Goal: Check status: Check status

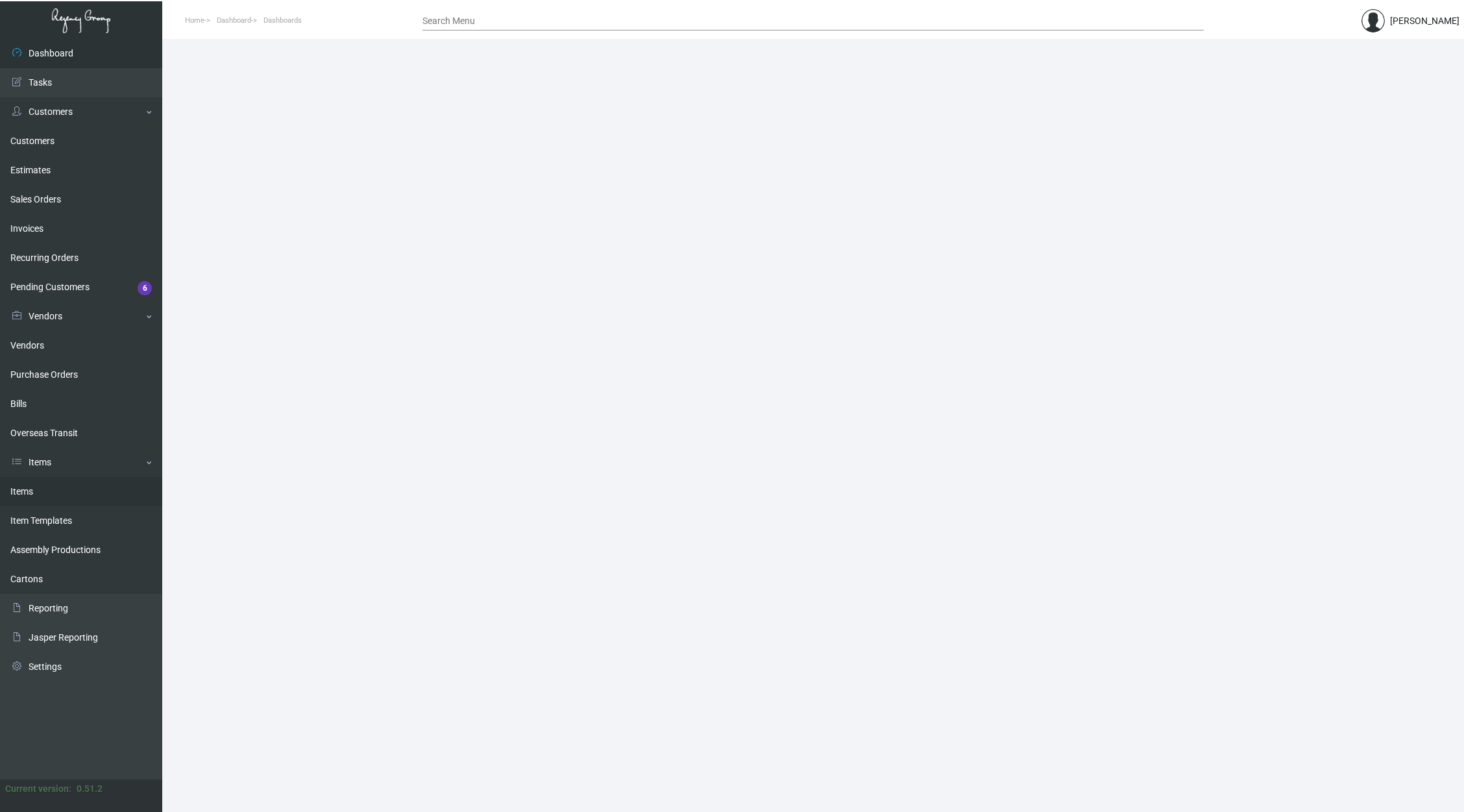
click at [84, 489] on link "Items" at bounding box center [81, 491] width 162 height 29
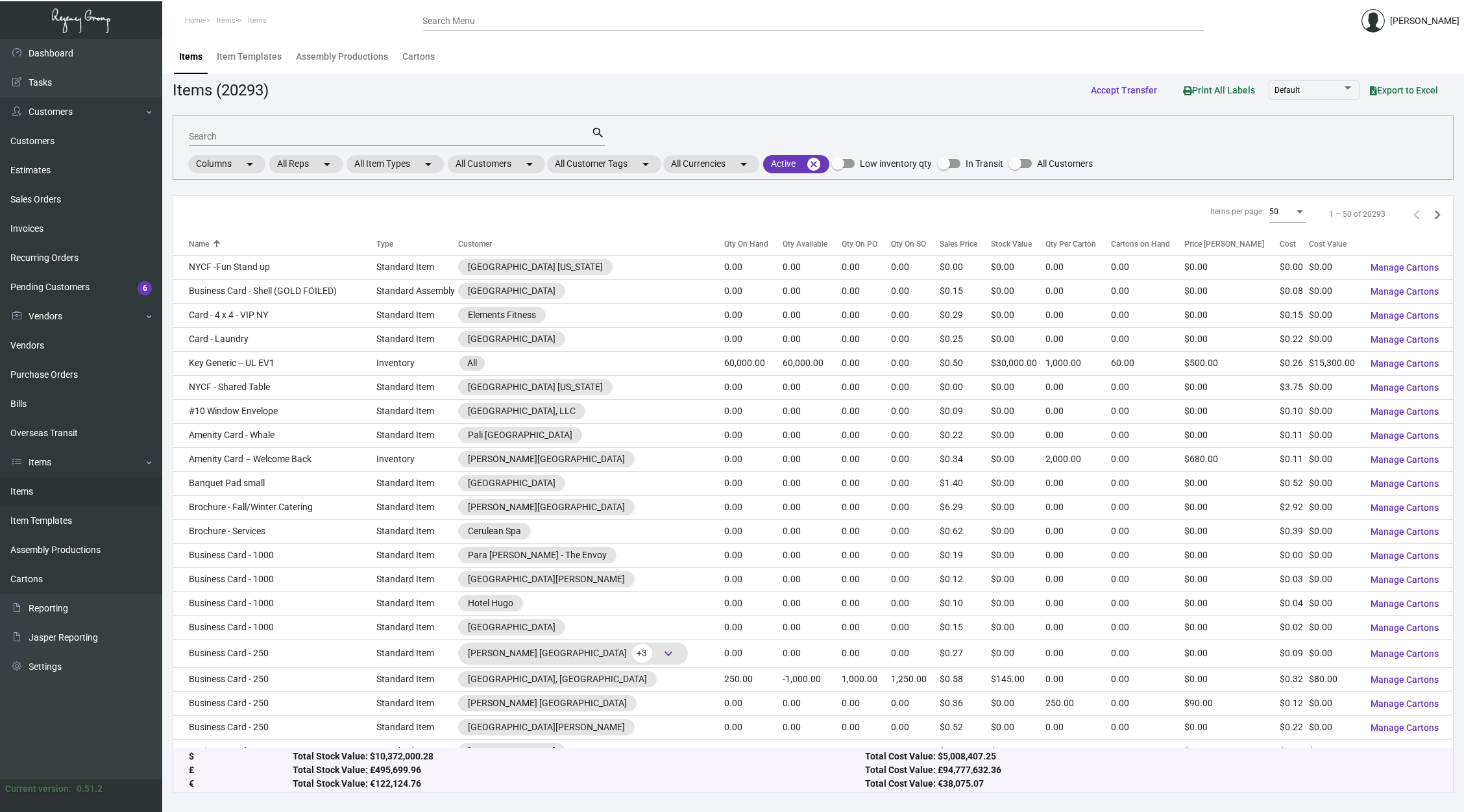
click at [404, 137] on input "Search" at bounding box center [390, 136] width 402 height 10
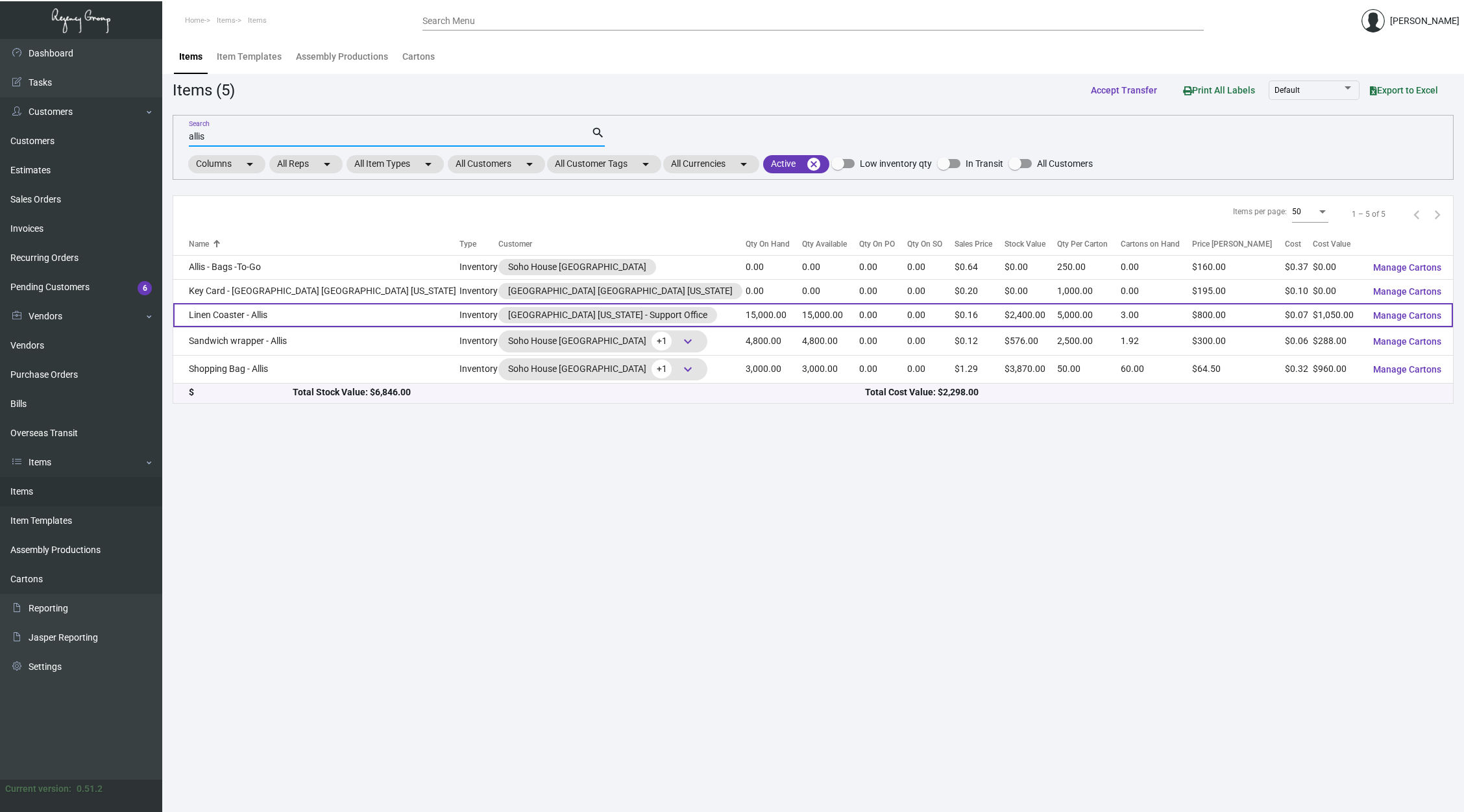
type input "allis"
click at [746, 318] on td "15,000.00" at bounding box center [774, 315] width 57 height 24
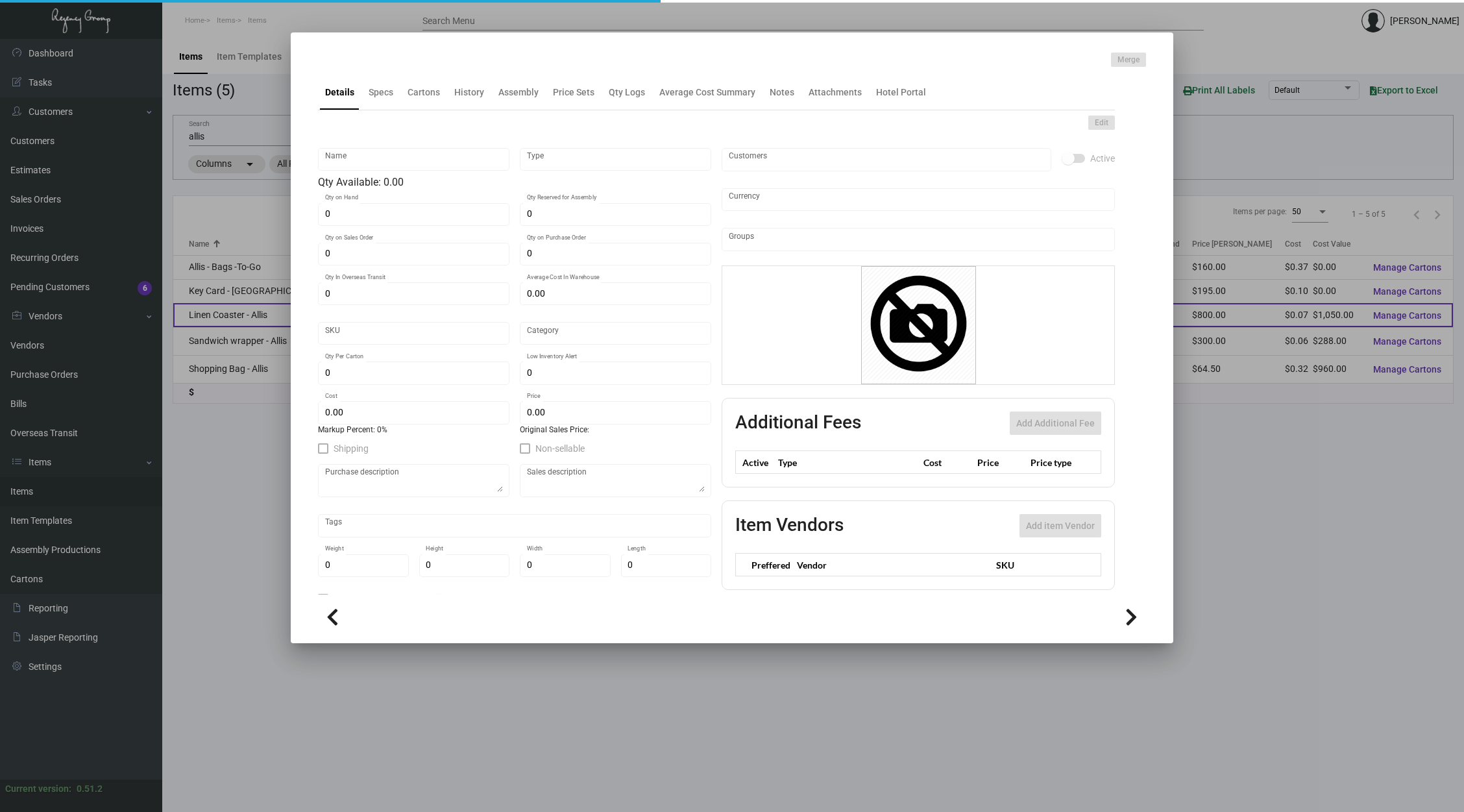
type input "Linen Coaster - Allis"
type input "Inventory"
type input "15,000"
type input "$ 0.00"
type input "Overseas"
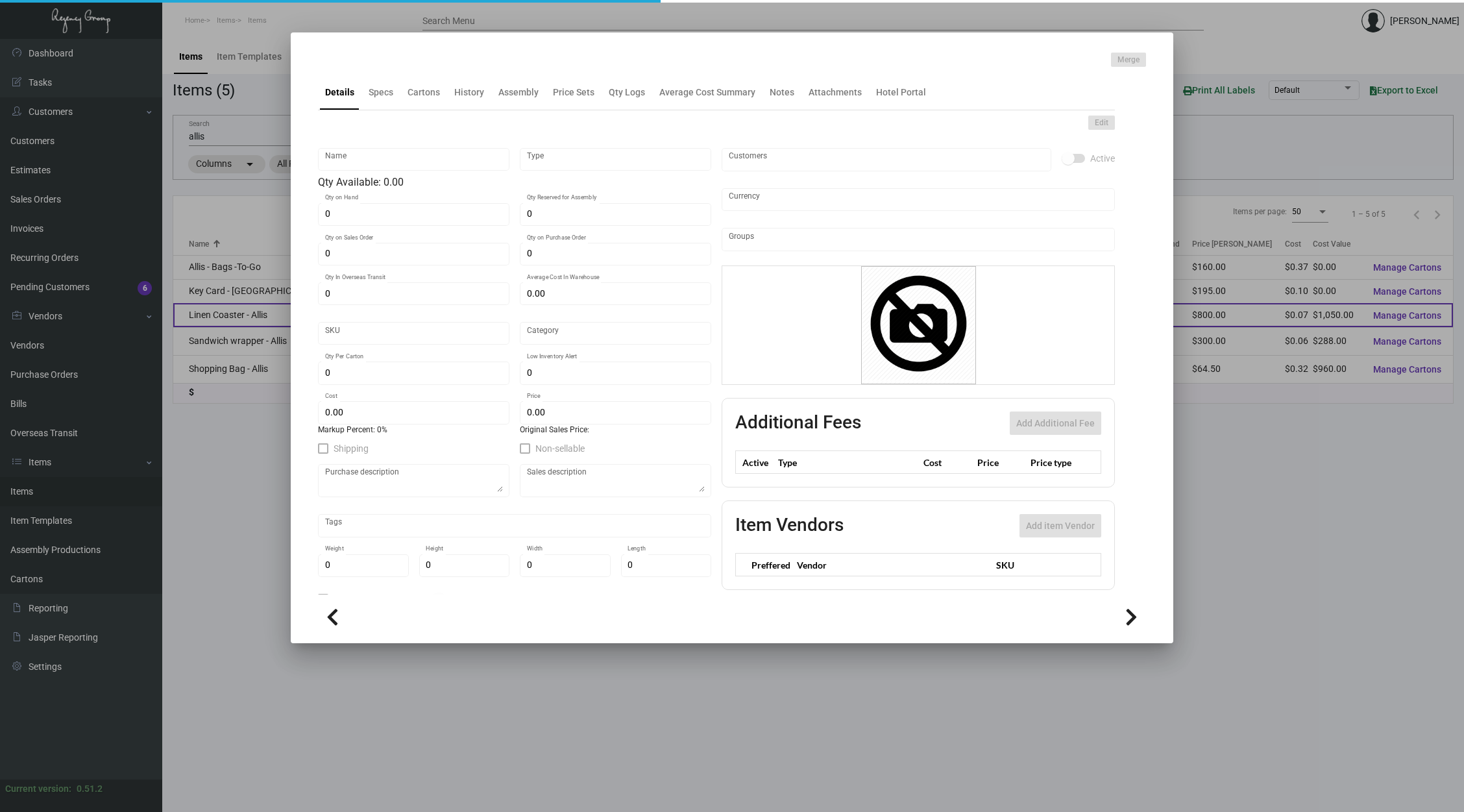
type input "5,000"
type input "$ 0.07"
type input "$ 0.16"
checkbox input "true"
type input "United States Dollar $"
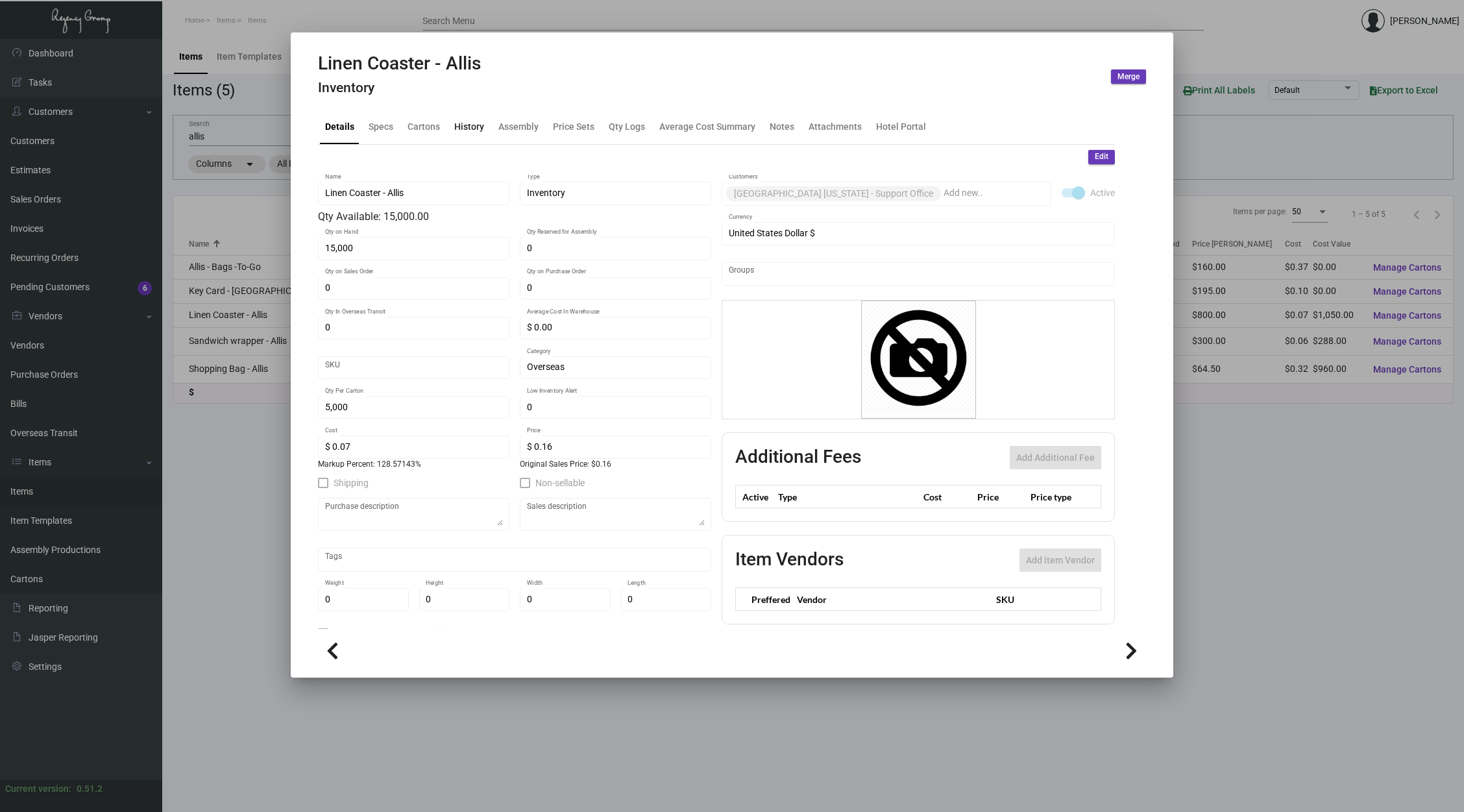
click at [465, 138] on div "History" at bounding box center [469, 127] width 40 height 32
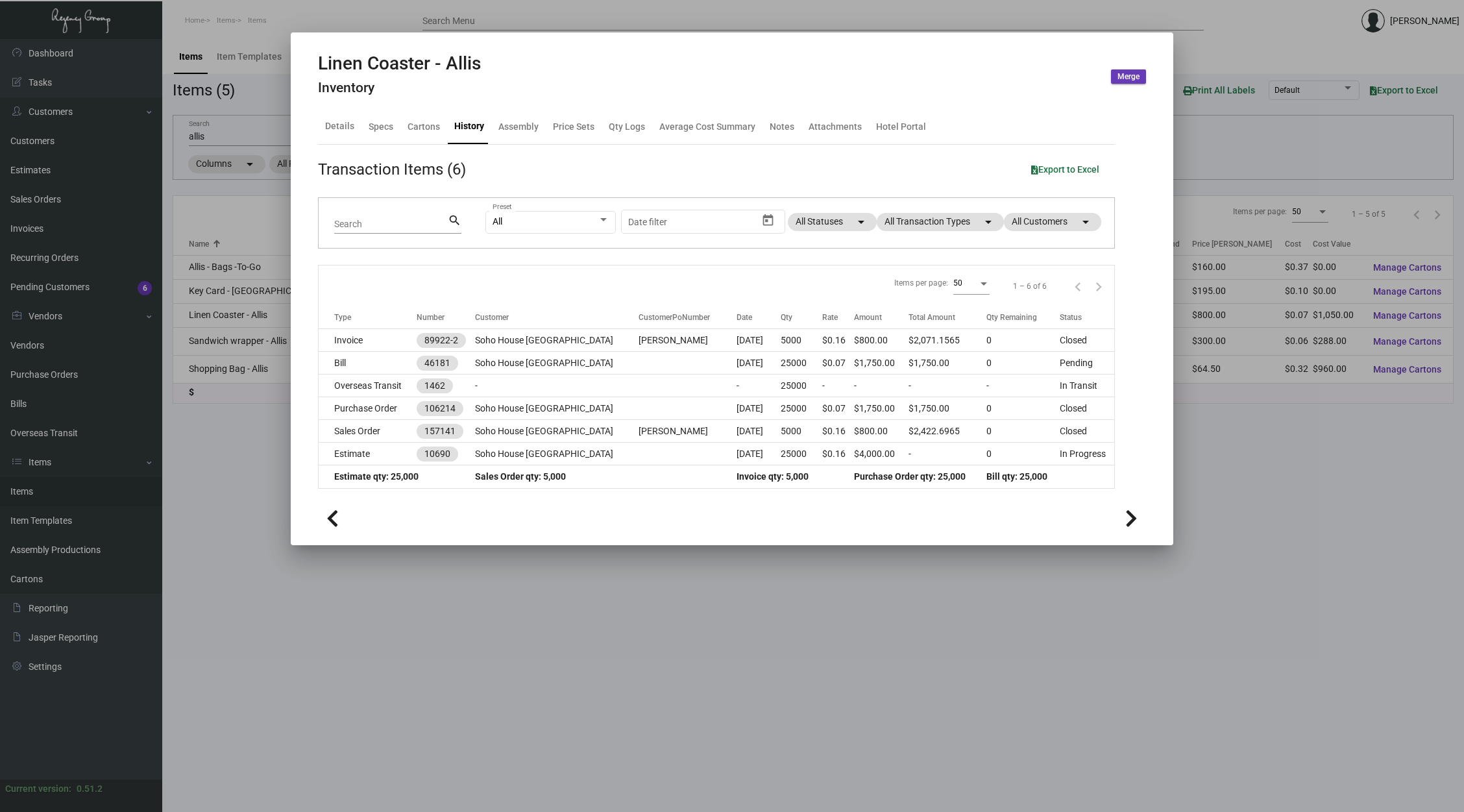
click at [910, 209] on div "All Preset Start date – Date filter All Statuses arrow_drop_down All Transactio…" at bounding box center [792, 223] width 613 height 50
click at [199, 137] on div at bounding box center [732, 406] width 1464 height 812
click at [199, 137] on input "allis" at bounding box center [390, 136] width 402 height 10
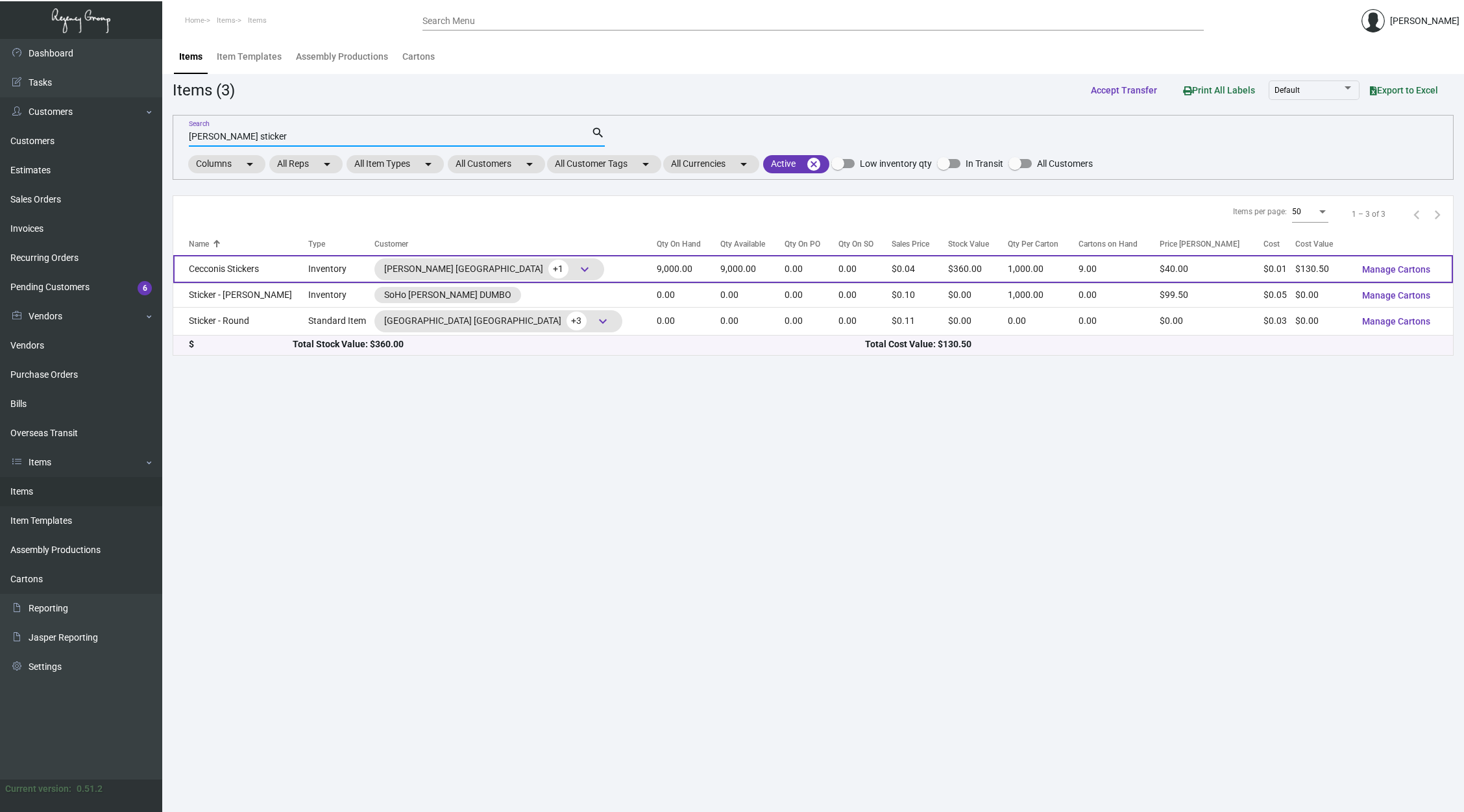
type input "[PERSON_NAME] sticker"
click at [784, 275] on td "0.00" at bounding box center [811, 268] width 54 height 28
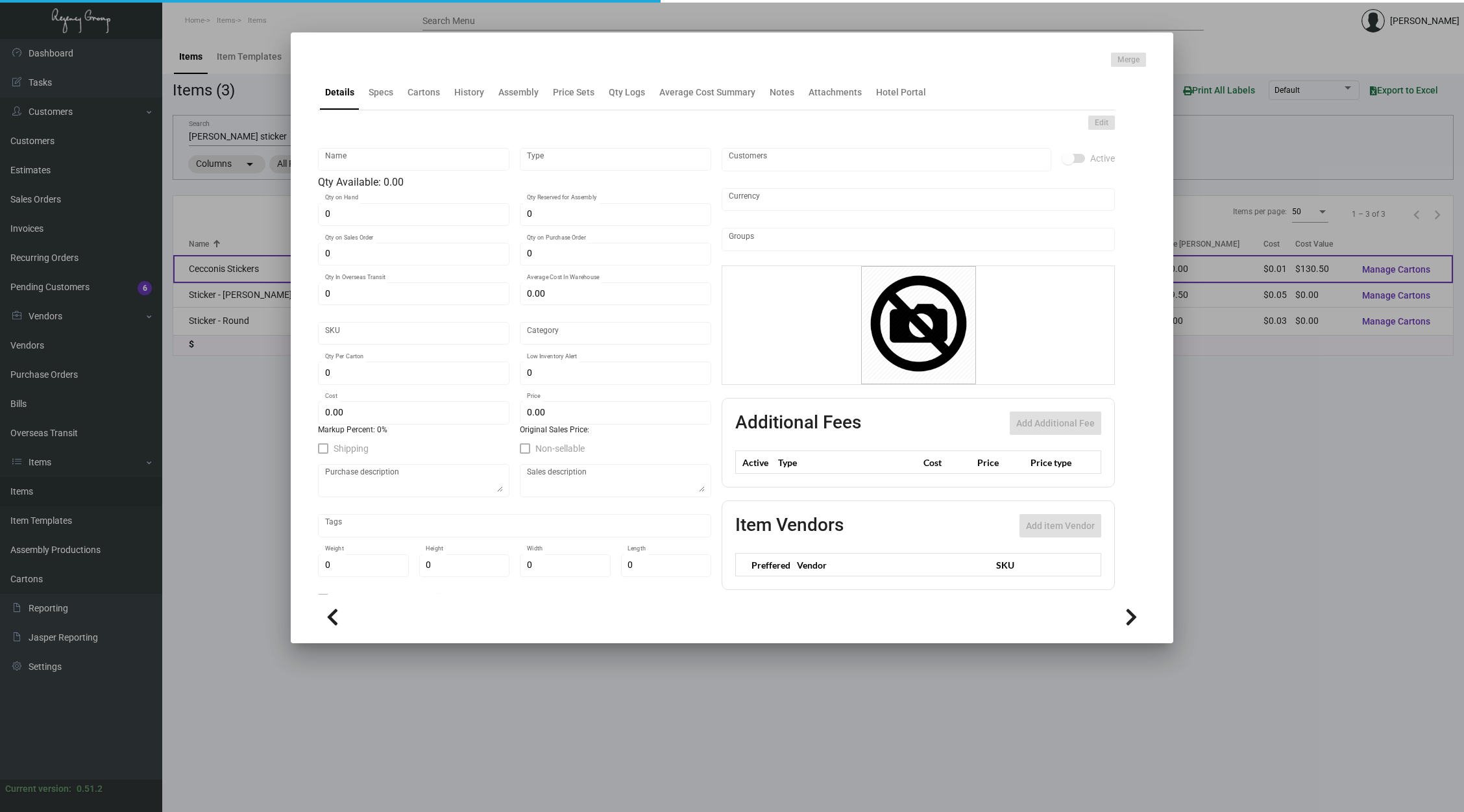
type input "Cecconis Stickers"
type input "Inventory"
type input "9,000"
type input "$ 0.029"
type input "Standard"
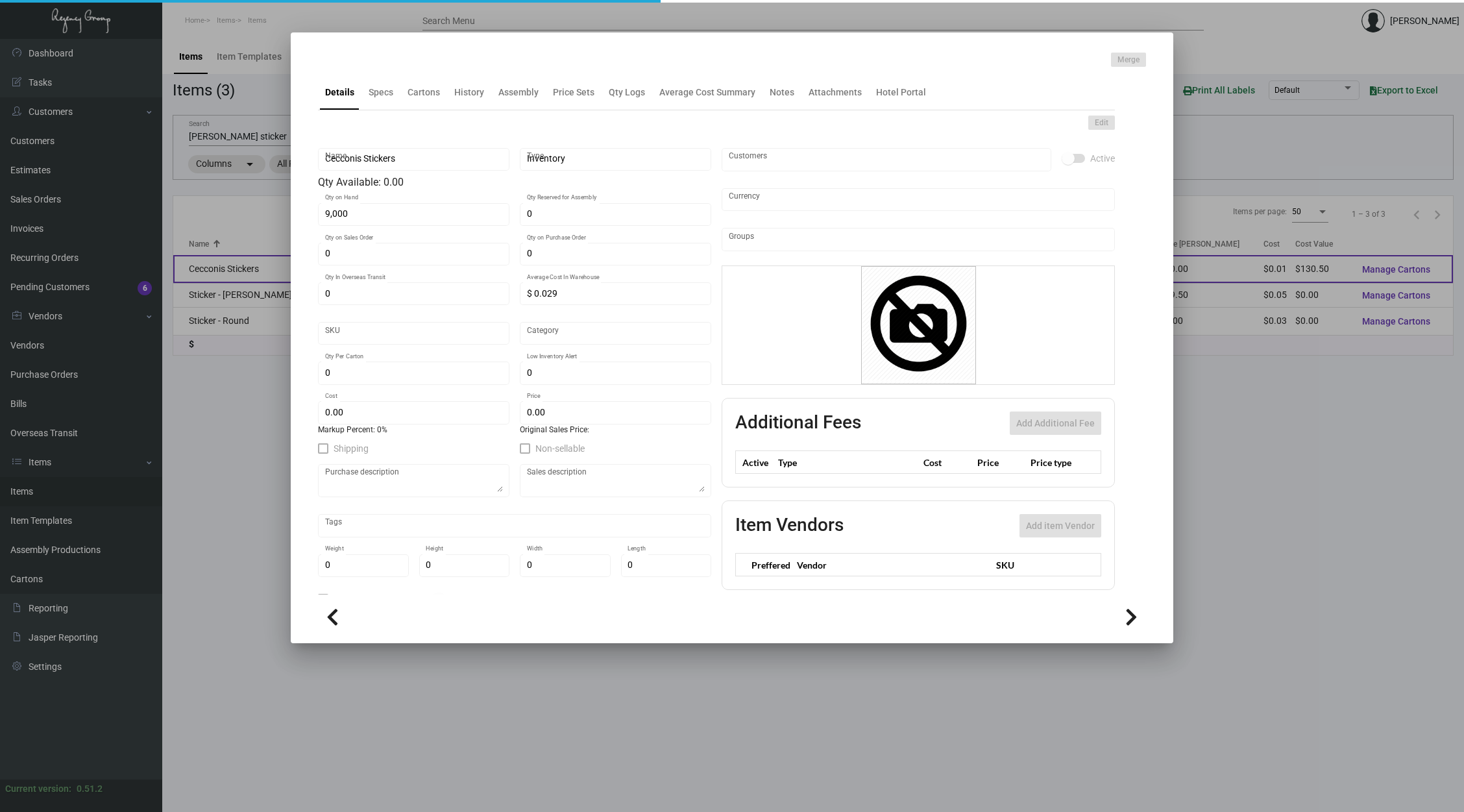
type input "1,000"
type input "$ 0.0145"
type input "$ 0.04"
checkbox input "true"
type input "United States Dollar $"
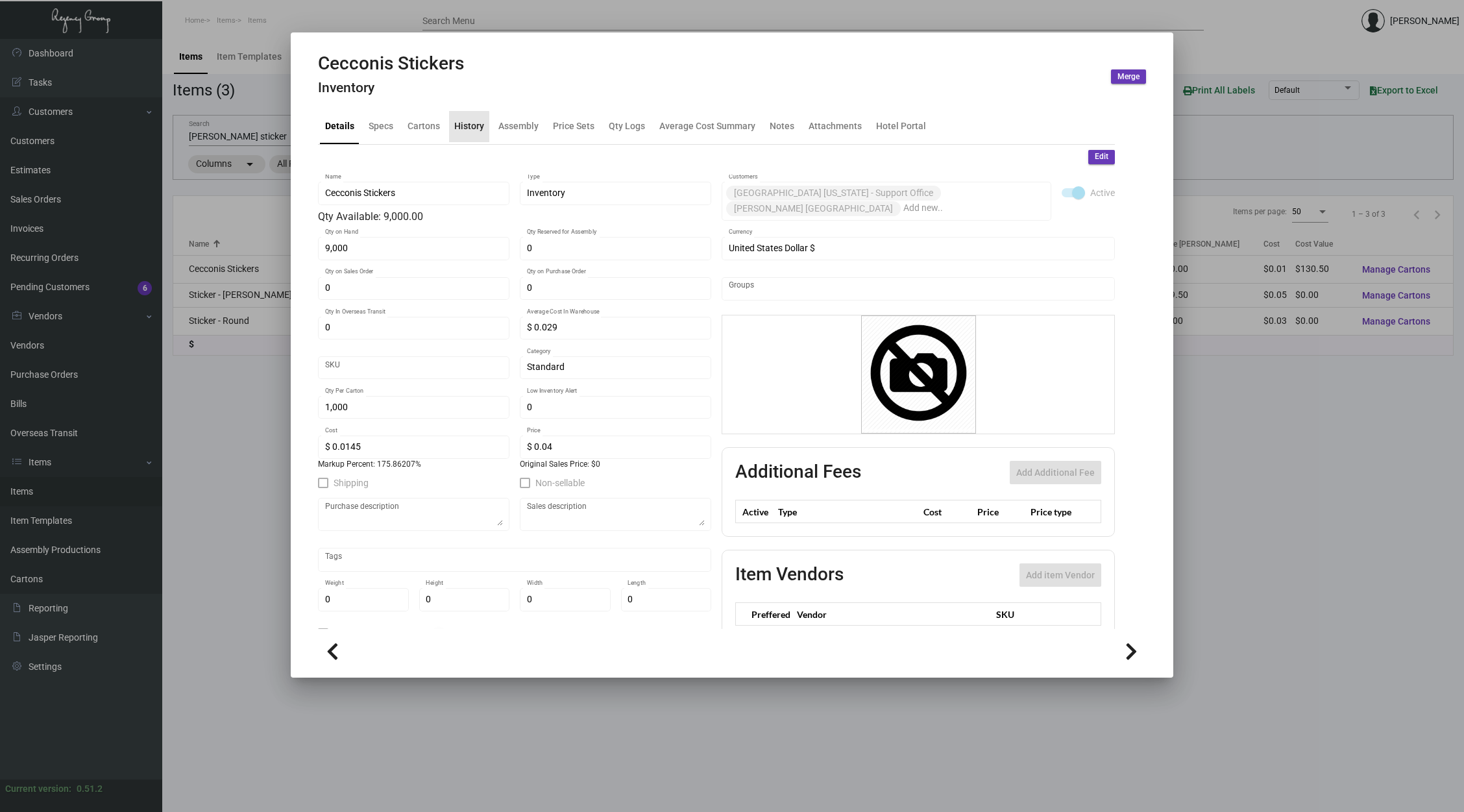
click at [463, 132] on div "History" at bounding box center [469, 125] width 30 height 13
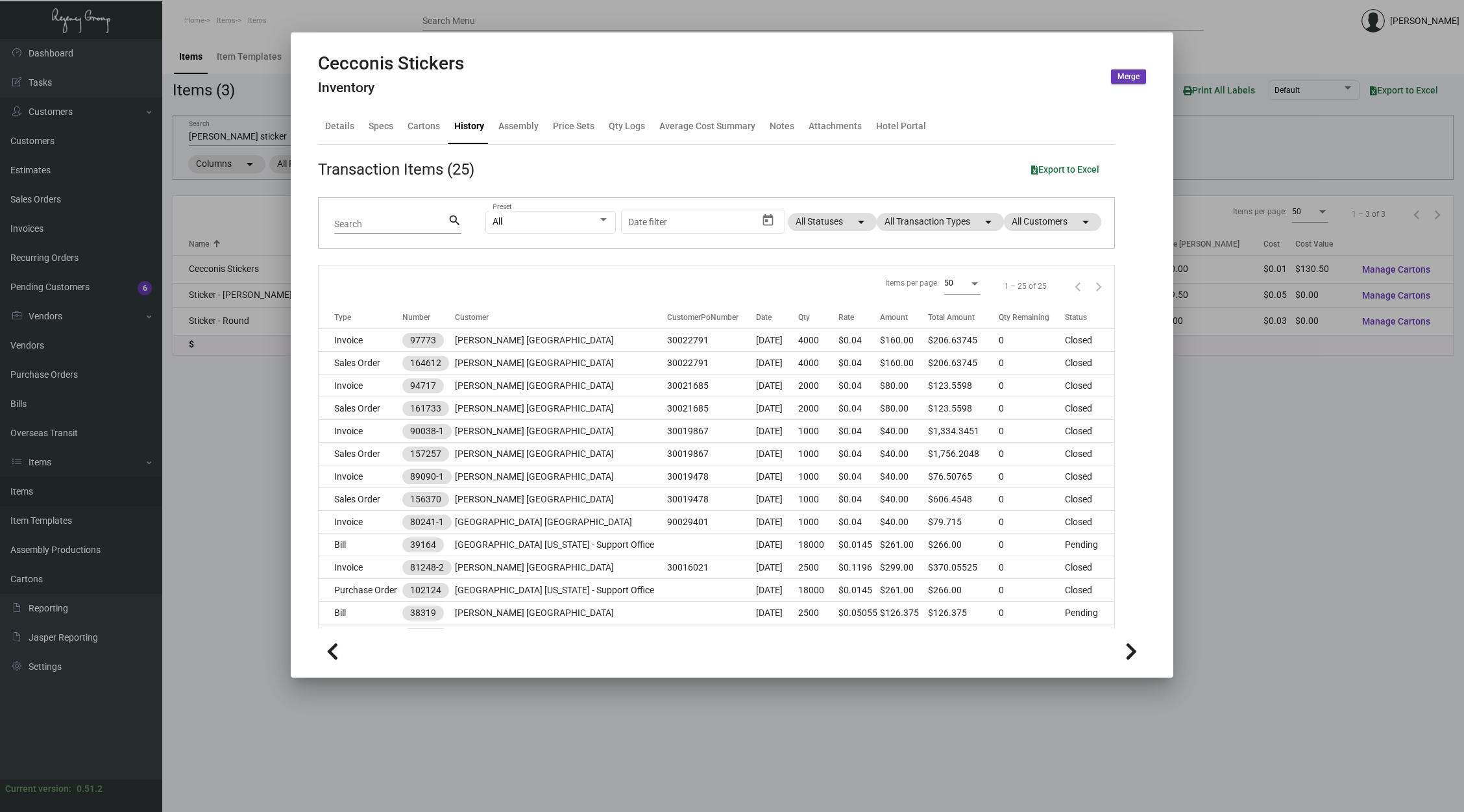
click at [243, 136] on div at bounding box center [732, 406] width 1464 height 812
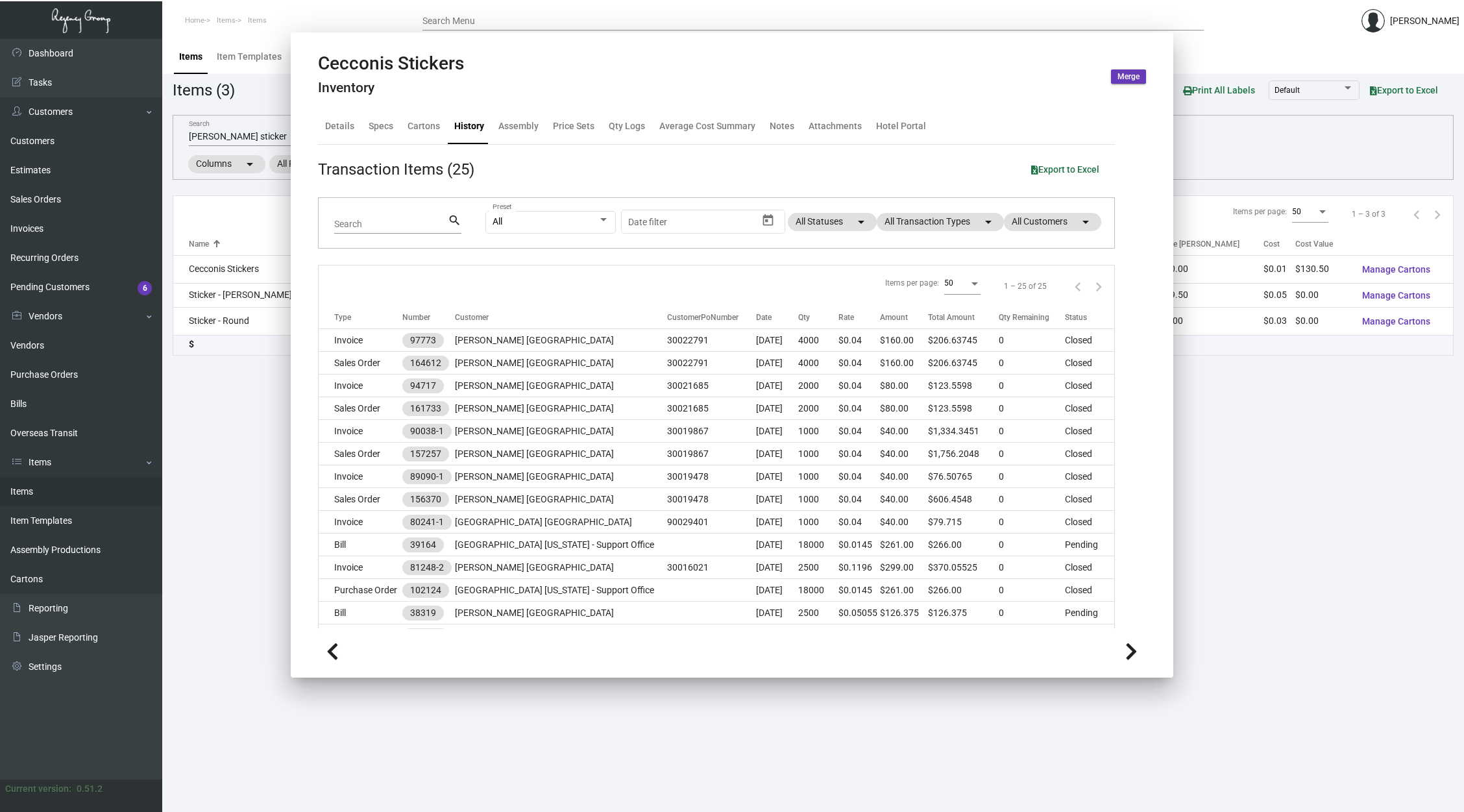
click at [243, 136] on input "[PERSON_NAME] sticker" at bounding box center [390, 136] width 402 height 10
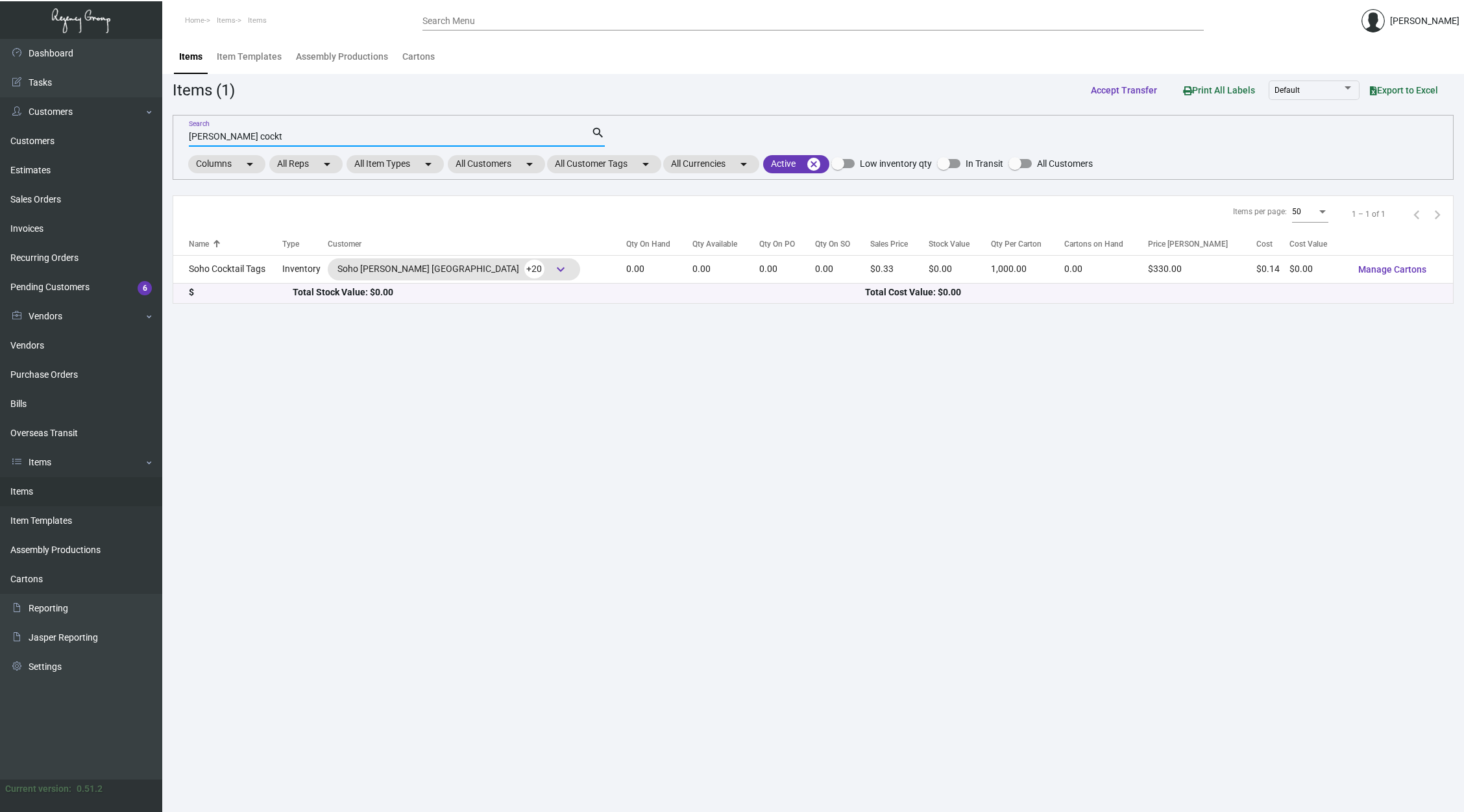
click at [237, 134] on input "[PERSON_NAME] cockt" at bounding box center [390, 136] width 402 height 10
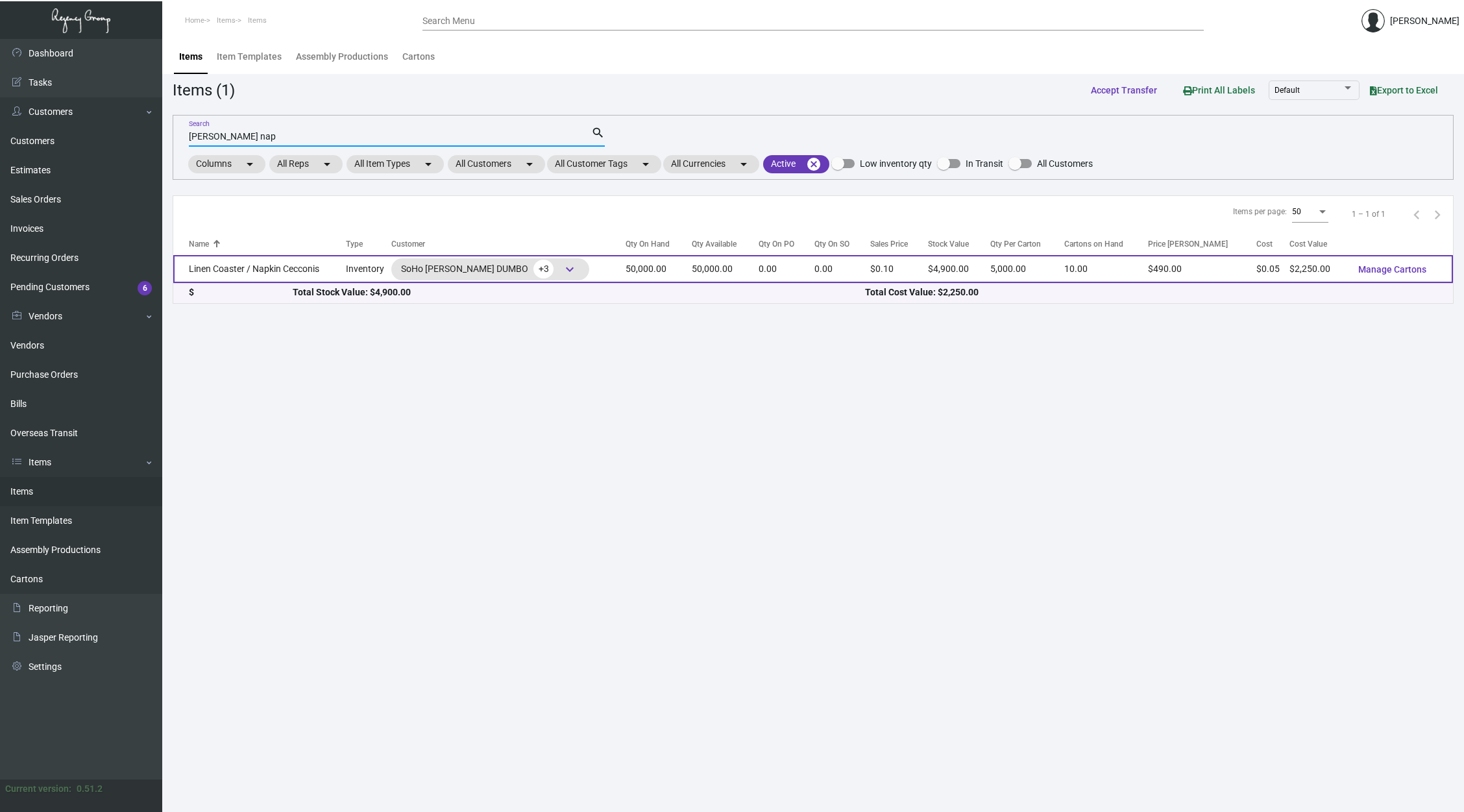
type input "[PERSON_NAME] nap"
click at [263, 270] on td "Linen Coaster / Napkin Cecconis" at bounding box center [259, 268] width 173 height 28
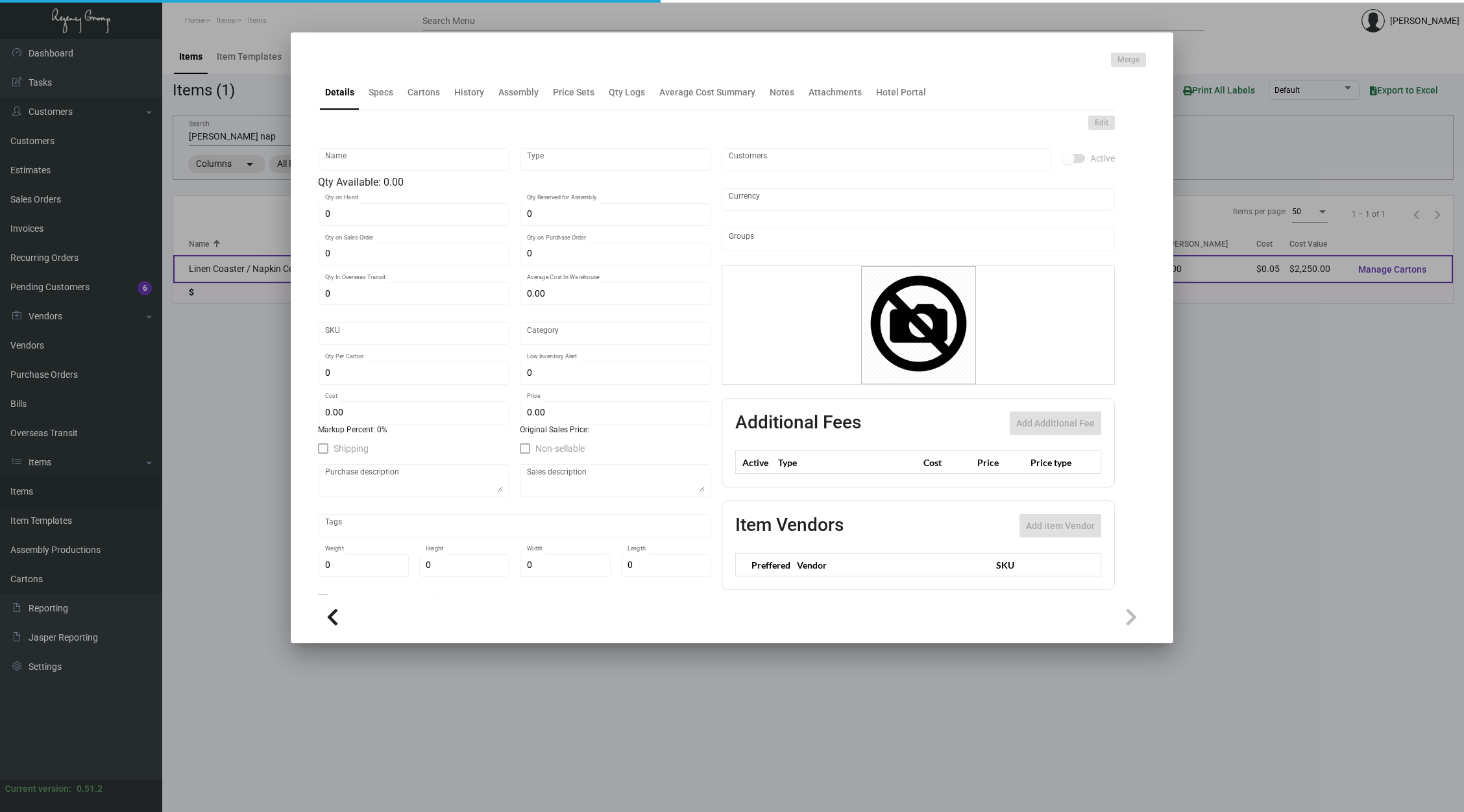
type input "Linen Coaster / Napkin Cecconis"
type input "Inventory"
type input "50,000"
type input "185,000"
type input "$ 0.05366"
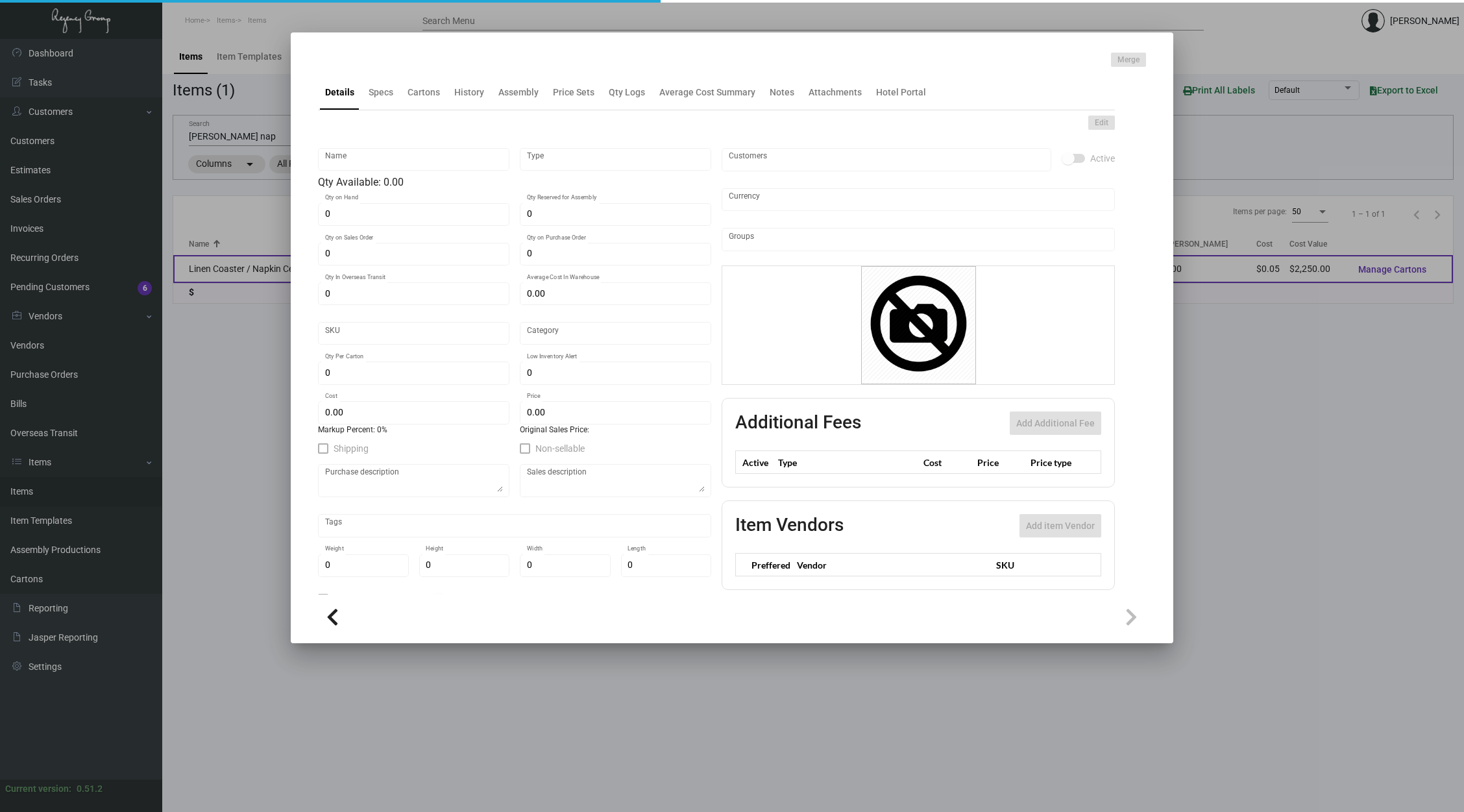
type input "SHCDMB-558-329"
type input "Overseas"
type input "5,000"
type input "25,000"
type input "$ 0.045"
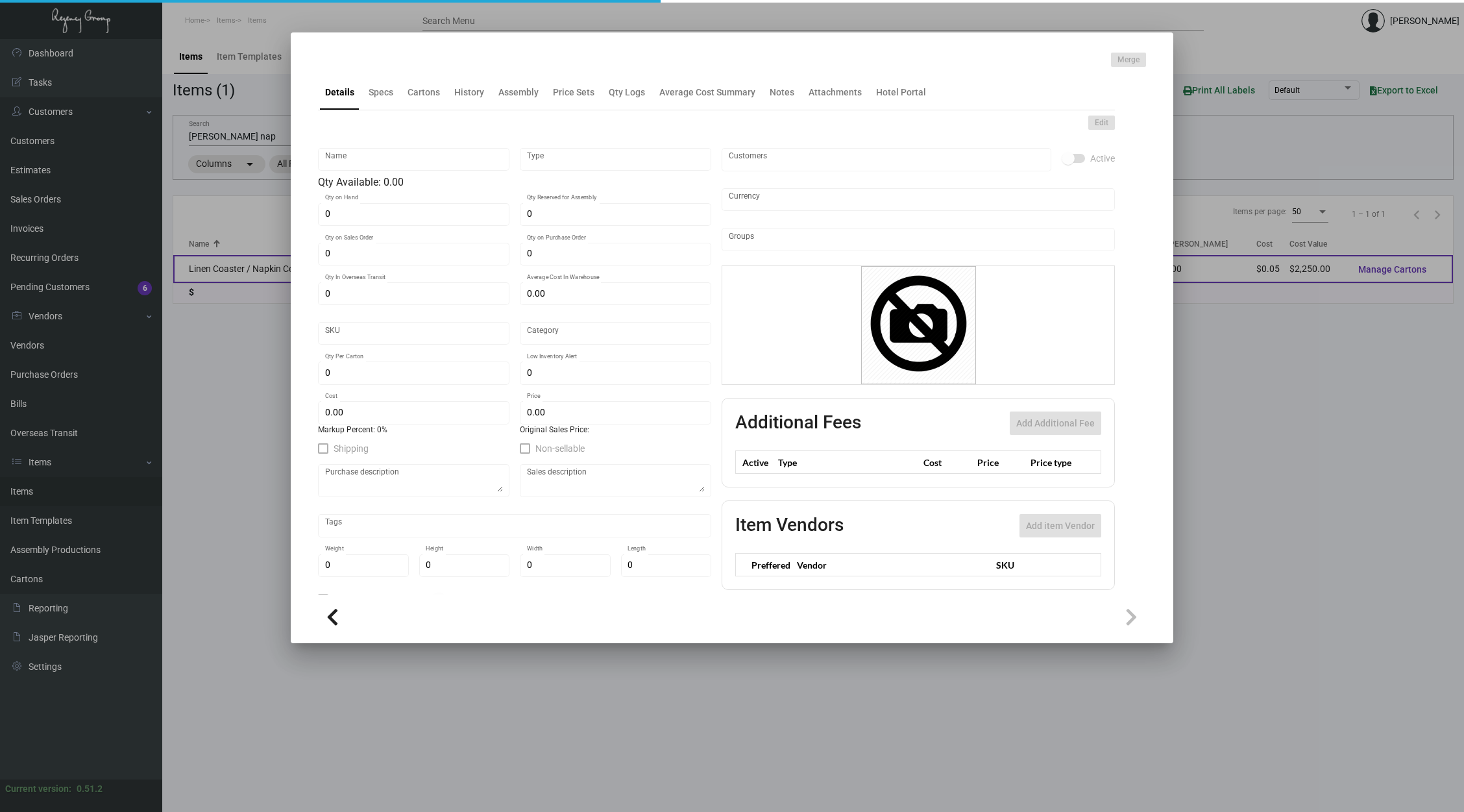
type input "$ 0.098"
checkbox input "true"
type input "United States Dollar $"
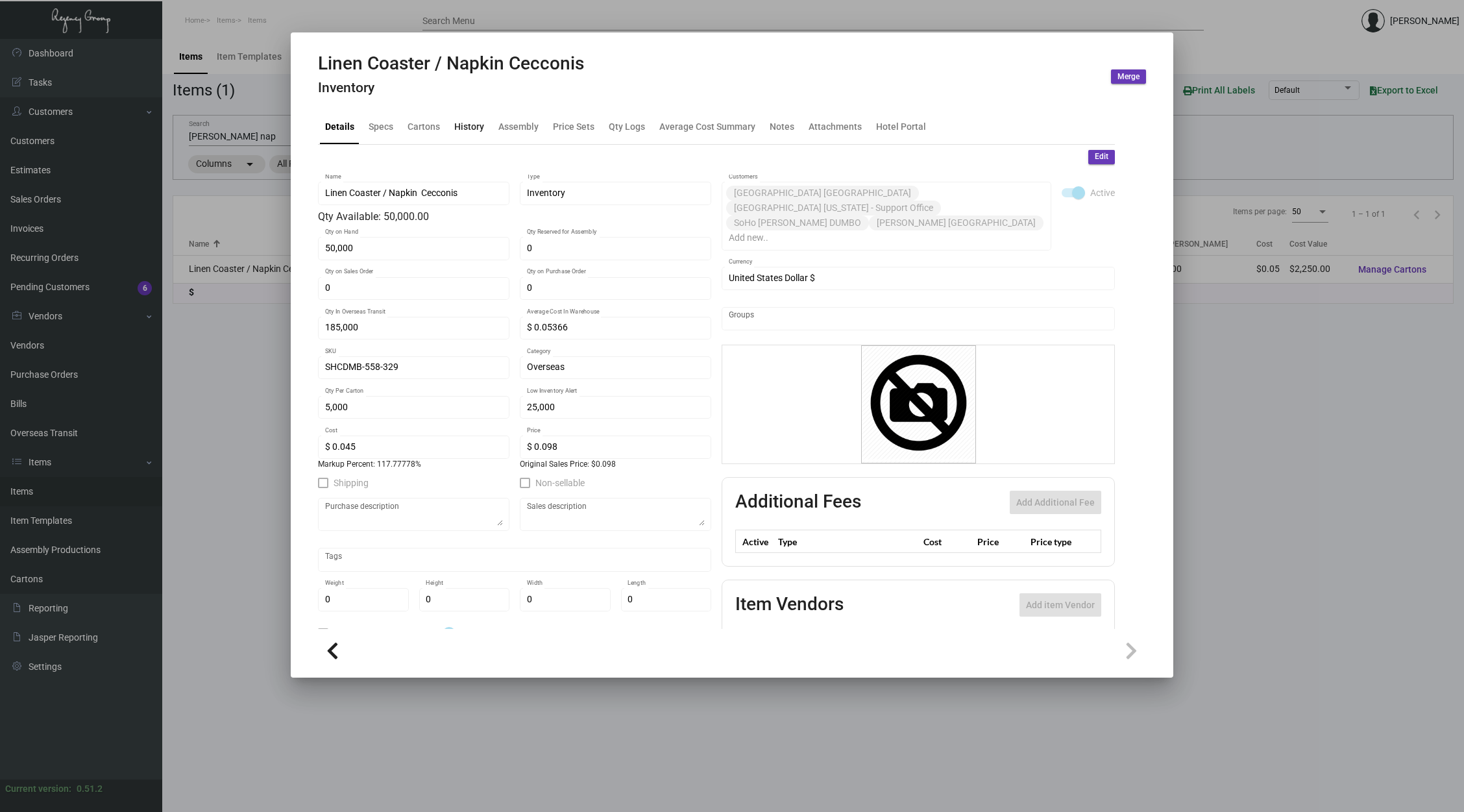
click at [464, 138] on div "History" at bounding box center [469, 127] width 40 height 32
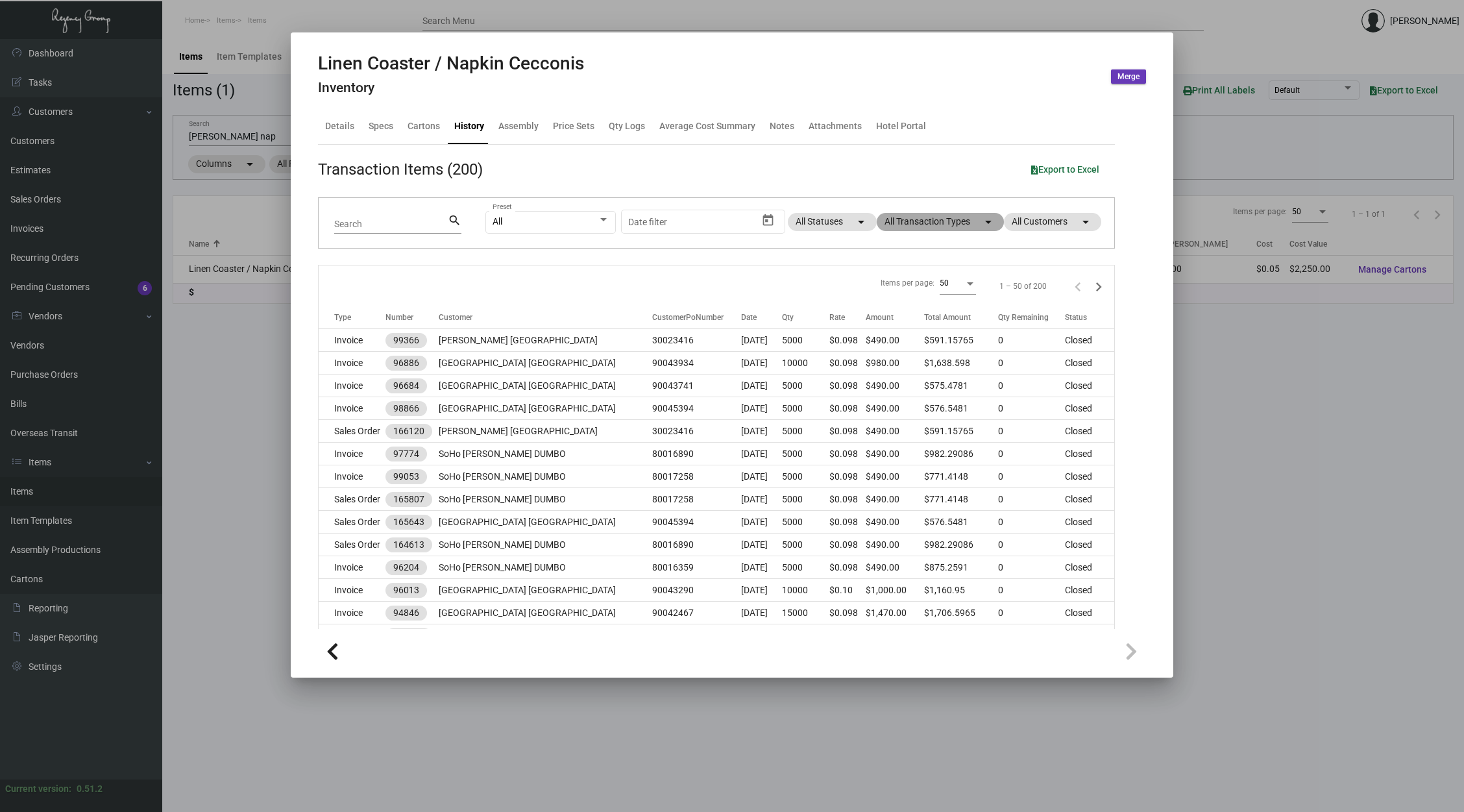
click at [944, 219] on mat-chip "All Transaction Types arrow_drop_down" at bounding box center [940, 222] width 127 height 18
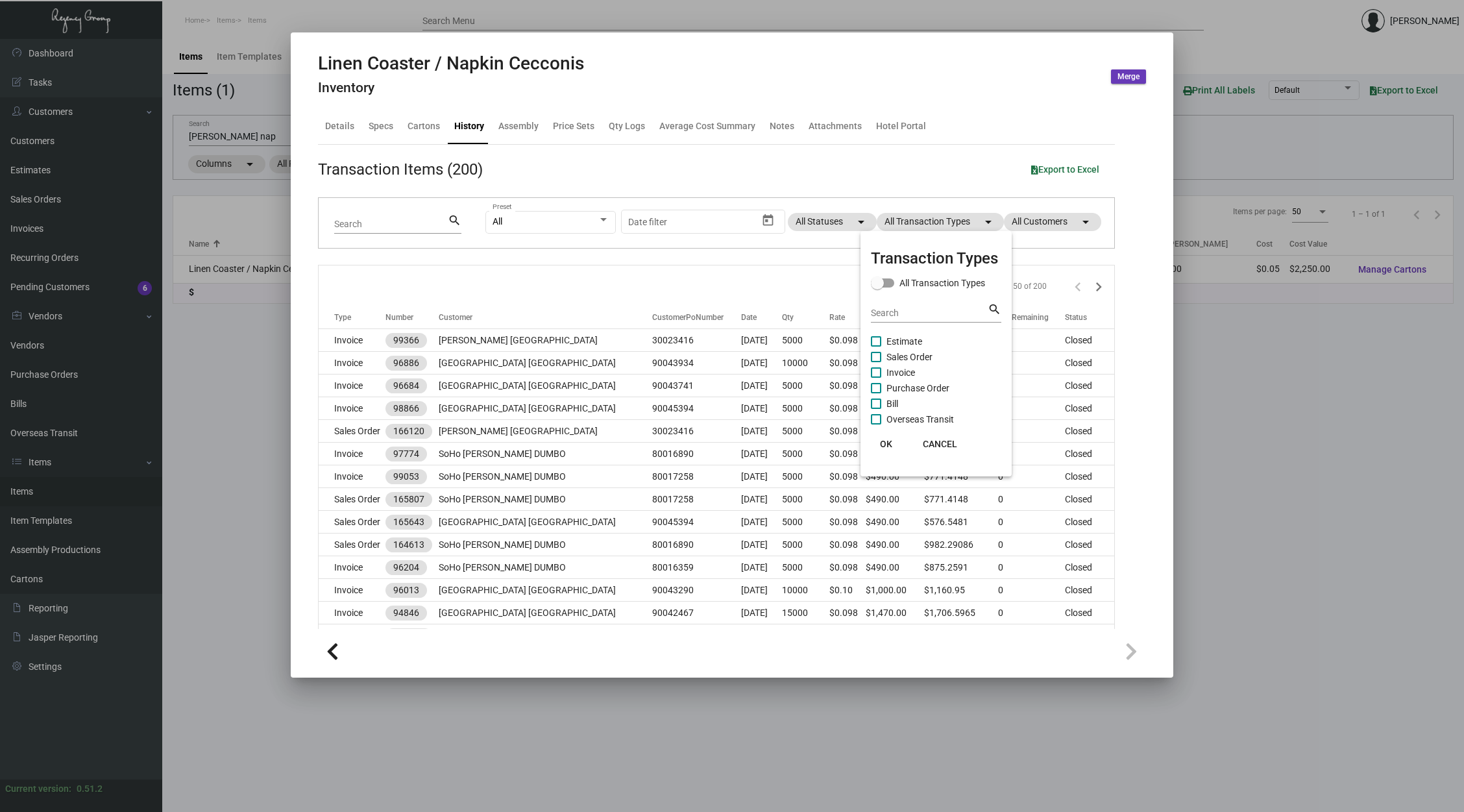
click at [915, 353] on span "Sales Order" at bounding box center [909, 357] width 46 height 16
click at [876, 362] on input "Sales Order" at bounding box center [875, 362] width 1 height 1
checkbox input "true"
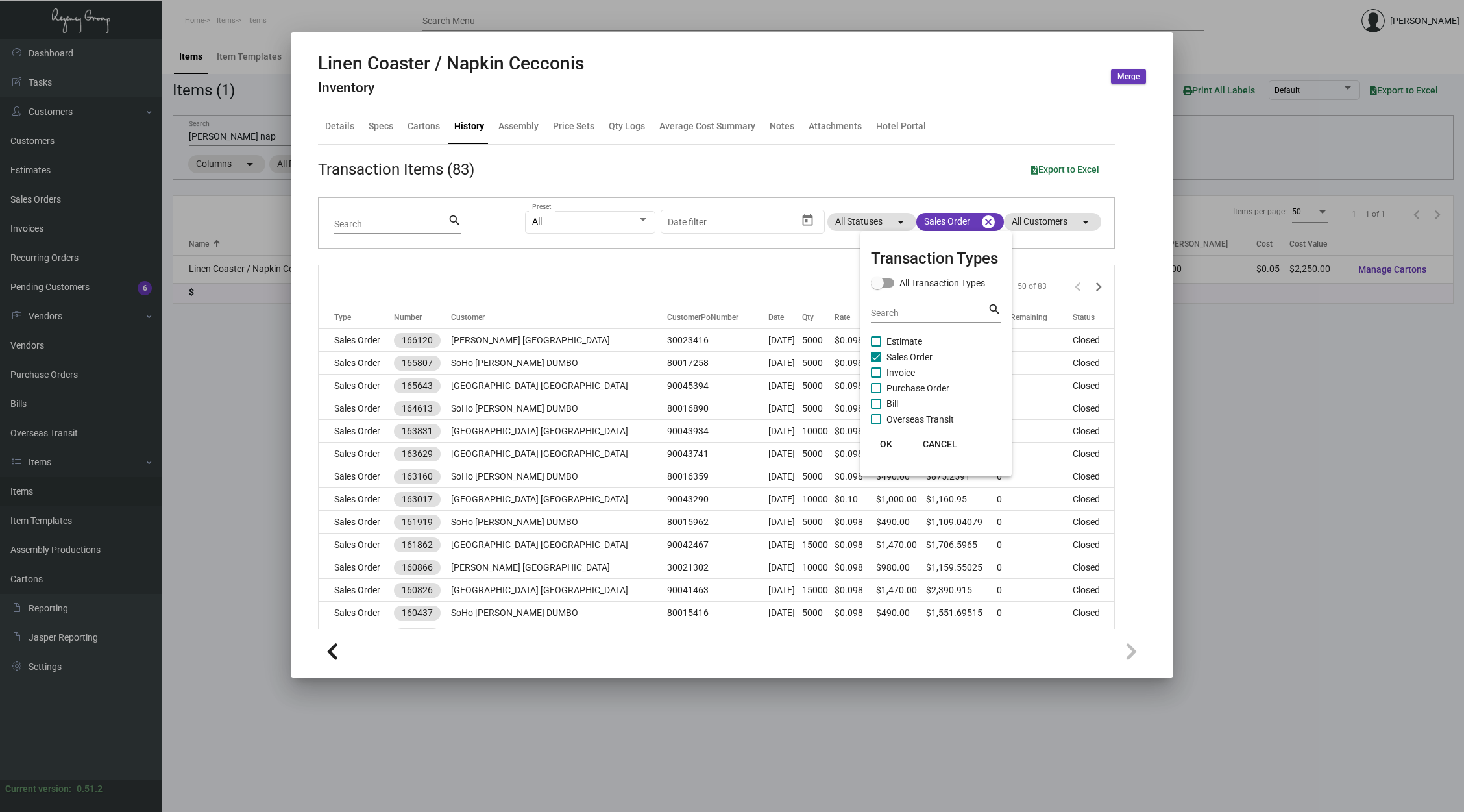
click at [899, 337] on span "Estimate" at bounding box center [903, 341] width 35 height 16
click at [876, 347] on input "Estimate" at bounding box center [875, 347] width 1 height 1
checkbox input "true"
click at [926, 385] on span "Purchase Order" at bounding box center [918, 388] width 63 height 16
click at [876, 393] on input "Purchase Order" at bounding box center [875, 393] width 1 height 1
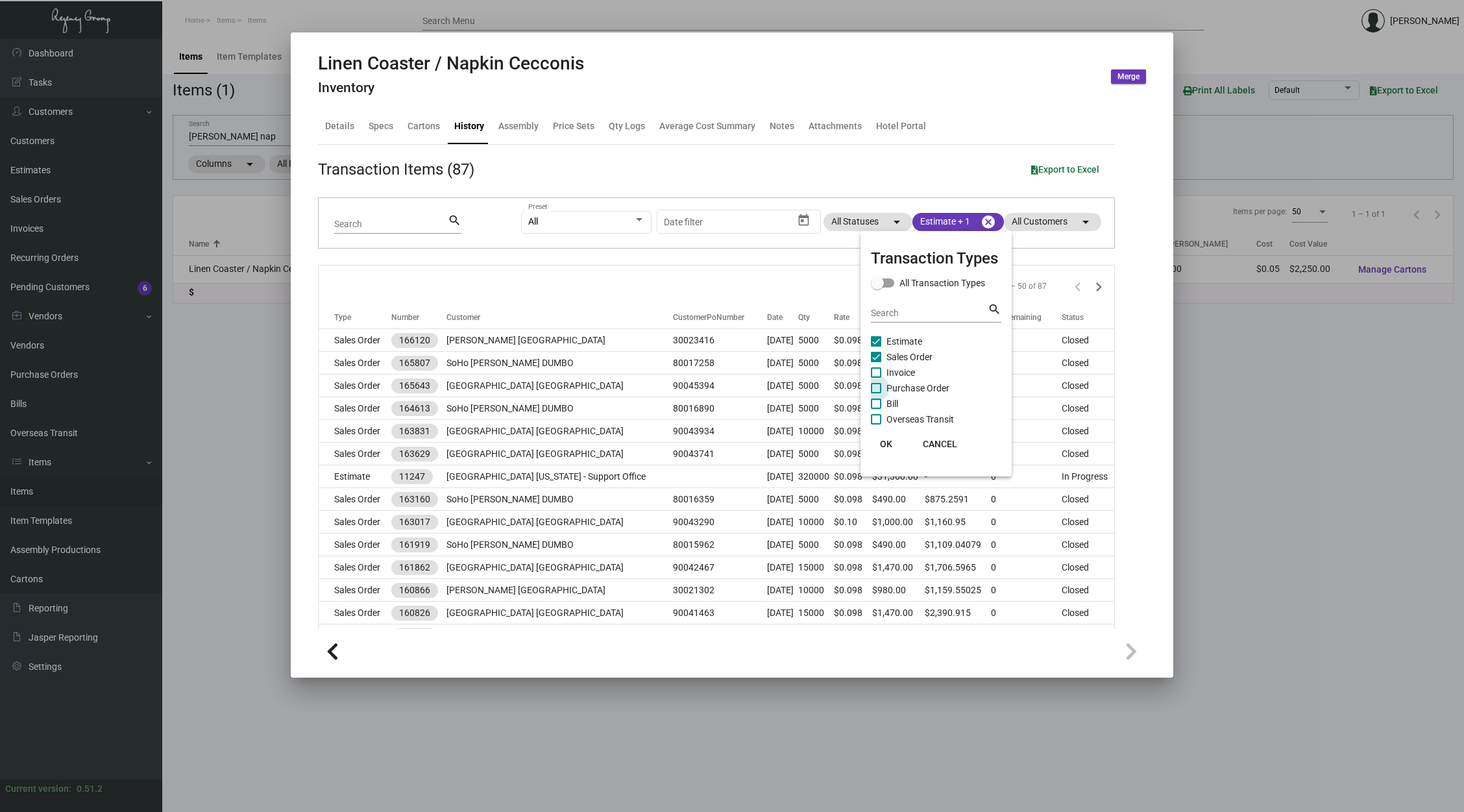
checkbox input "true"
click at [699, 278] on div at bounding box center [732, 406] width 1464 height 812
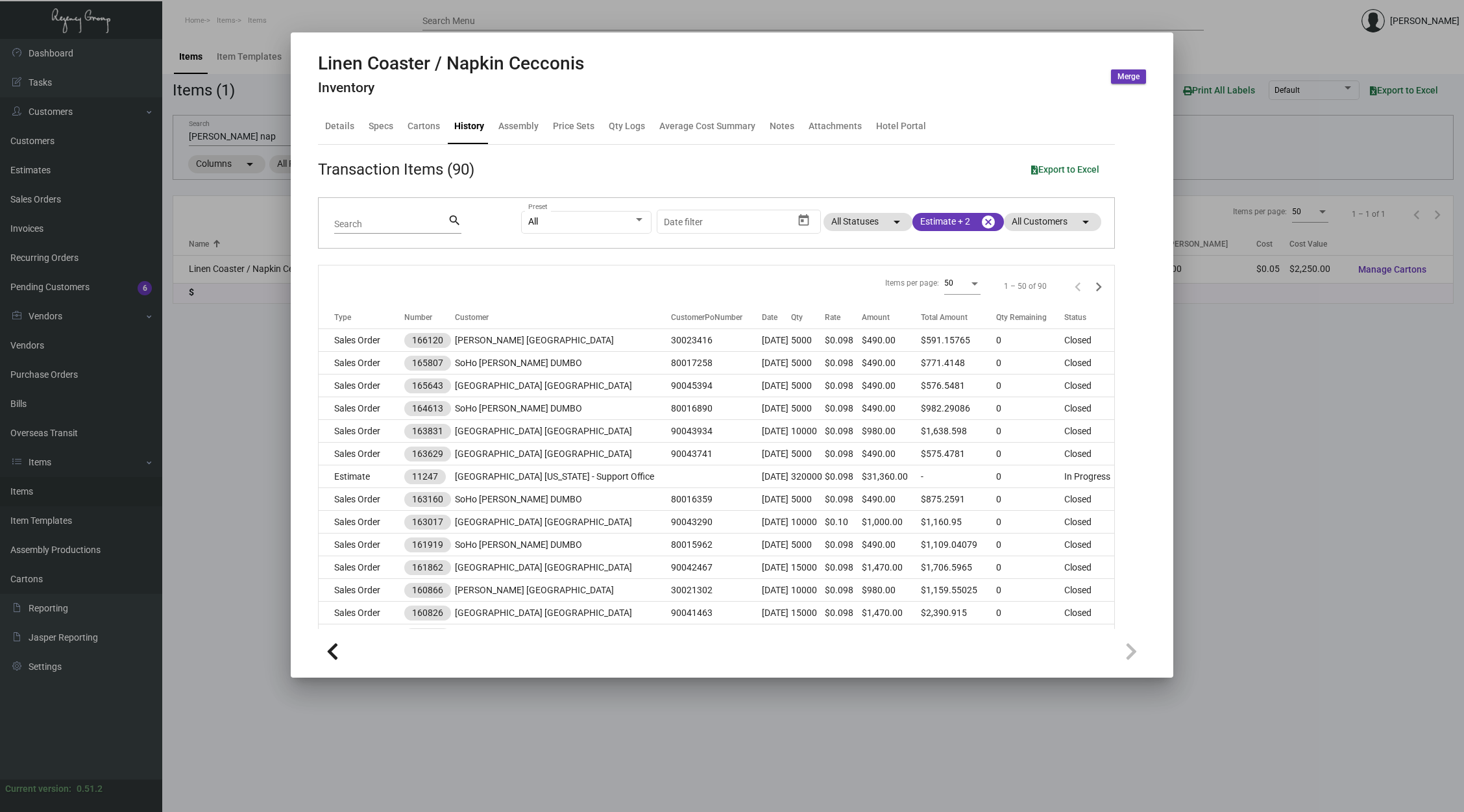
click at [237, 132] on div at bounding box center [732, 406] width 1464 height 812
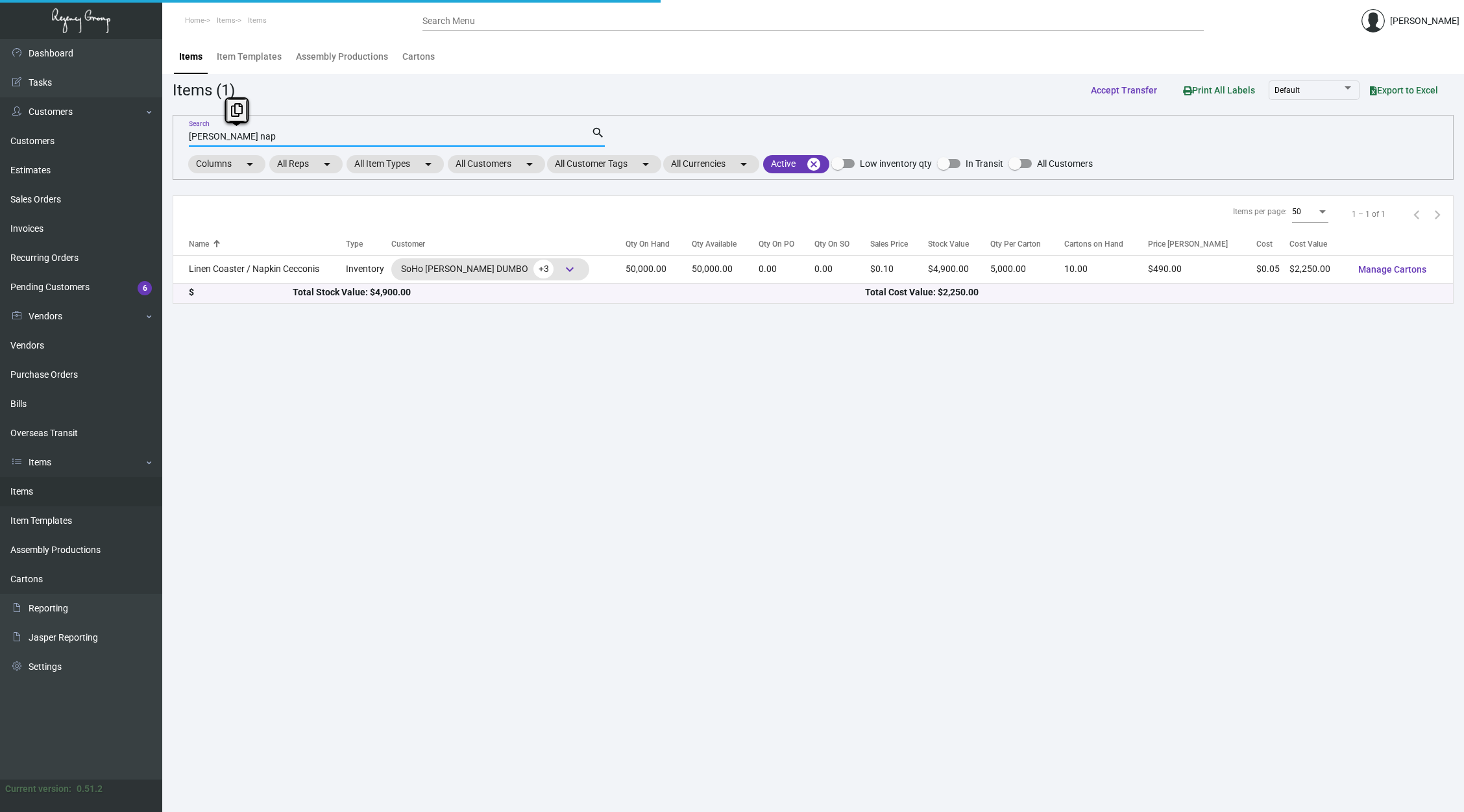
click at [237, 132] on input "[PERSON_NAME] nap" at bounding box center [390, 136] width 402 height 10
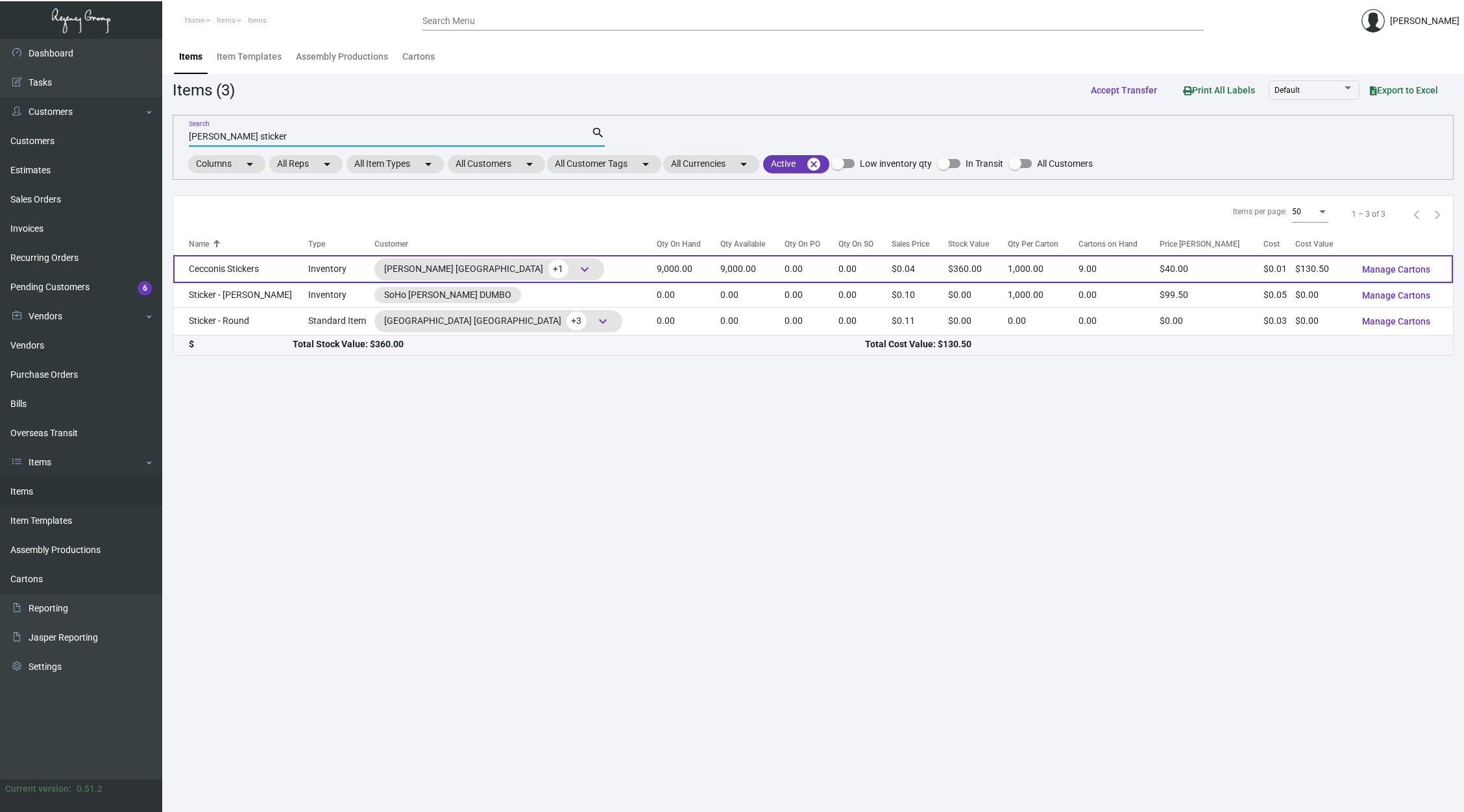
type input "[PERSON_NAME] sticker"
click at [732, 269] on td "9,000.00" at bounding box center [752, 268] width 64 height 28
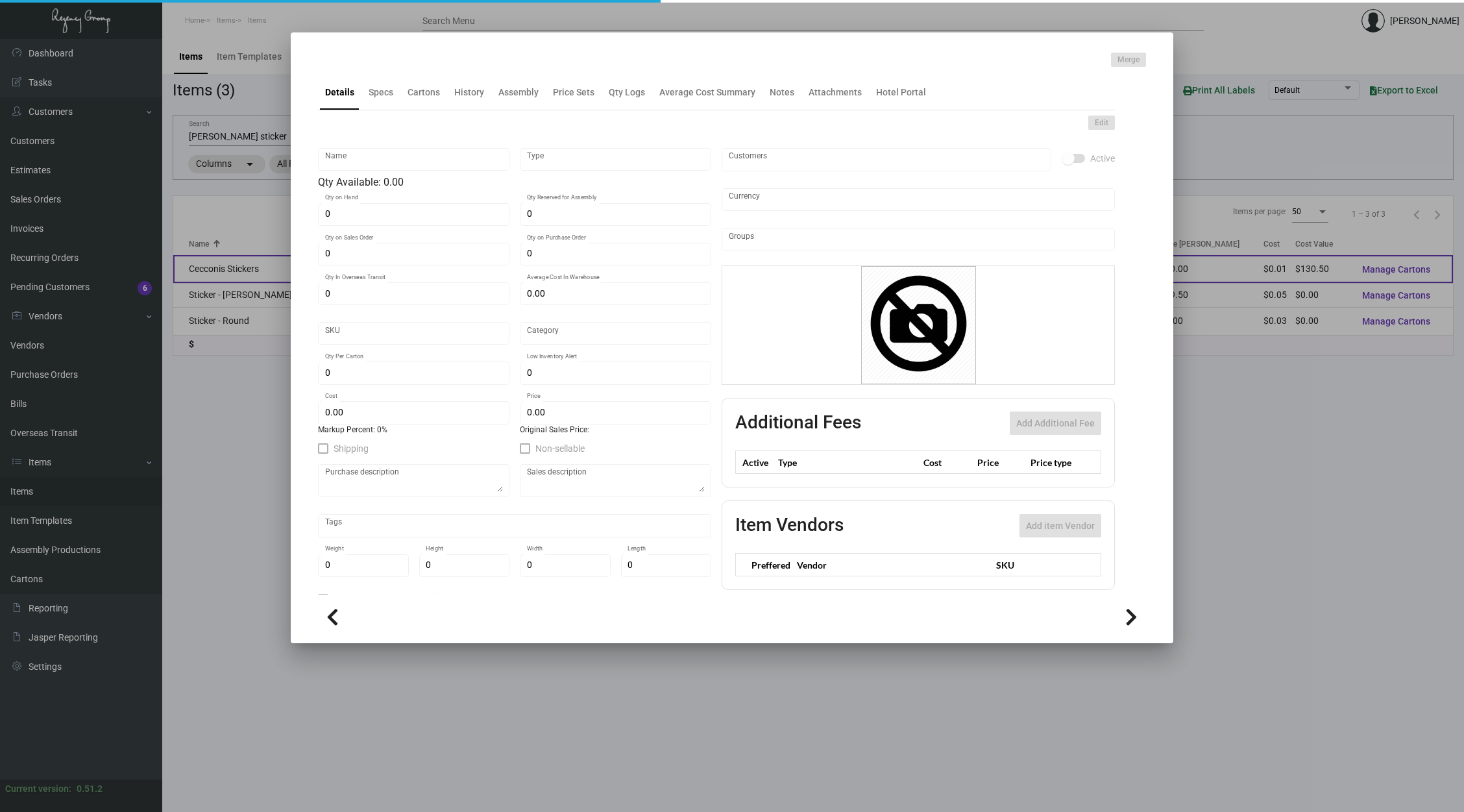
type input "Cecconis Stickers"
type input "Inventory"
type input "9,000"
type input "$ 0.029"
type input "Standard"
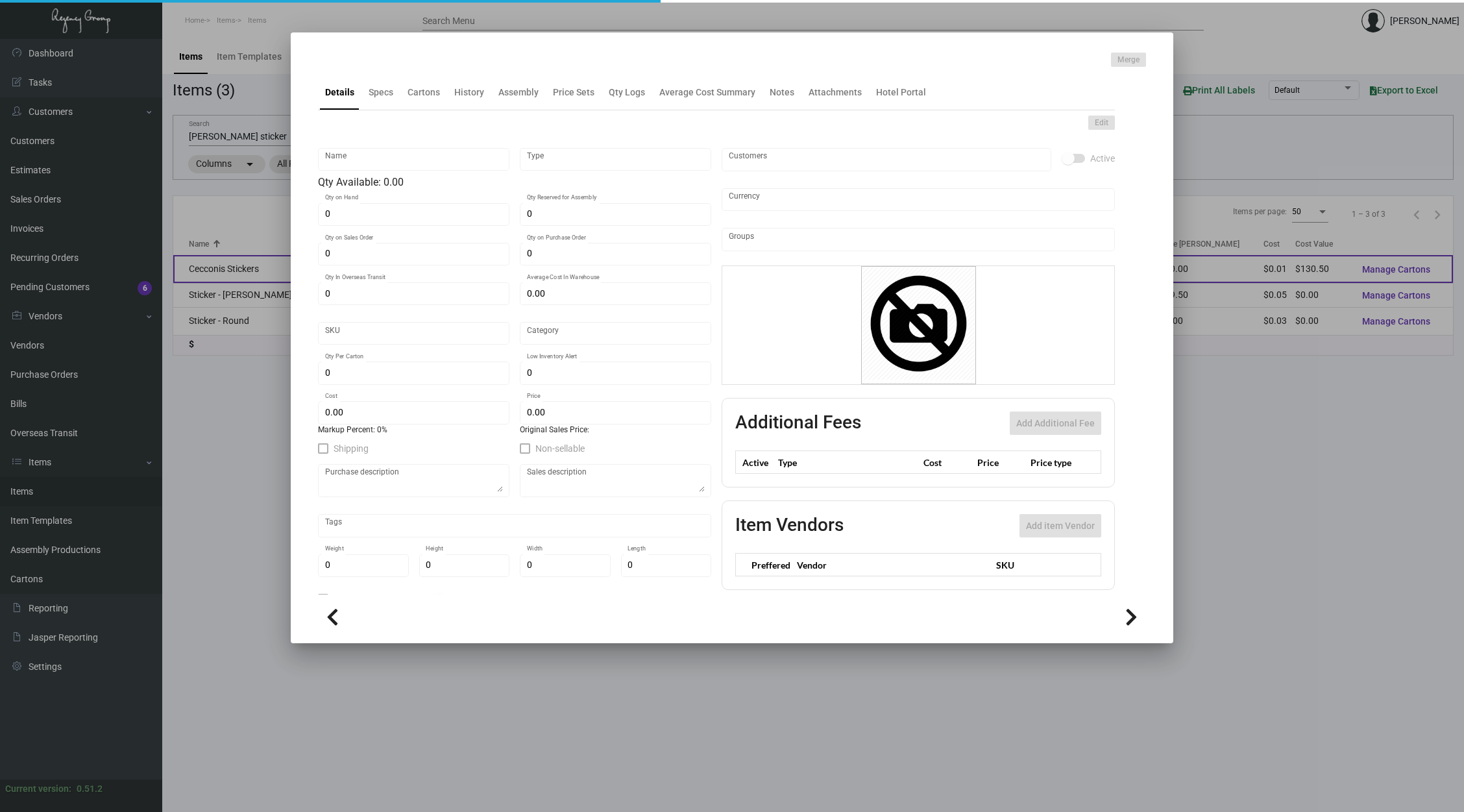
type input "1,000"
type input "$ 0.0145"
type input "$ 0.04"
checkbox input "true"
type input "United States Dollar $"
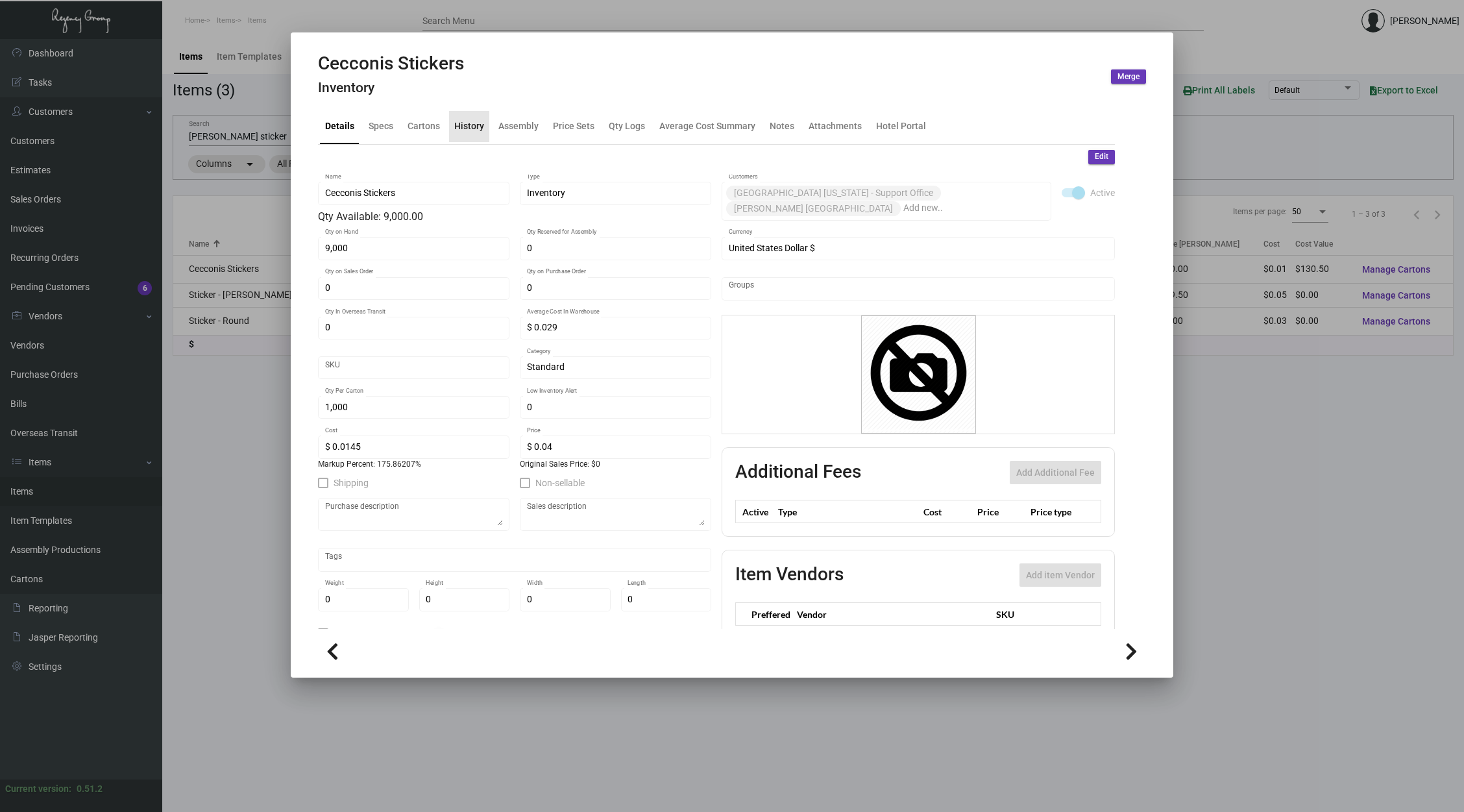
click at [472, 120] on div "History" at bounding box center [469, 125] width 30 height 13
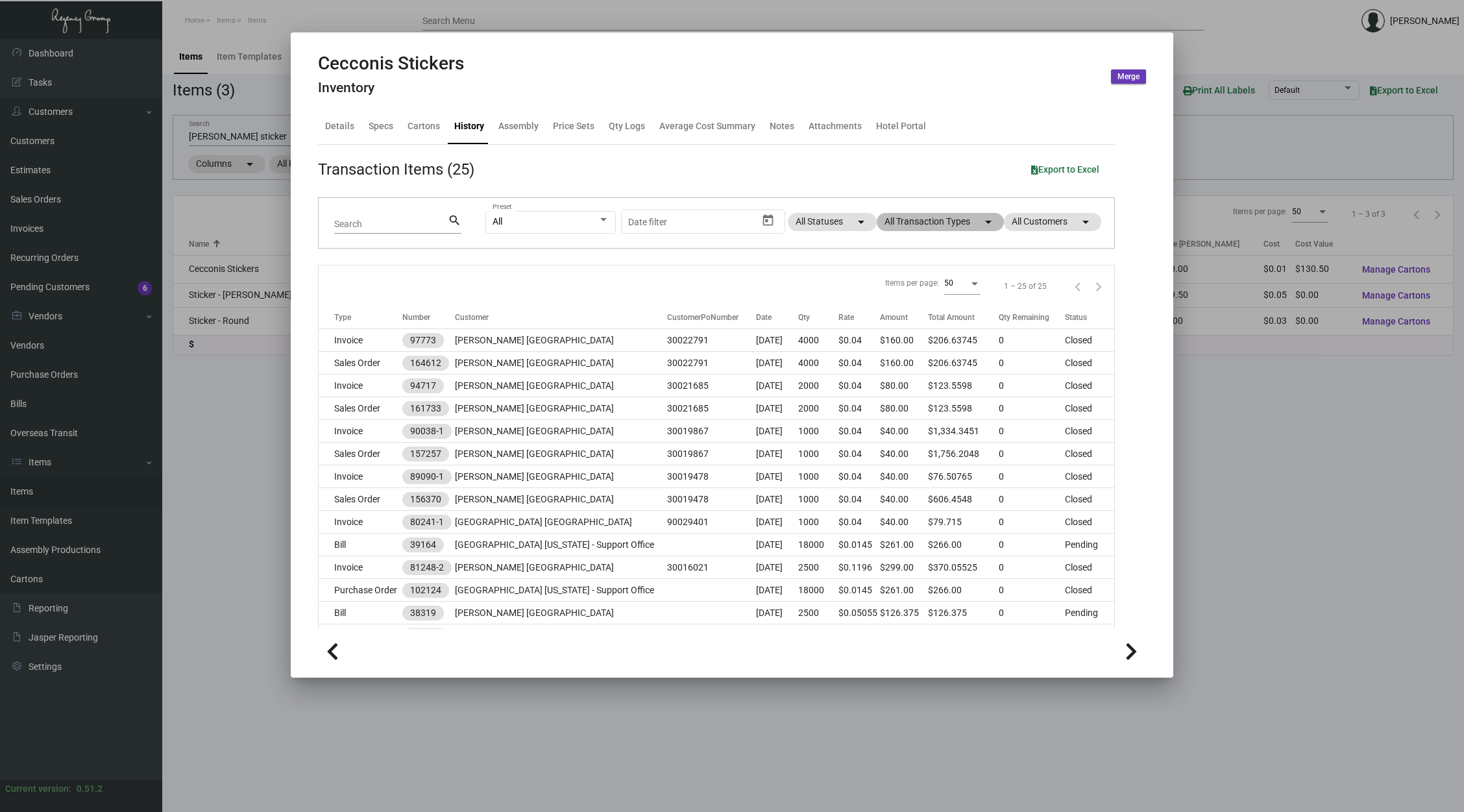
click at [907, 222] on mat-chip "All Transaction Types arrow_drop_down" at bounding box center [940, 222] width 127 height 18
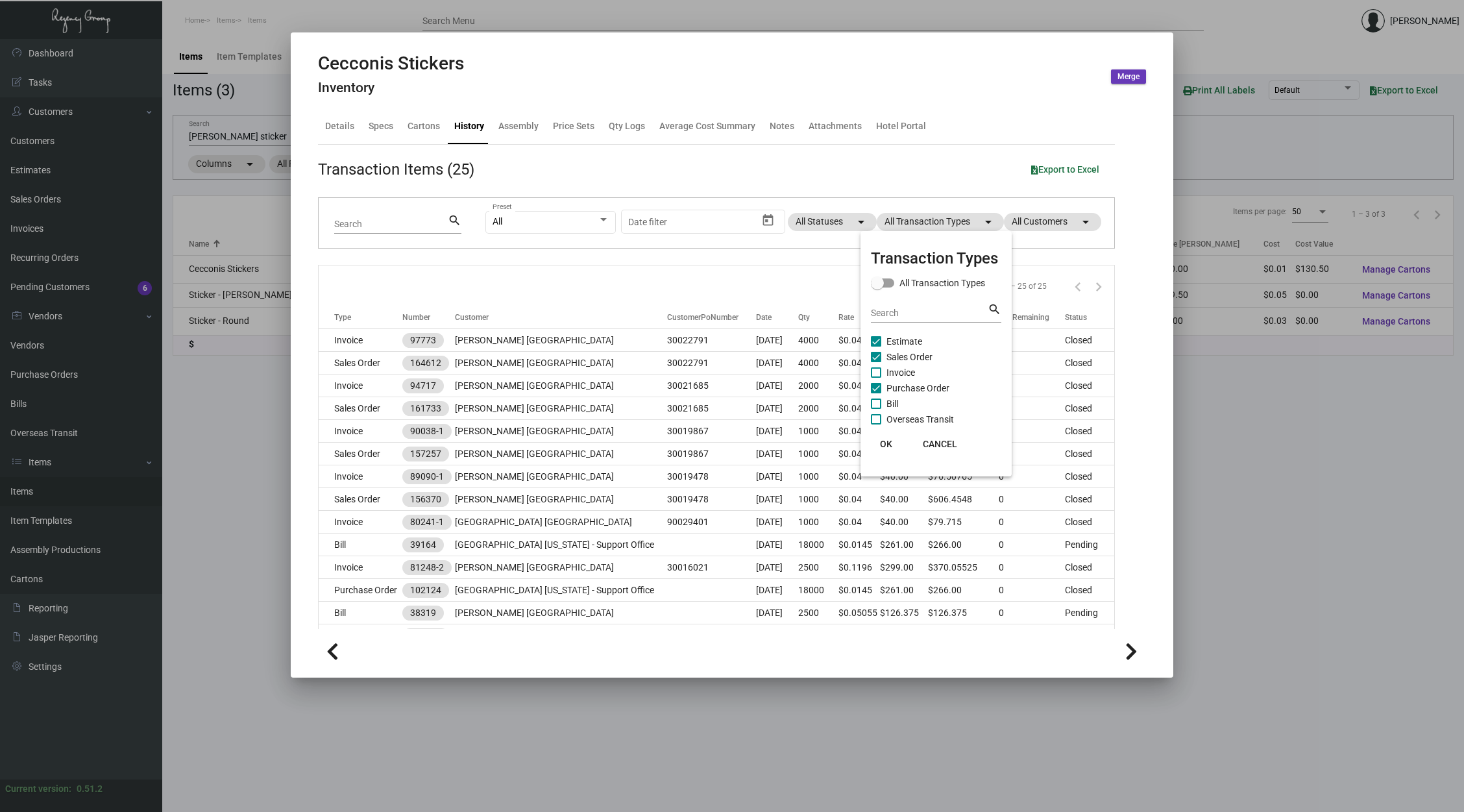
click at [910, 354] on span "Sales Order" at bounding box center [909, 357] width 46 height 16
click at [876, 362] on input "Sales Order" at bounding box center [875, 362] width 1 height 1
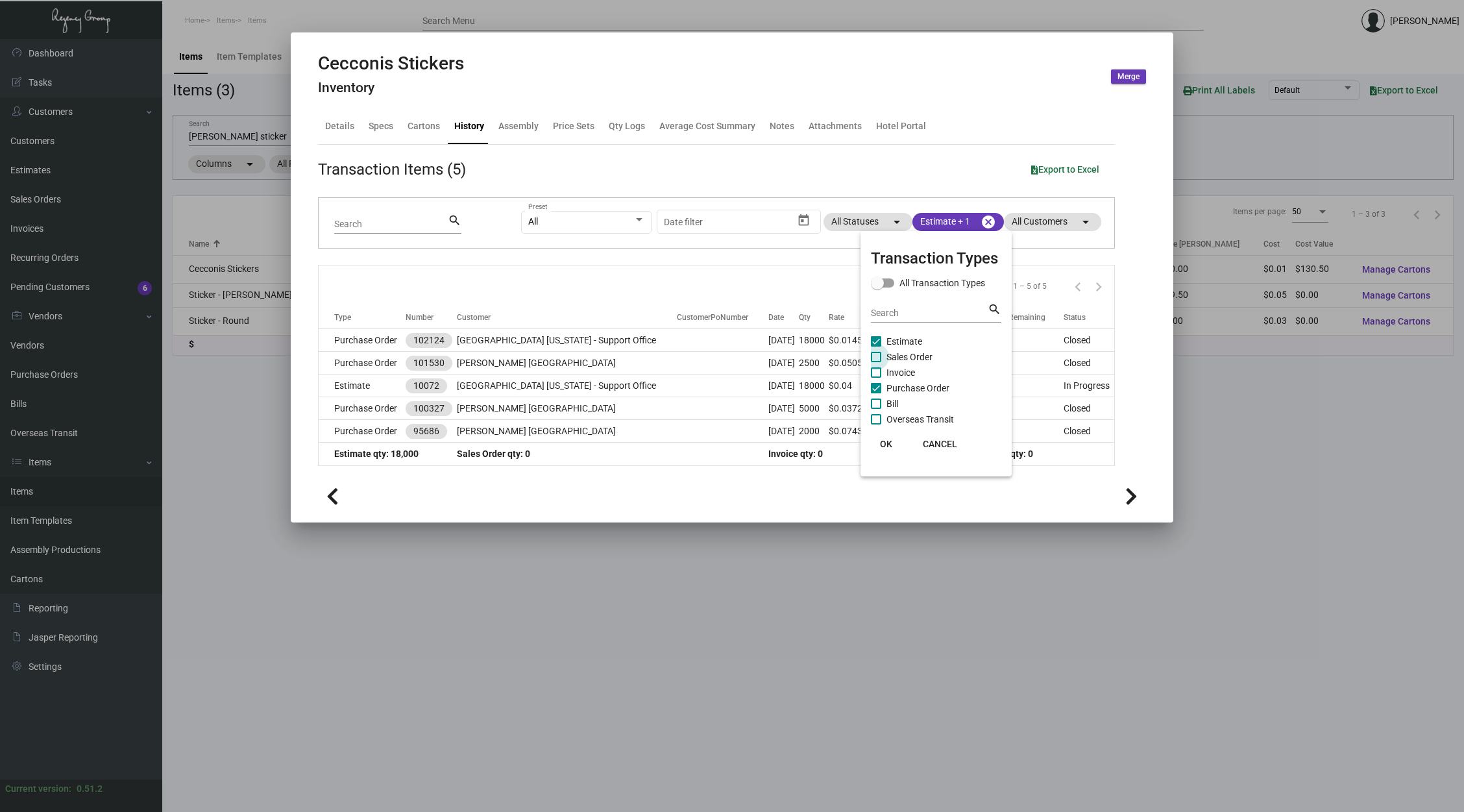
click at [910, 354] on span "Sales Order" at bounding box center [909, 357] width 46 height 16
click at [876, 362] on input "Sales Order" at bounding box center [875, 362] width 1 height 1
checkbox input "true"
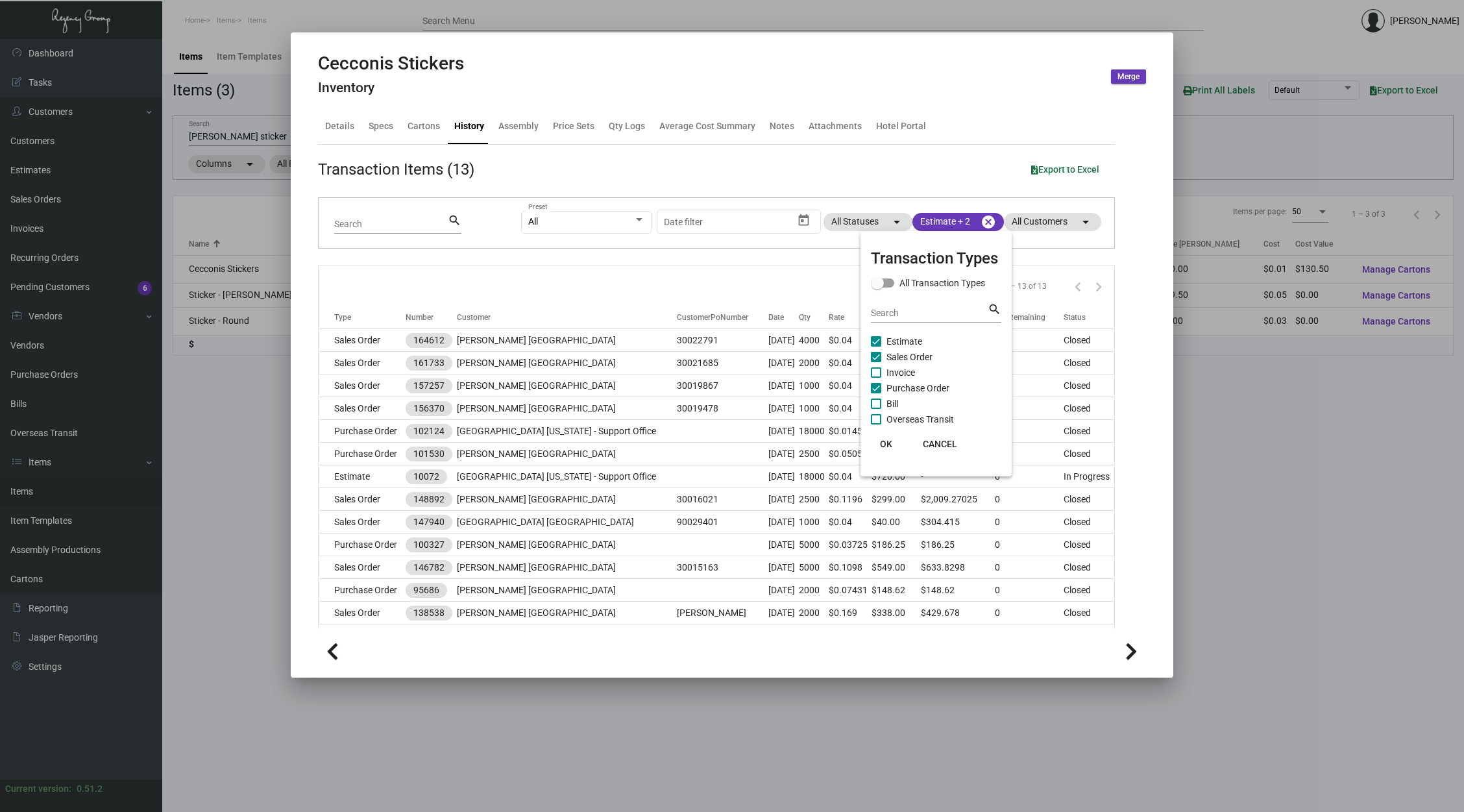
click at [769, 277] on div at bounding box center [732, 406] width 1464 height 812
click at [244, 136] on div at bounding box center [732, 406] width 1464 height 812
click at [244, 136] on input "[PERSON_NAME] sticker" at bounding box center [390, 136] width 402 height 10
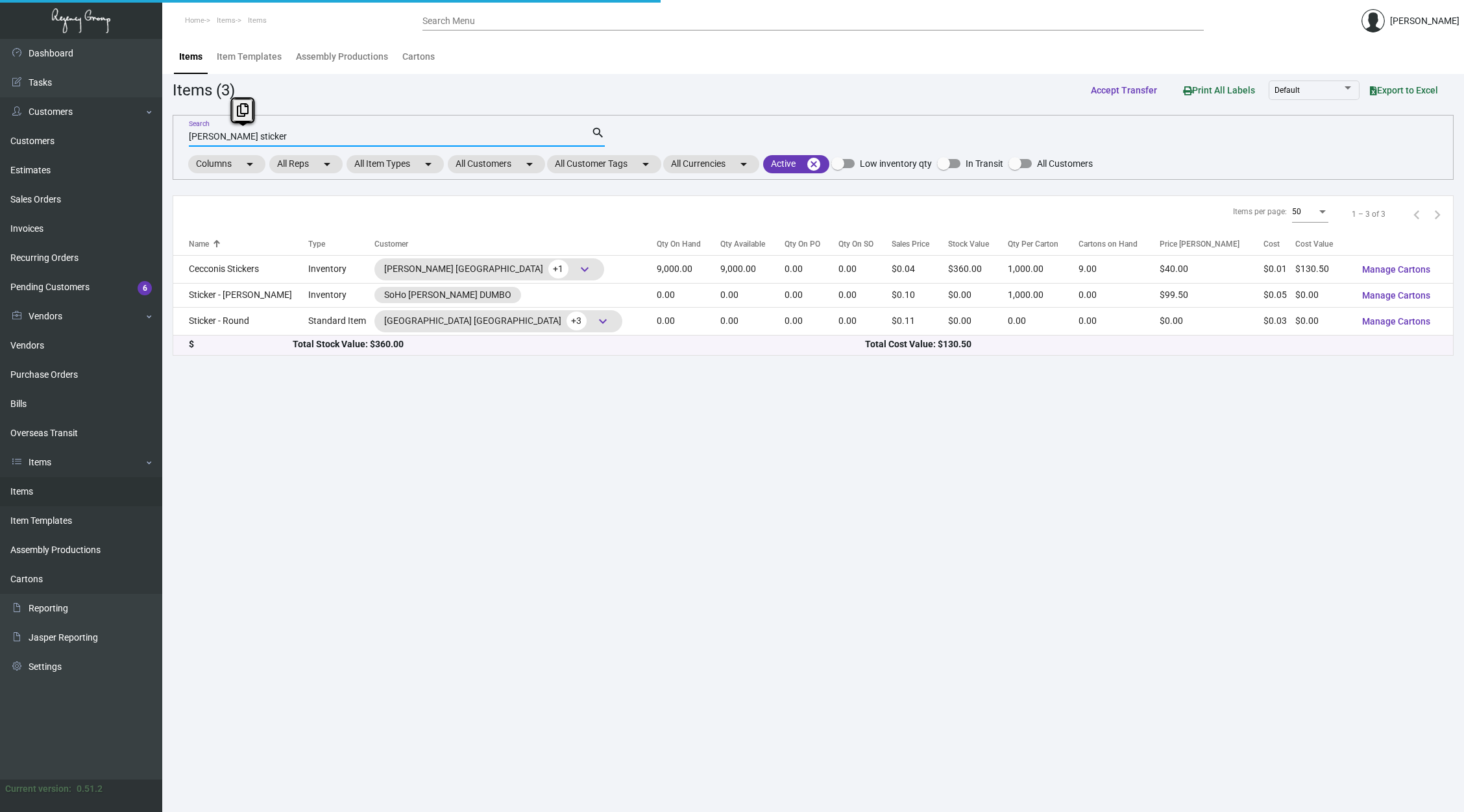
click at [244, 136] on input "[PERSON_NAME] sticker" at bounding box center [390, 136] width 402 height 10
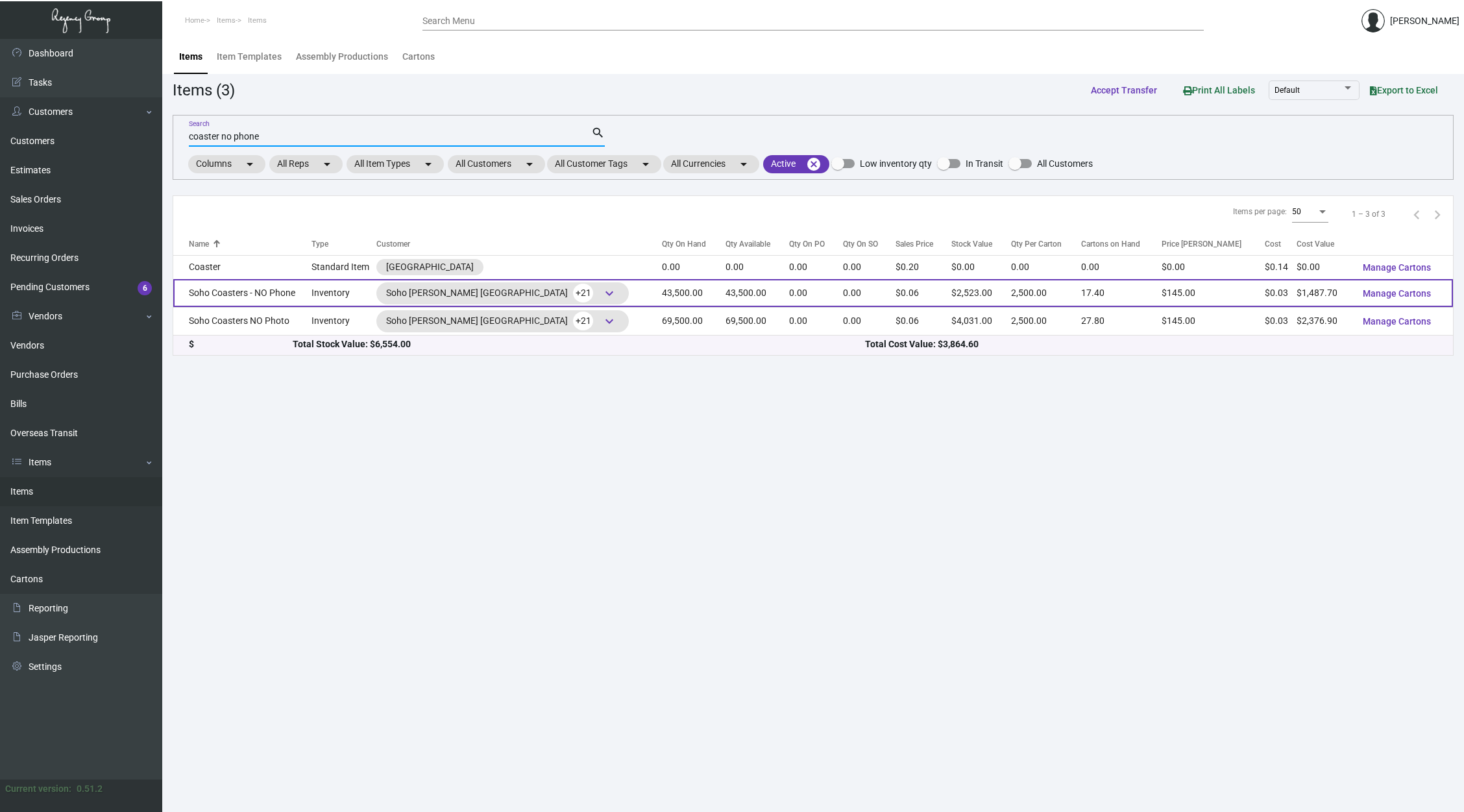
type input "coaster no phone"
click at [730, 303] on td "43,500.00" at bounding box center [757, 292] width 64 height 28
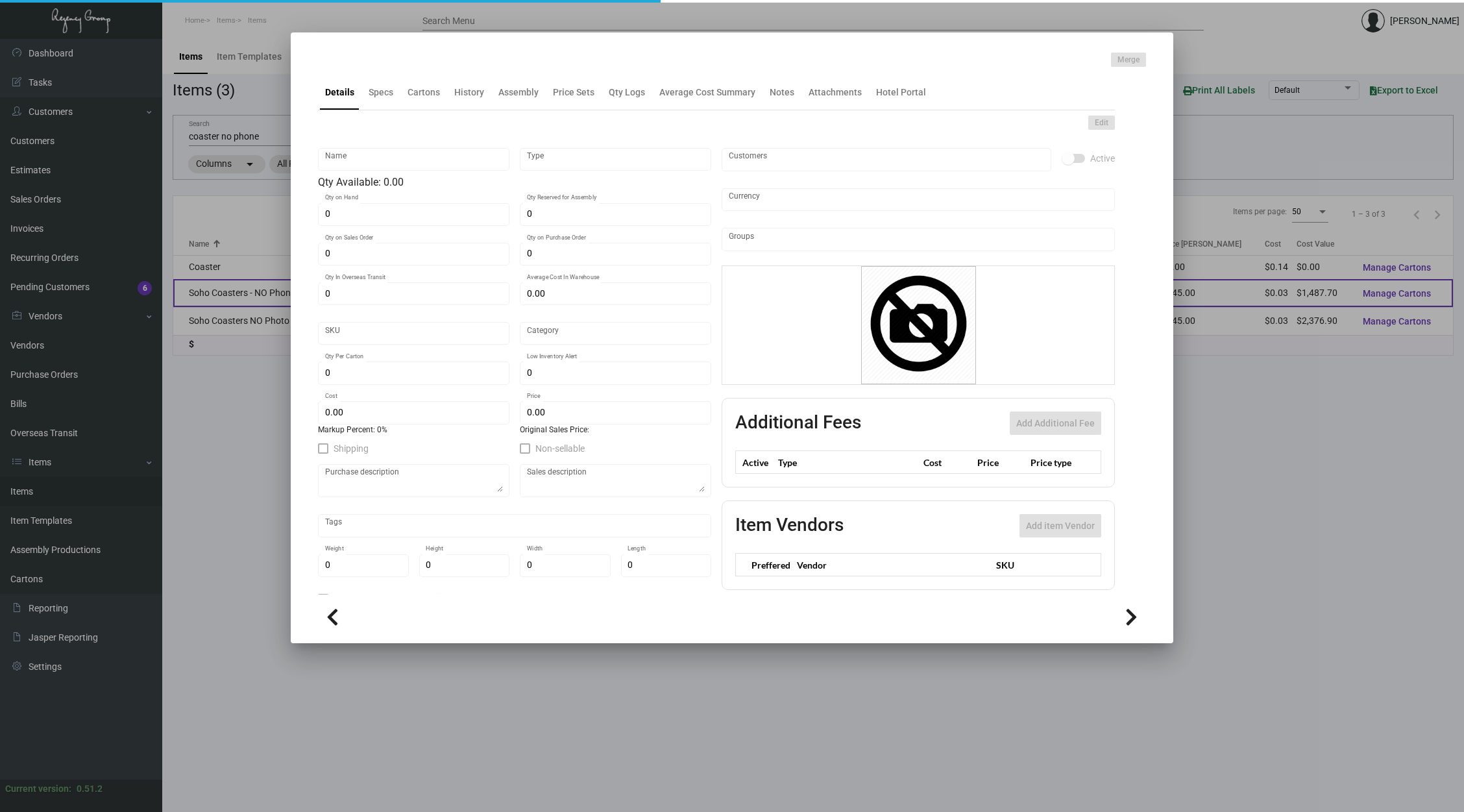
type input "Soho Coasters - NO Phone"
type input "Inventory"
type input "43,500"
type input "$ 0.03033"
type input "SH-478-110"
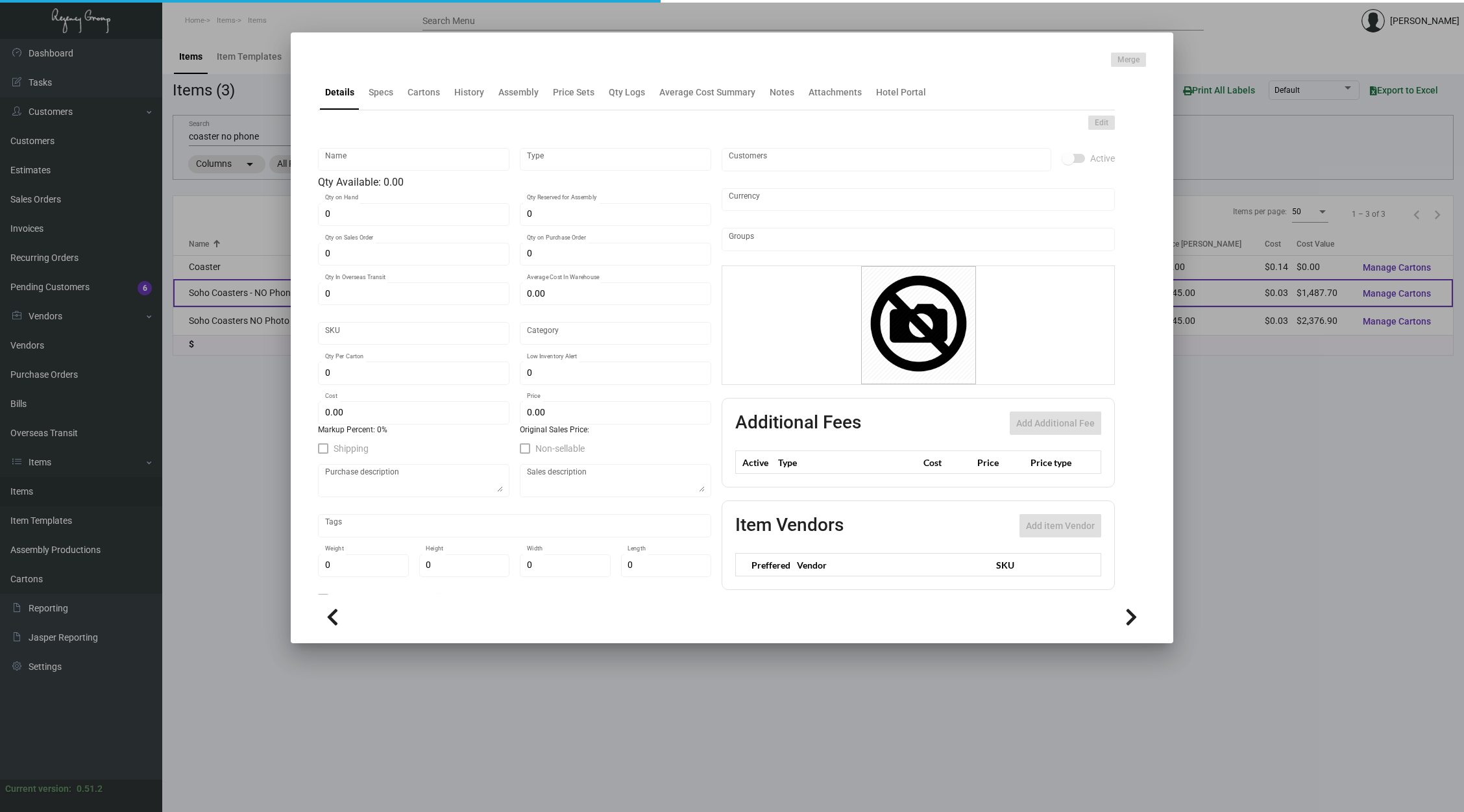
type input "Standard"
type input "2,500"
type input "5,000"
type input "$ 0.0342"
type input "$ 0.058"
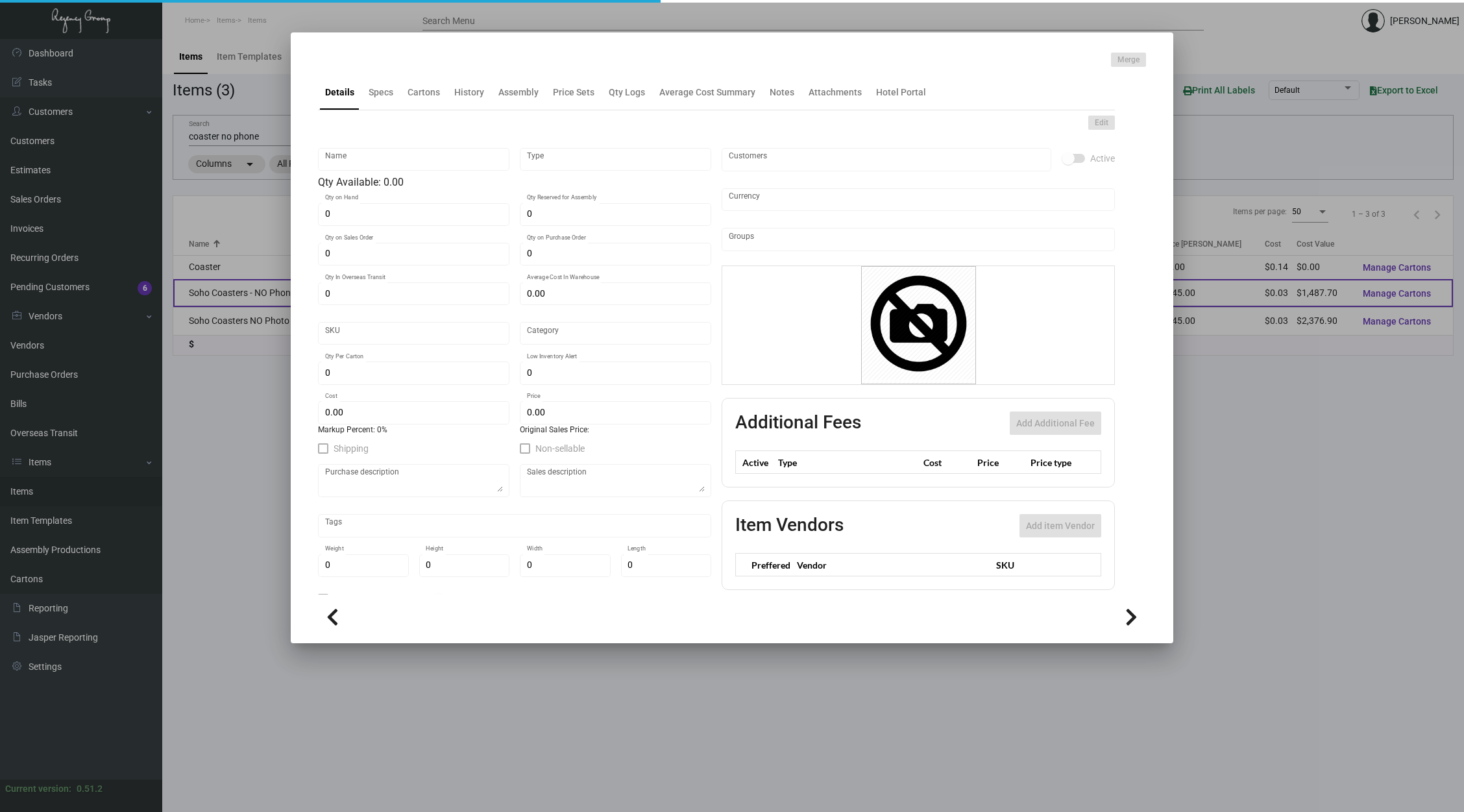
type textarea "Soho Coaster Phone: size 3.5" in diameter, 80 pt. [MEDICAL_DATA] board stock, p…"
checkbox input "true"
type input "United States Dollar $"
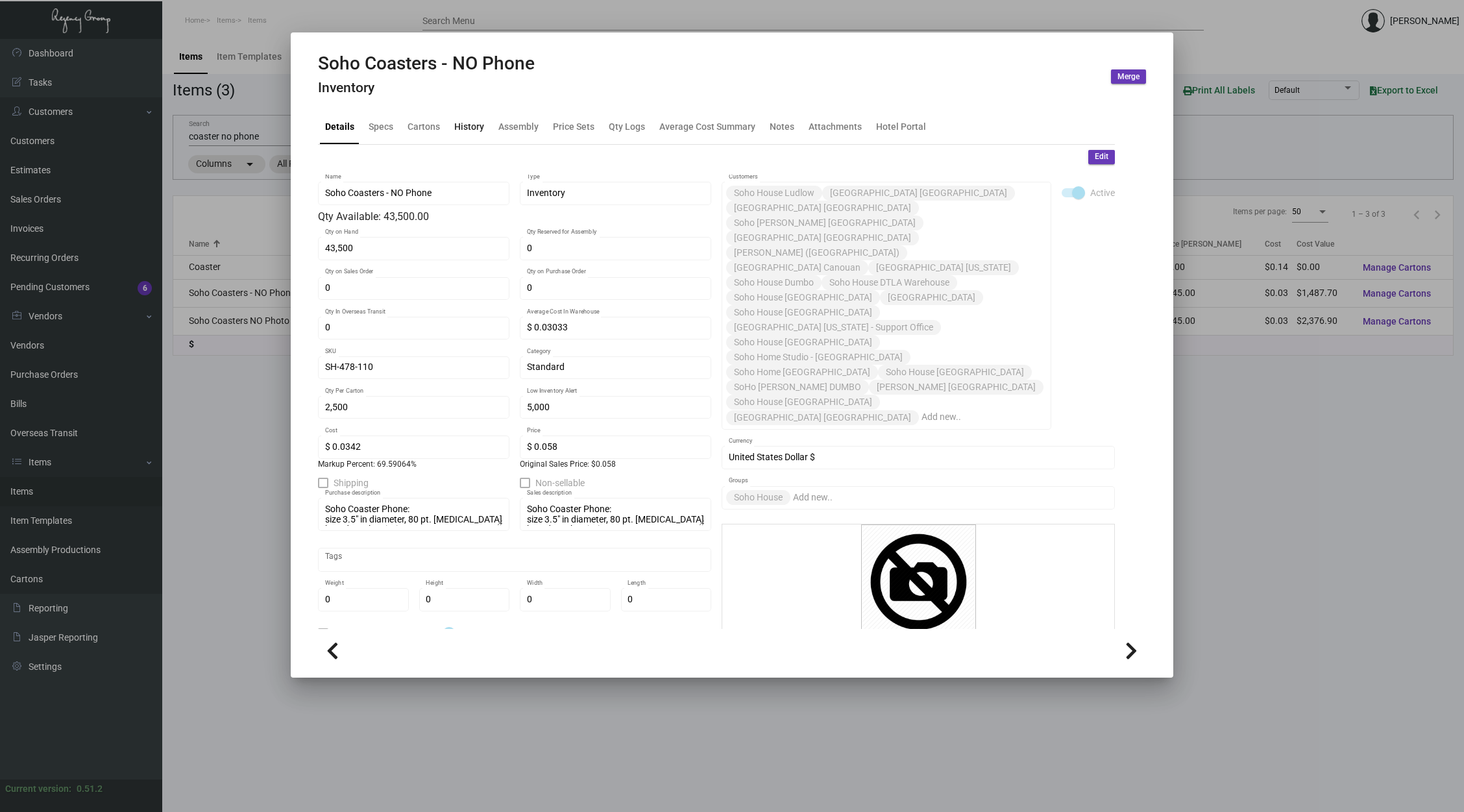
click at [469, 132] on div "History" at bounding box center [469, 125] width 30 height 13
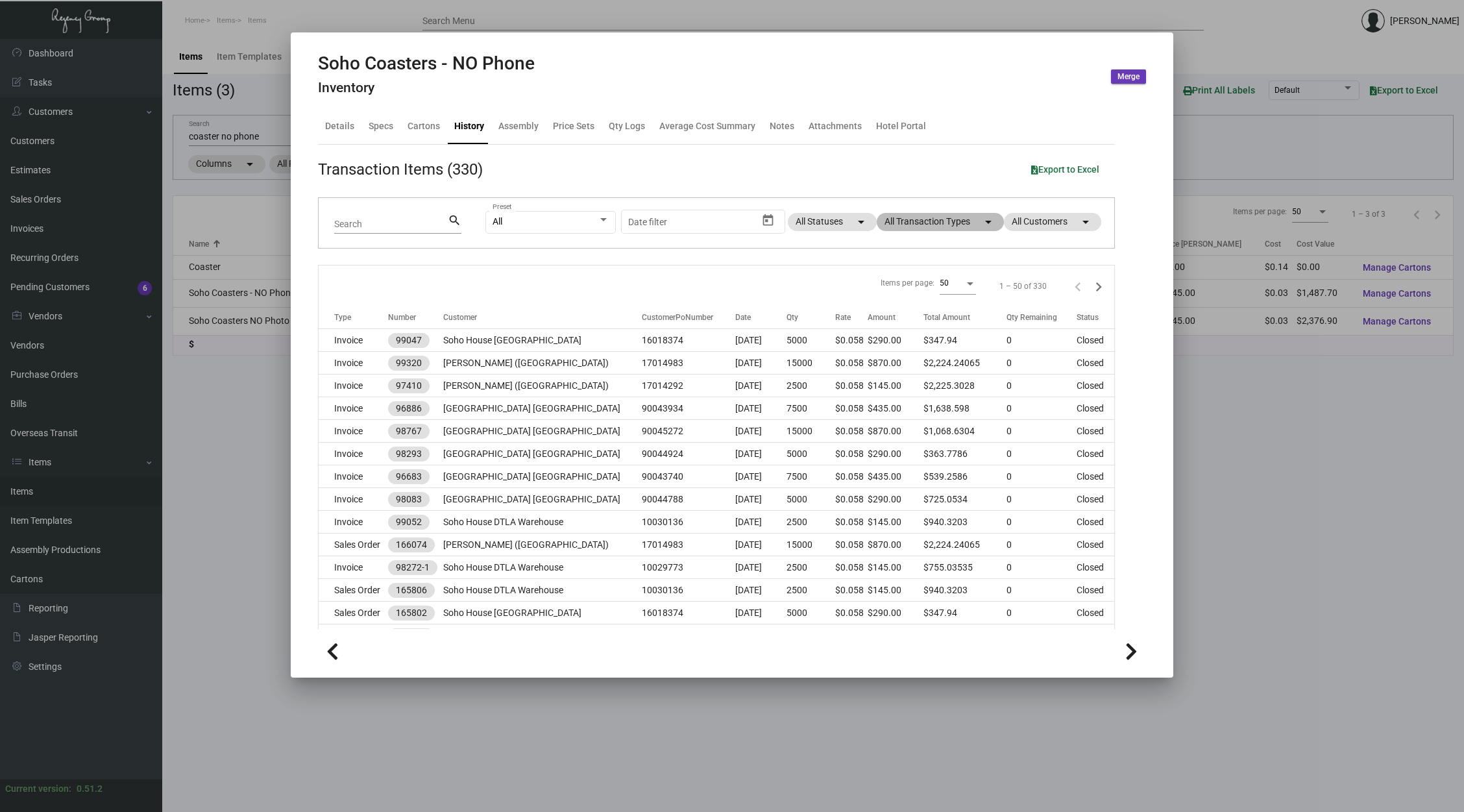
click at [938, 229] on mat-chip "All Transaction Types arrow_drop_down" at bounding box center [940, 222] width 127 height 18
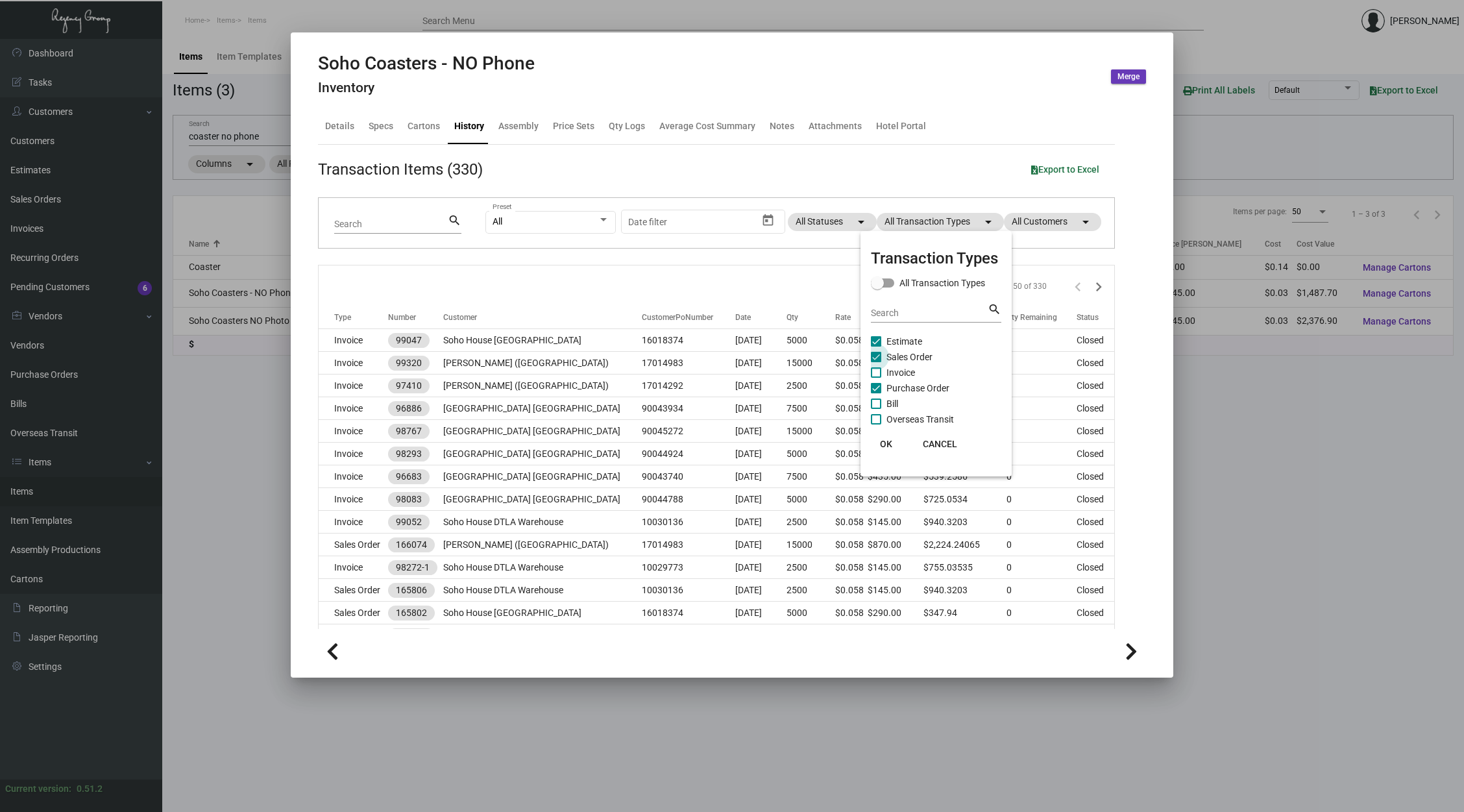
click at [914, 358] on span "Sales Order" at bounding box center [909, 357] width 46 height 16
click at [876, 362] on input "Sales Order" at bounding box center [875, 362] width 1 height 1
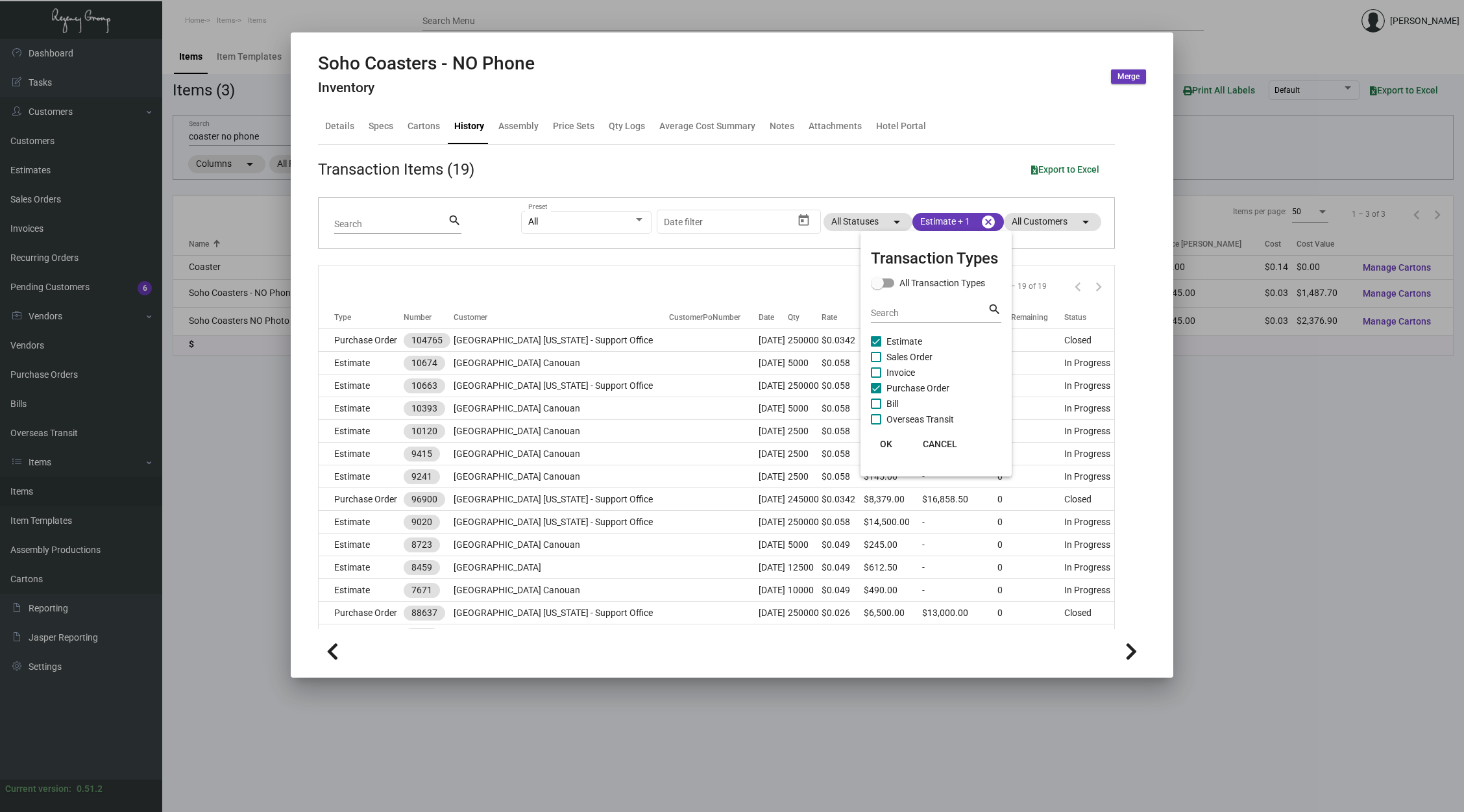
click at [915, 358] on span "Sales Order" at bounding box center [909, 357] width 46 height 16
click at [876, 362] on input "Sales Order" at bounding box center [875, 362] width 1 height 1
checkbox input "true"
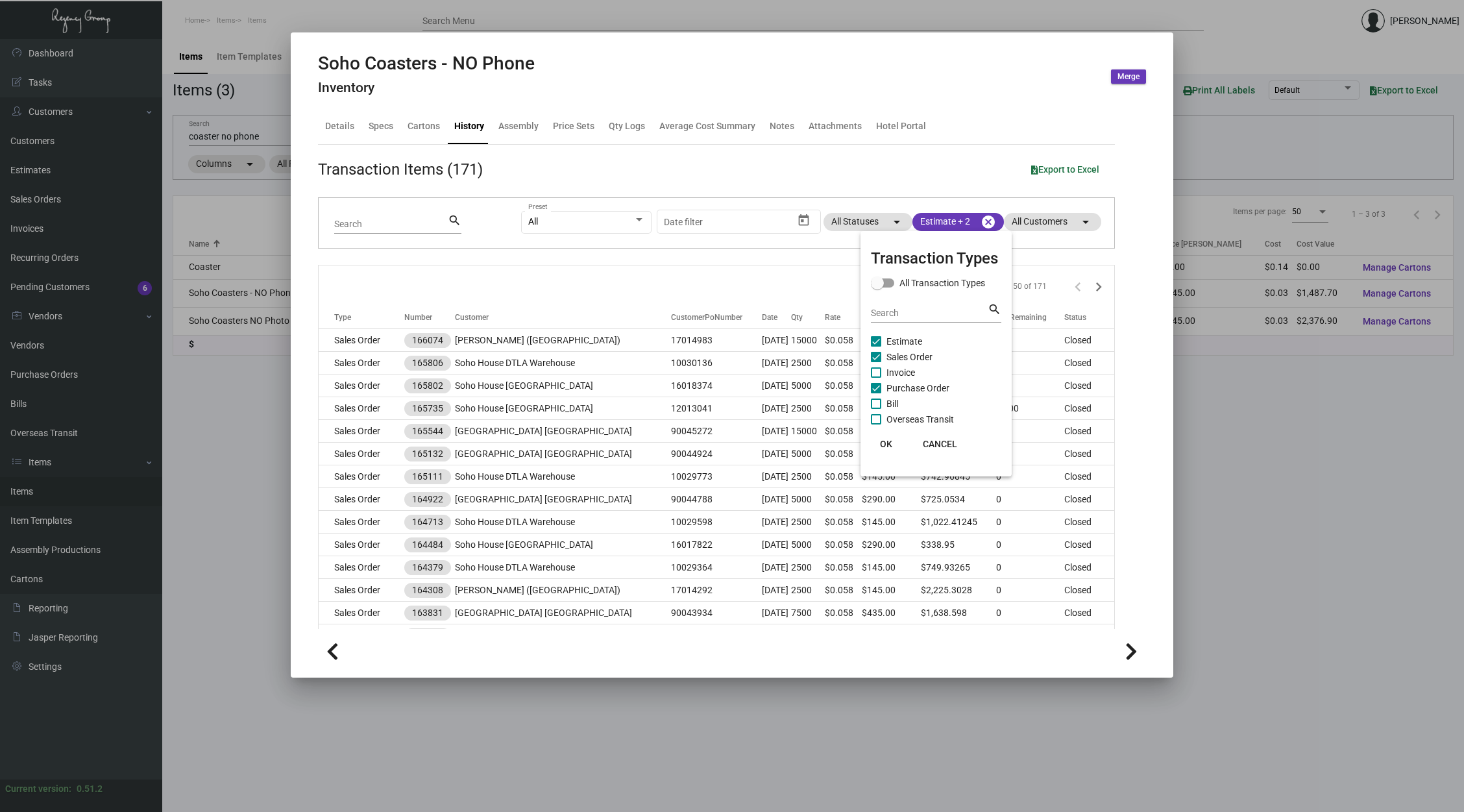
click at [698, 292] on div at bounding box center [732, 406] width 1464 height 812
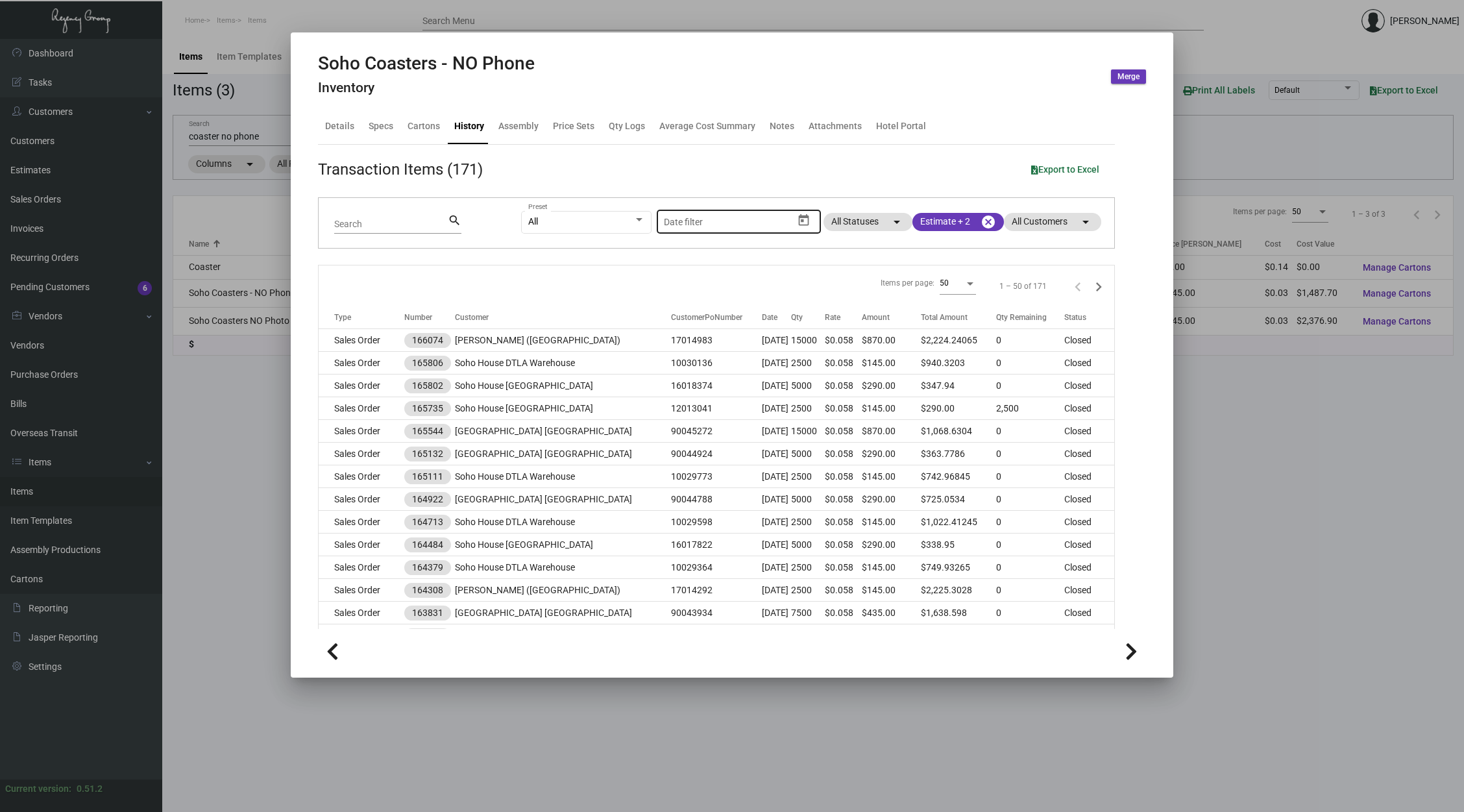
click at [797, 224] on icon "Open calendar" at bounding box center [803, 220] width 13 height 13
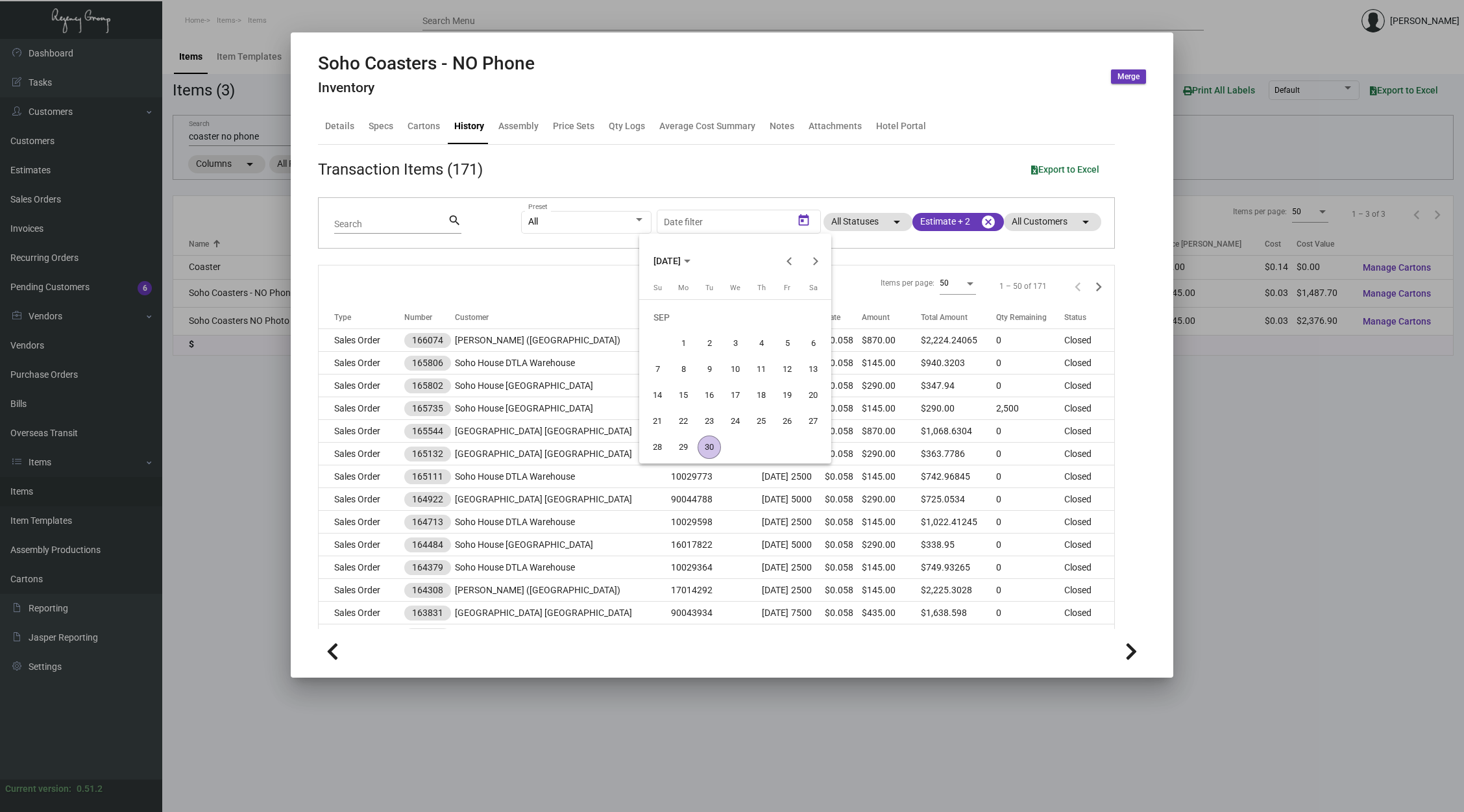
click at [680, 261] on span "[DATE]" at bounding box center [667, 261] width 28 height 10
click at [668, 348] on div "2024" at bounding box center [668, 353] width 41 height 24
click at [674, 379] on div "SEP" at bounding box center [668, 379] width 41 height 24
click at [687, 443] on div "30" at bounding box center [684, 447] width 24 height 24
type input "[DATE]"
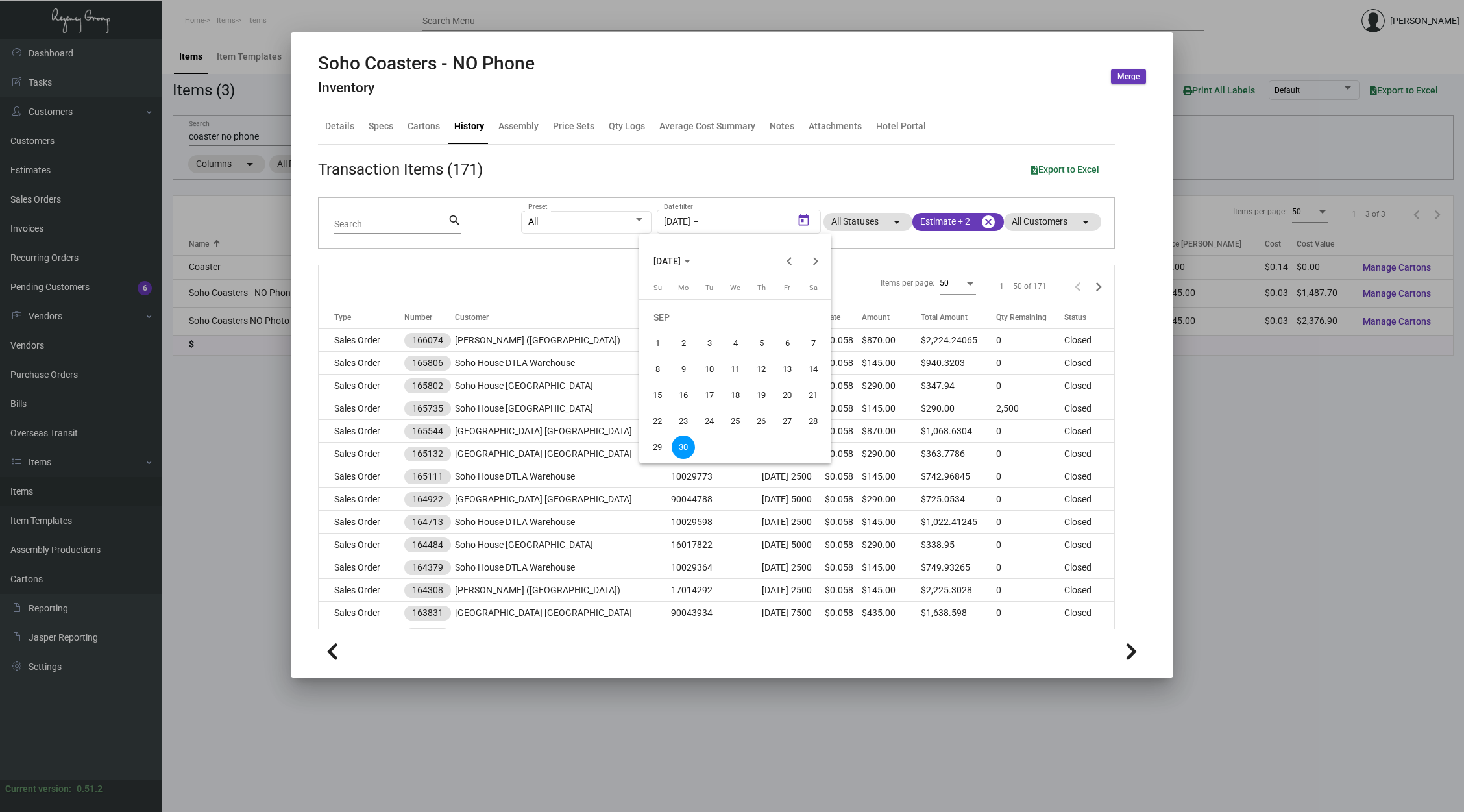
type input "[DATE]"
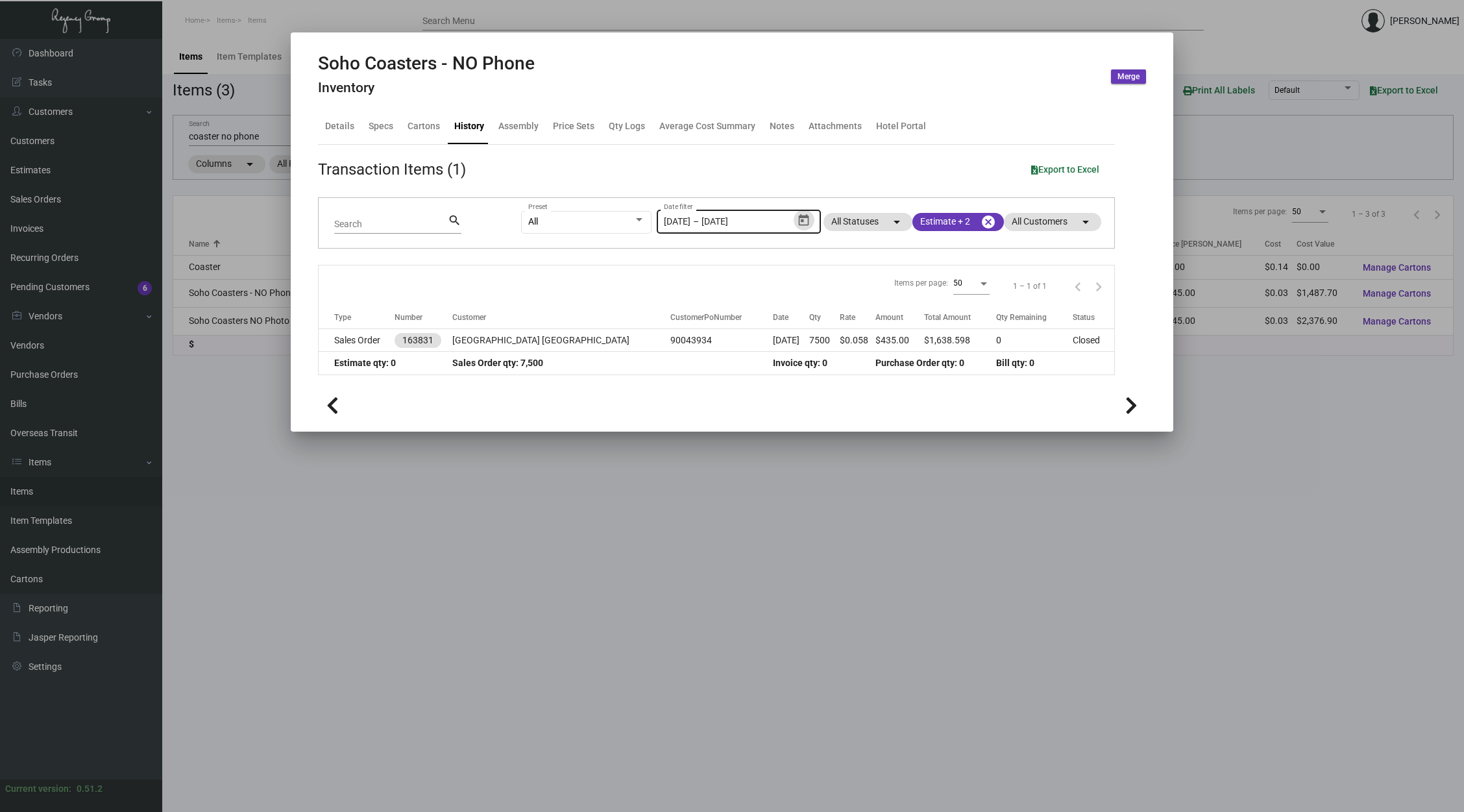
click at [752, 222] on input "[DATE]" at bounding box center [732, 222] width 62 height 10
click at [802, 219] on icon "Open calendar" at bounding box center [803, 220] width 13 height 13
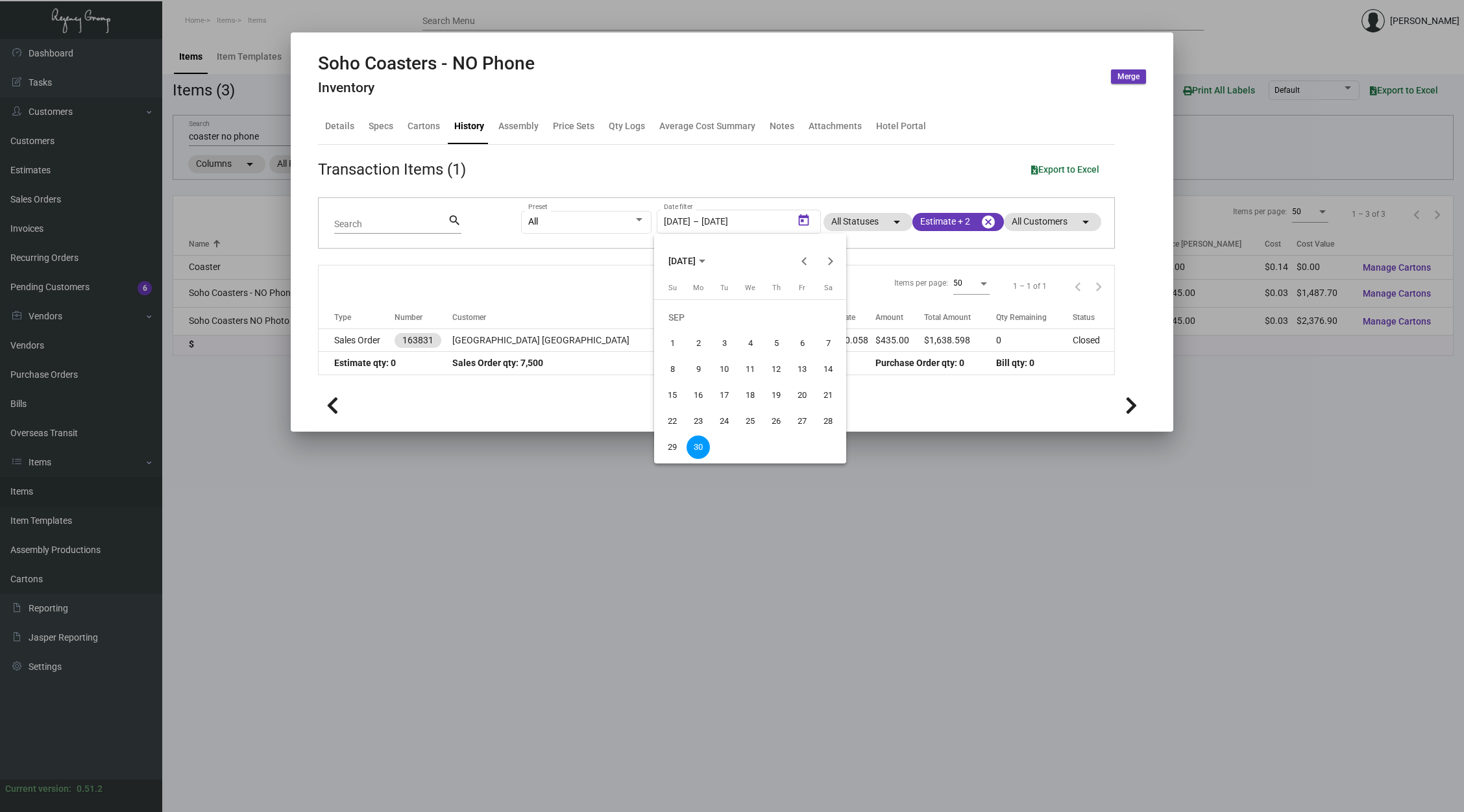
click at [700, 446] on div "30" at bounding box center [698, 447] width 24 height 24
click at [701, 251] on button "[DATE]" at bounding box center [687, 260] width 58 height 26
click at [725, 347] on div "2025" at bounding box center [728, 353] width 41 height 24
click at [690, 373] on div "SEP" at bounding box center [683, 379] width 41 height 24
click at [727, 441] on div "30" at bounding box center [725, 447] width 24 height 24
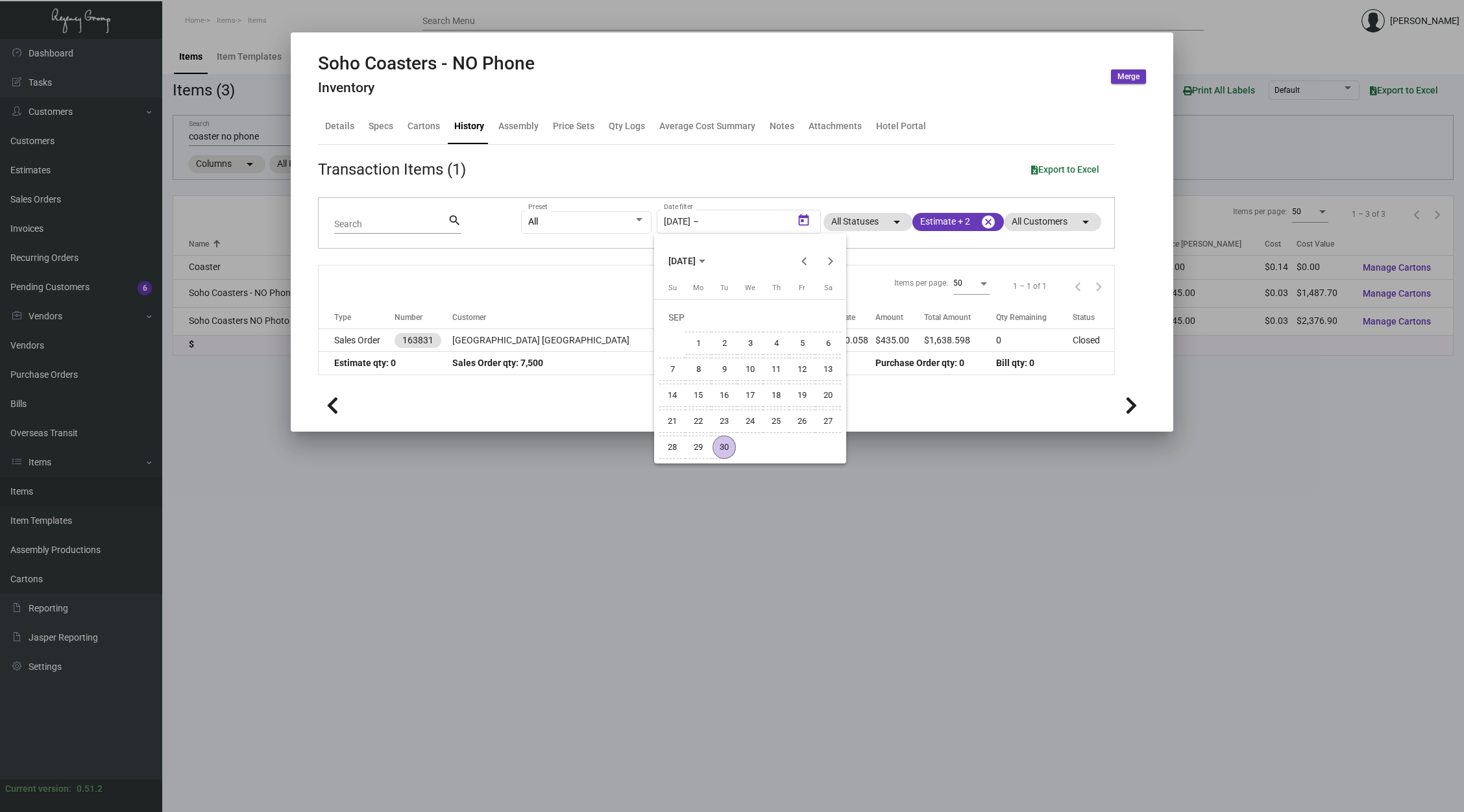
type input "[DATE]"
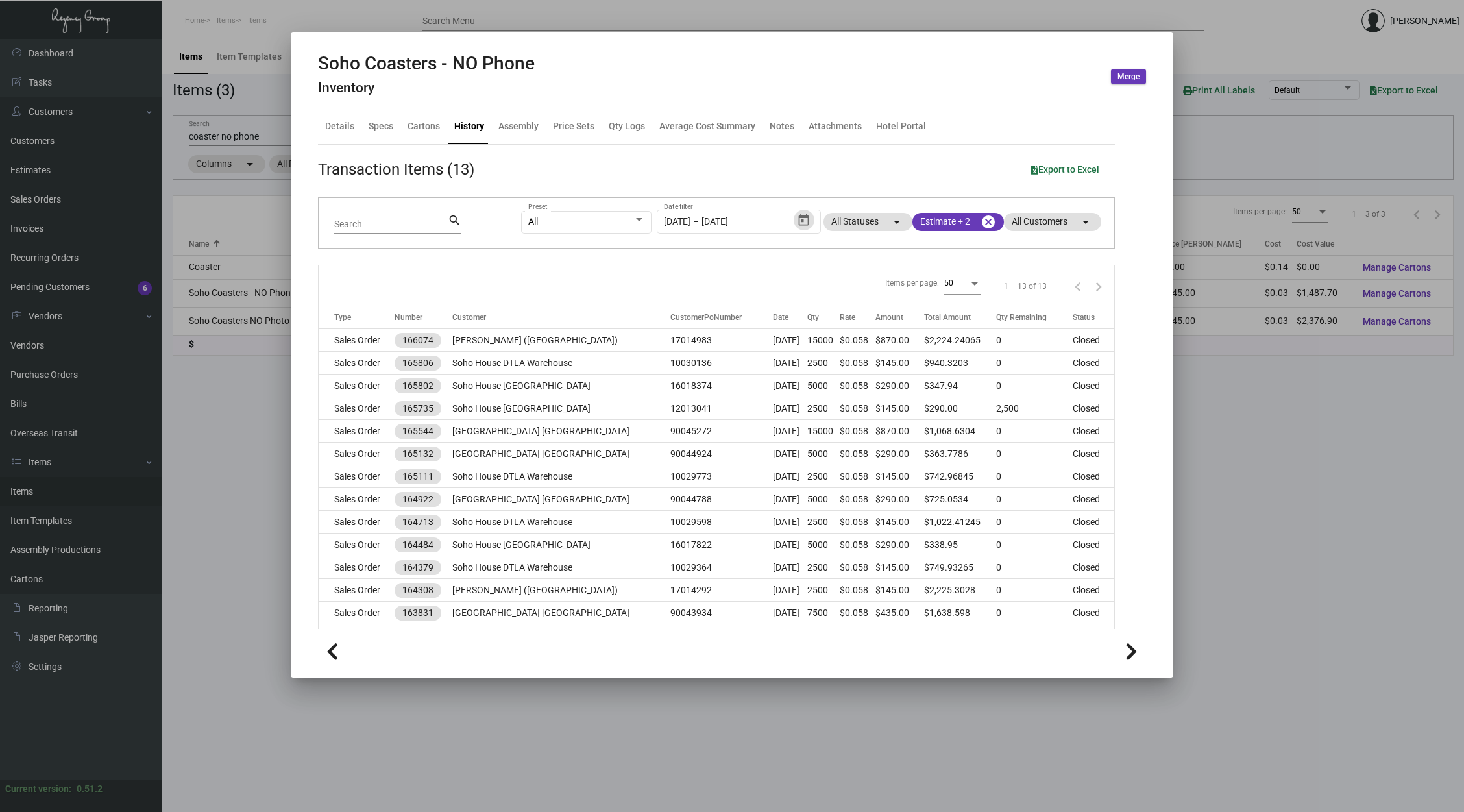
scroll to position [27, 0]
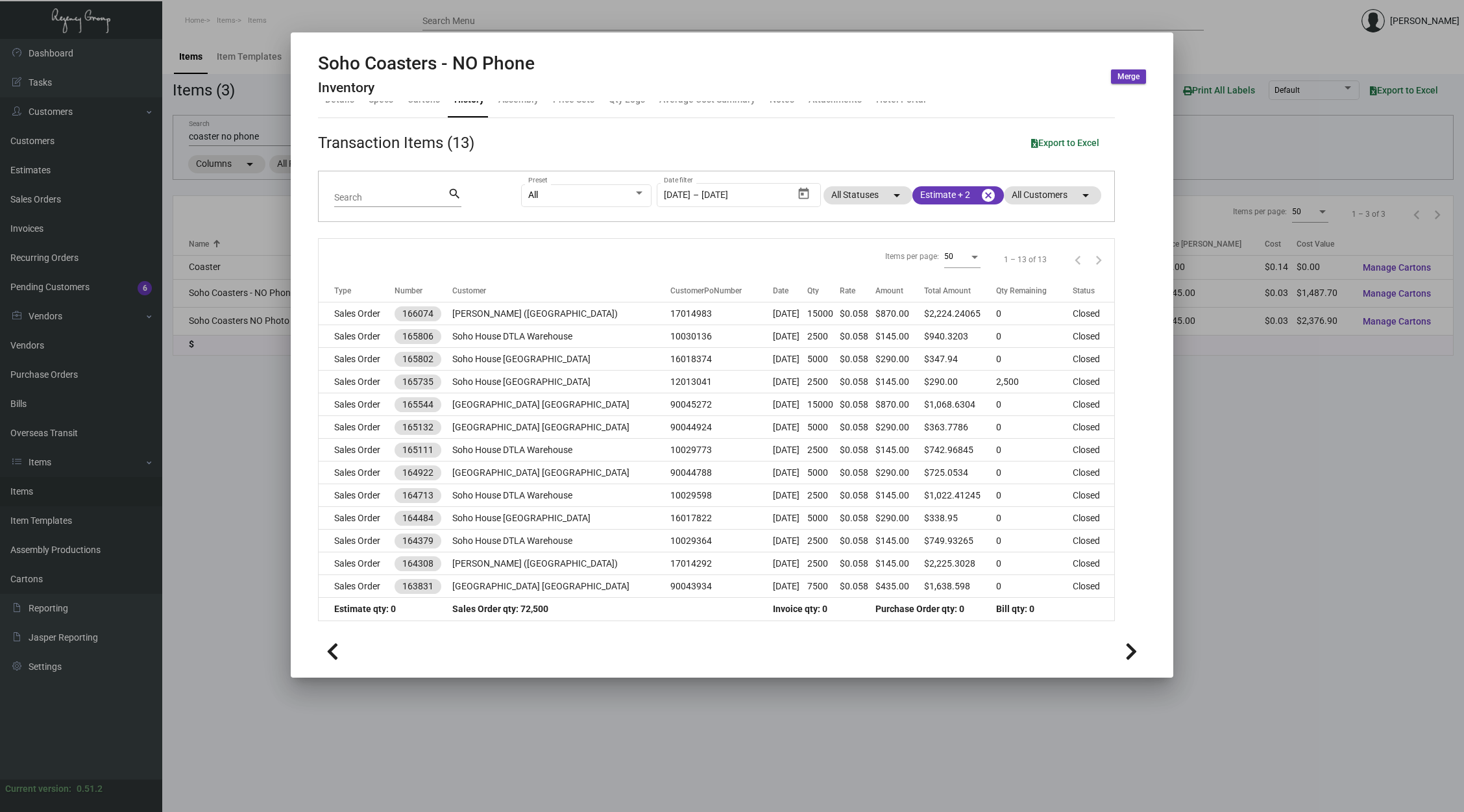
click at [258, 134] on div at bounding box center [732, 406] width 1464 height 812
click at [258, 134] on input "coaster no phone" at bounding box center [390, 136] width 402 height 10
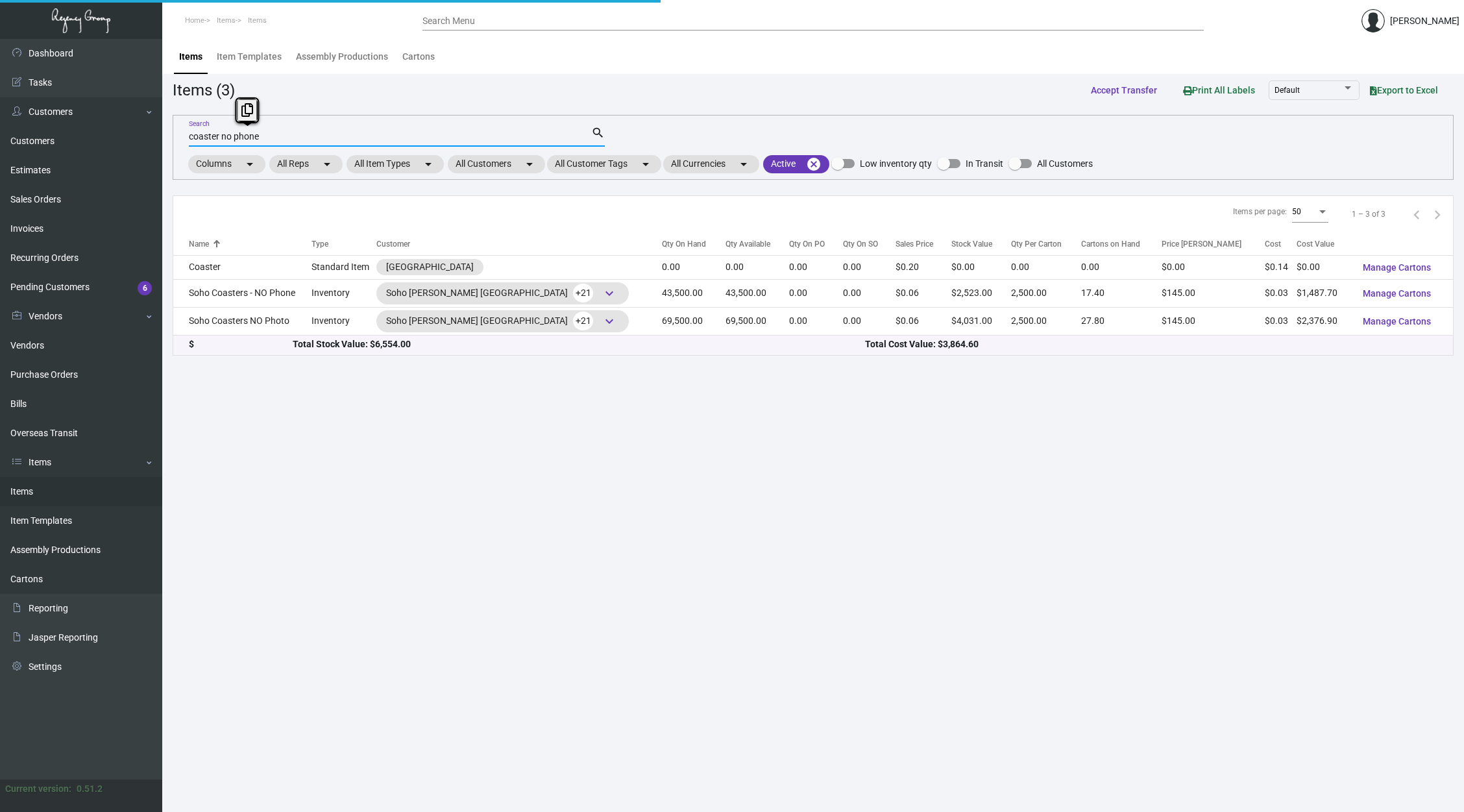
click at [258, 134] on input "coaster no phone" at bounding box center [390, 136] width 402 height 10
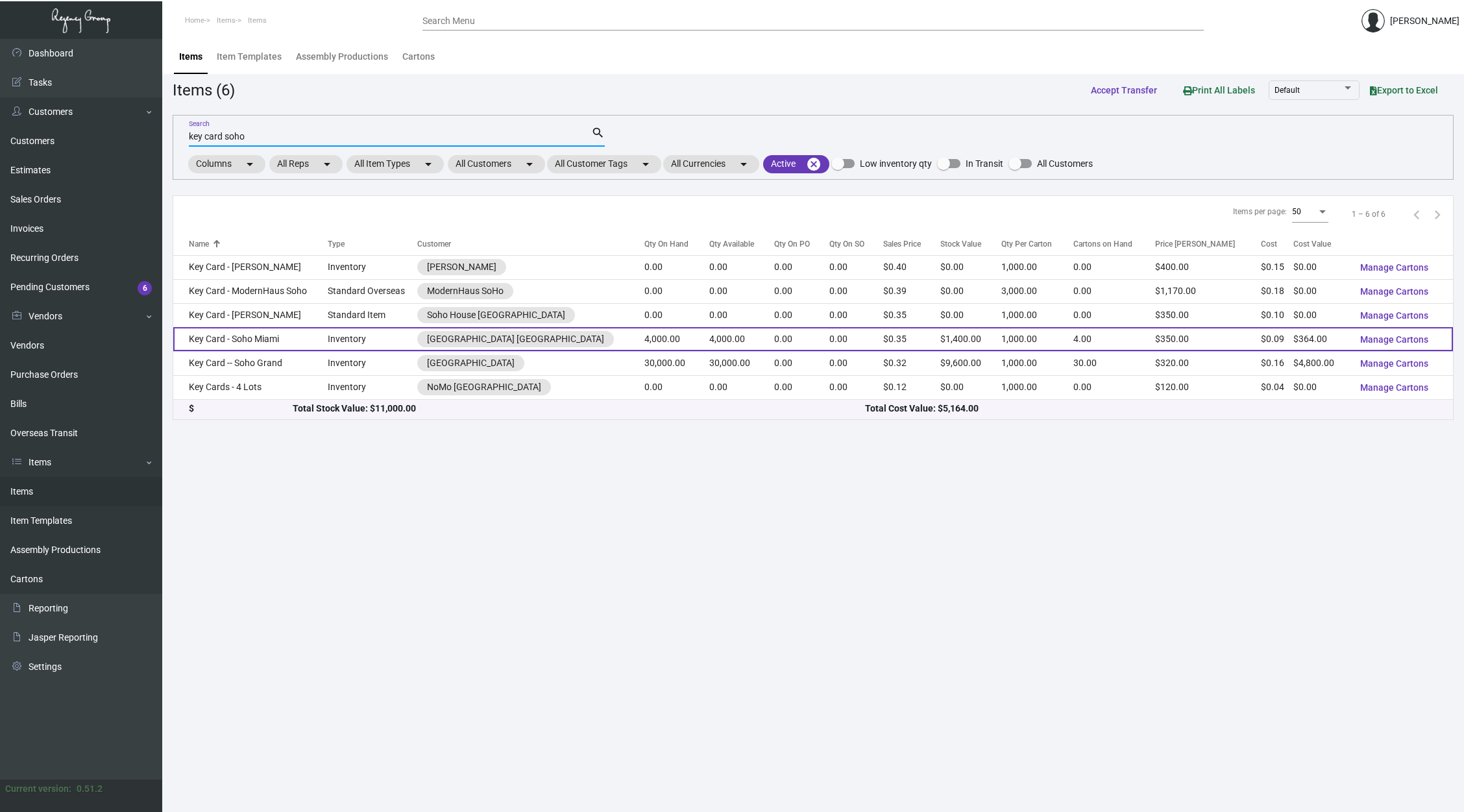
type input "key card soho"
click at [373, 332] on td "Inventory" at bounding box center [373, 339] width 90 height 24
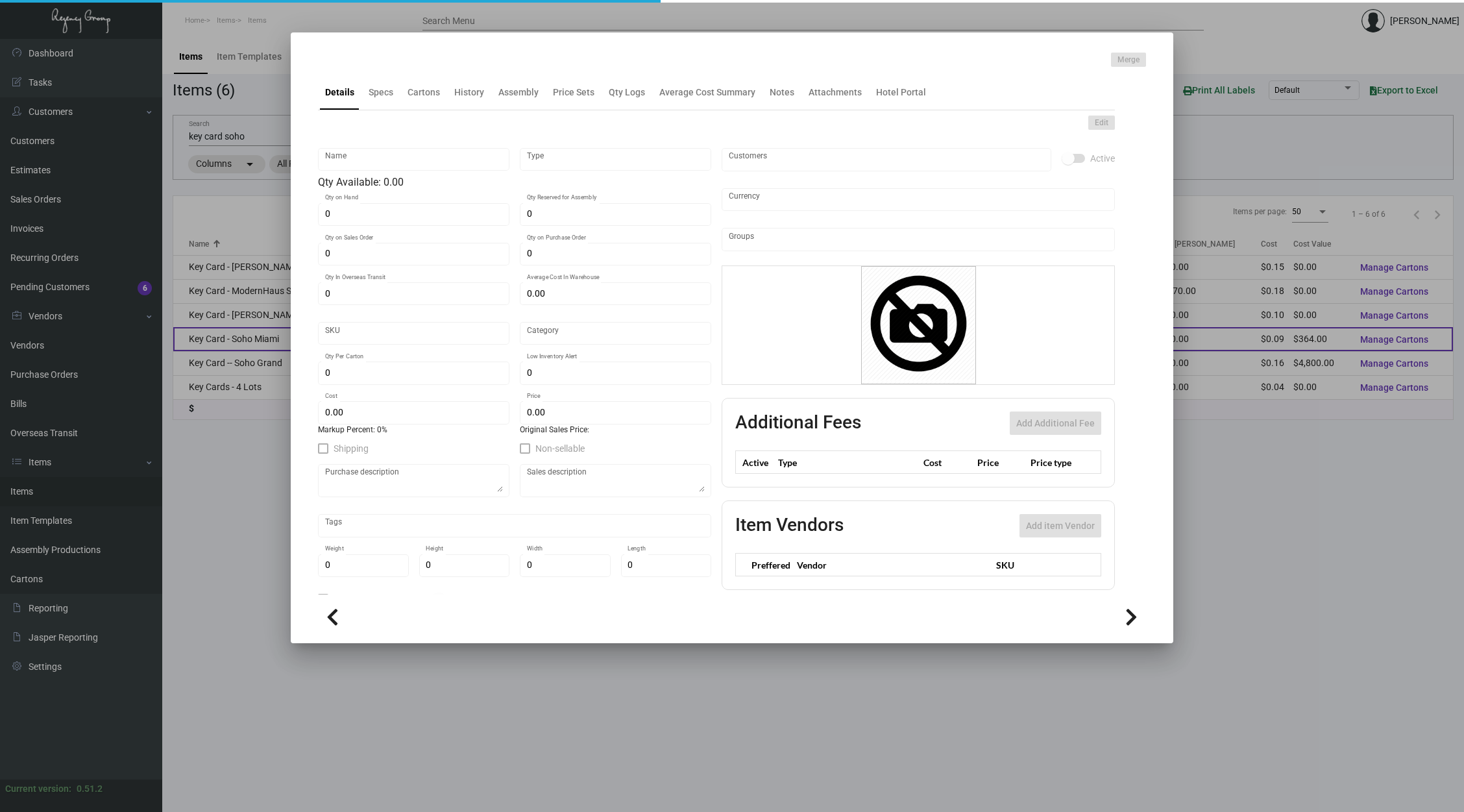
type input "Key Card - Soho Miami"
type input "Inventory"
type input "4,000"
type input "$ 0.273"
type input "SHBH-16-519"
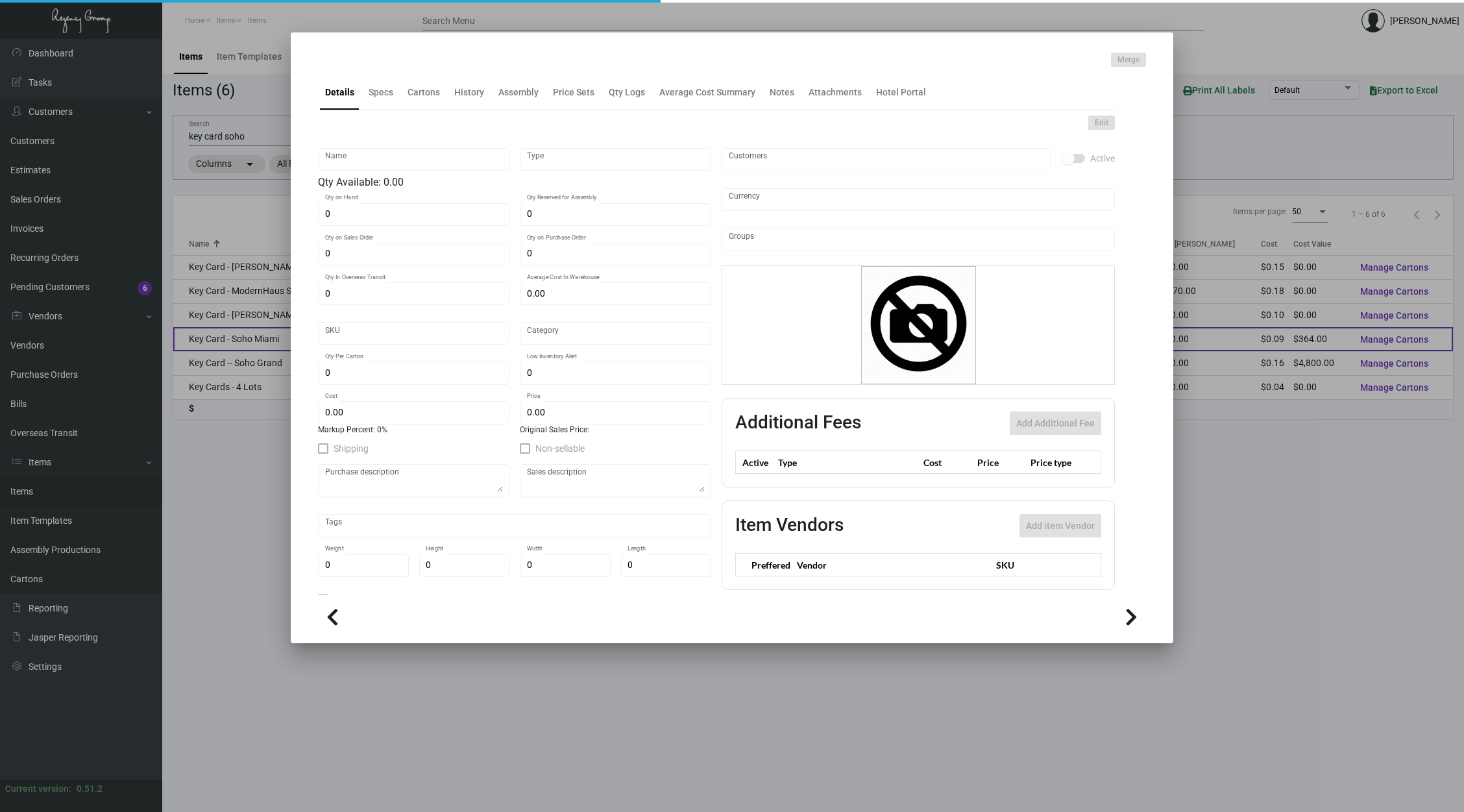
type input "Overseas"
type input "1,000"
type input "5,000"
type input "$ 0.091"
type input "$ 0.35"
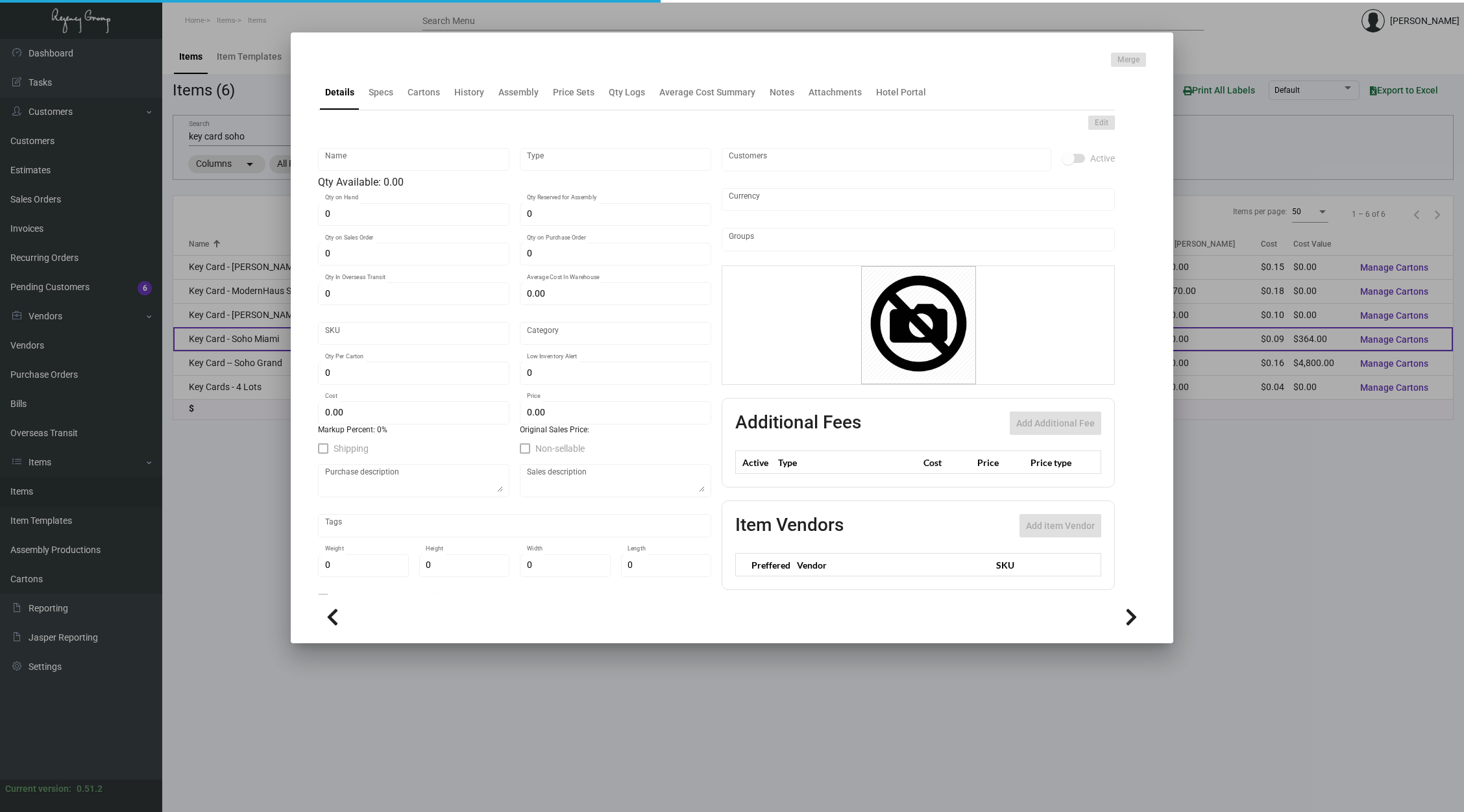
checkbox input "true"
type input "United States Dollar $"
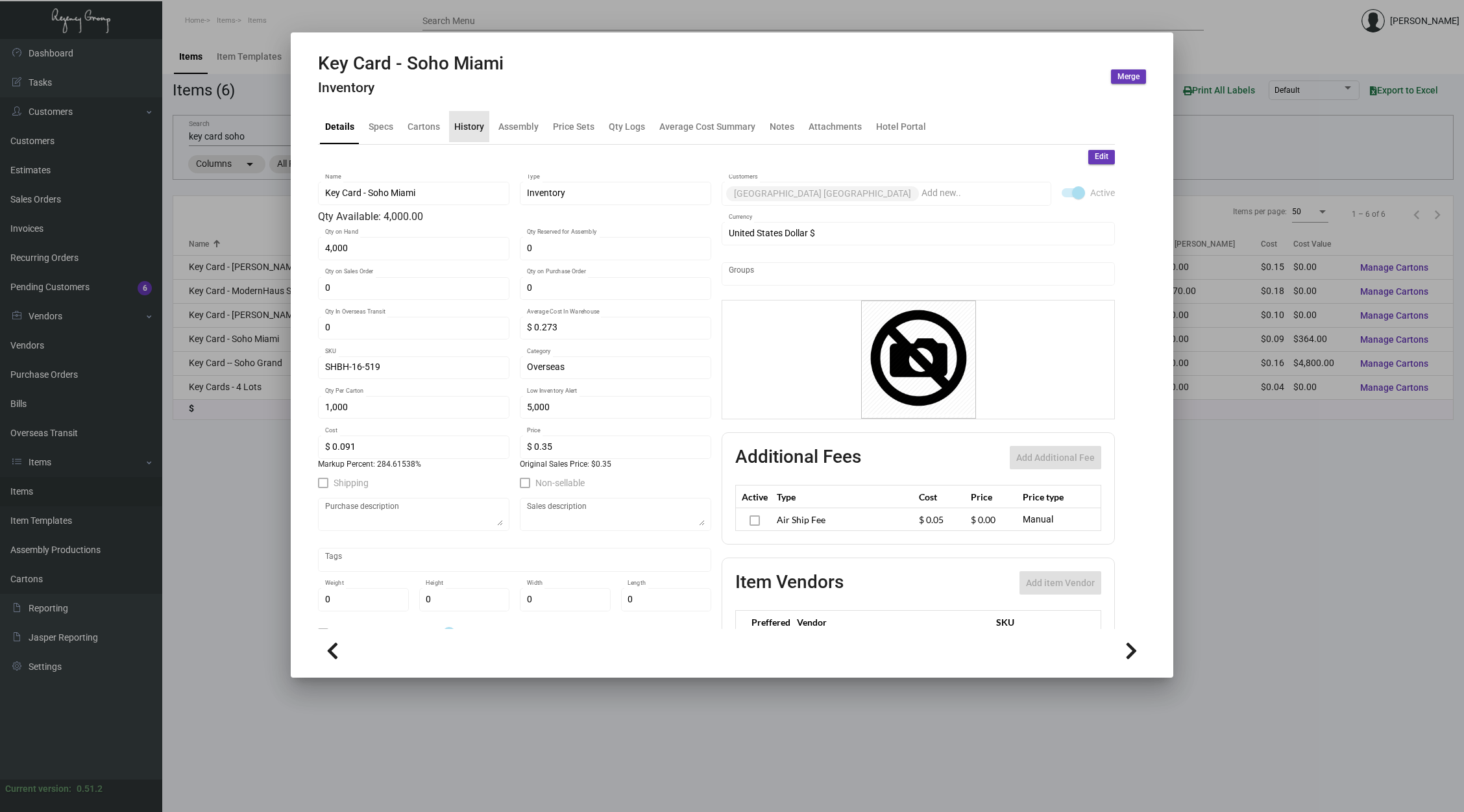
click at [468, 137] on div "History" at bounding box center [469, 127] width 40 height 32
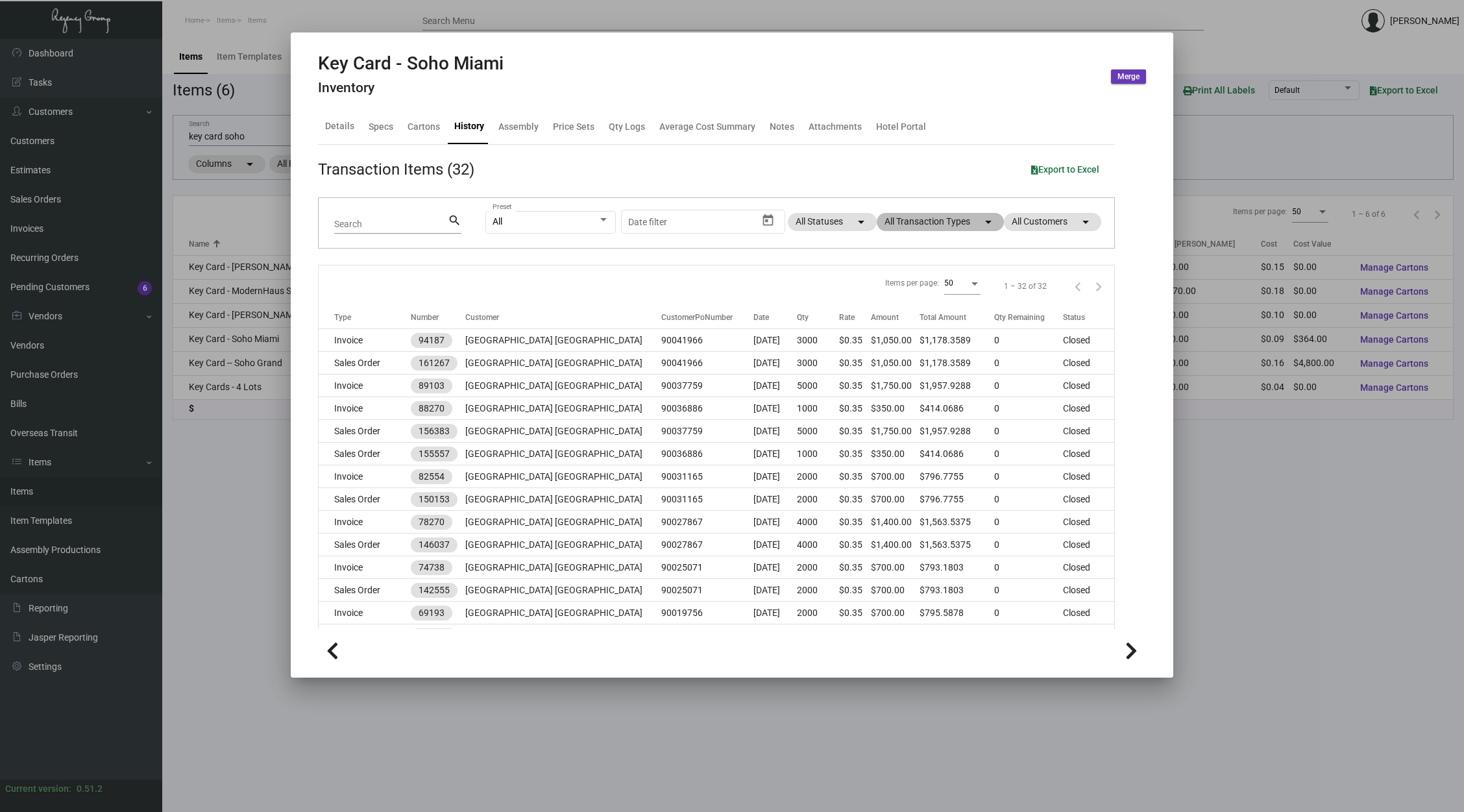
click at [888, 218] on mat-chip "All Transaction Types arrow_drop_down" at bounding box center [940, 222] width 127 height 18
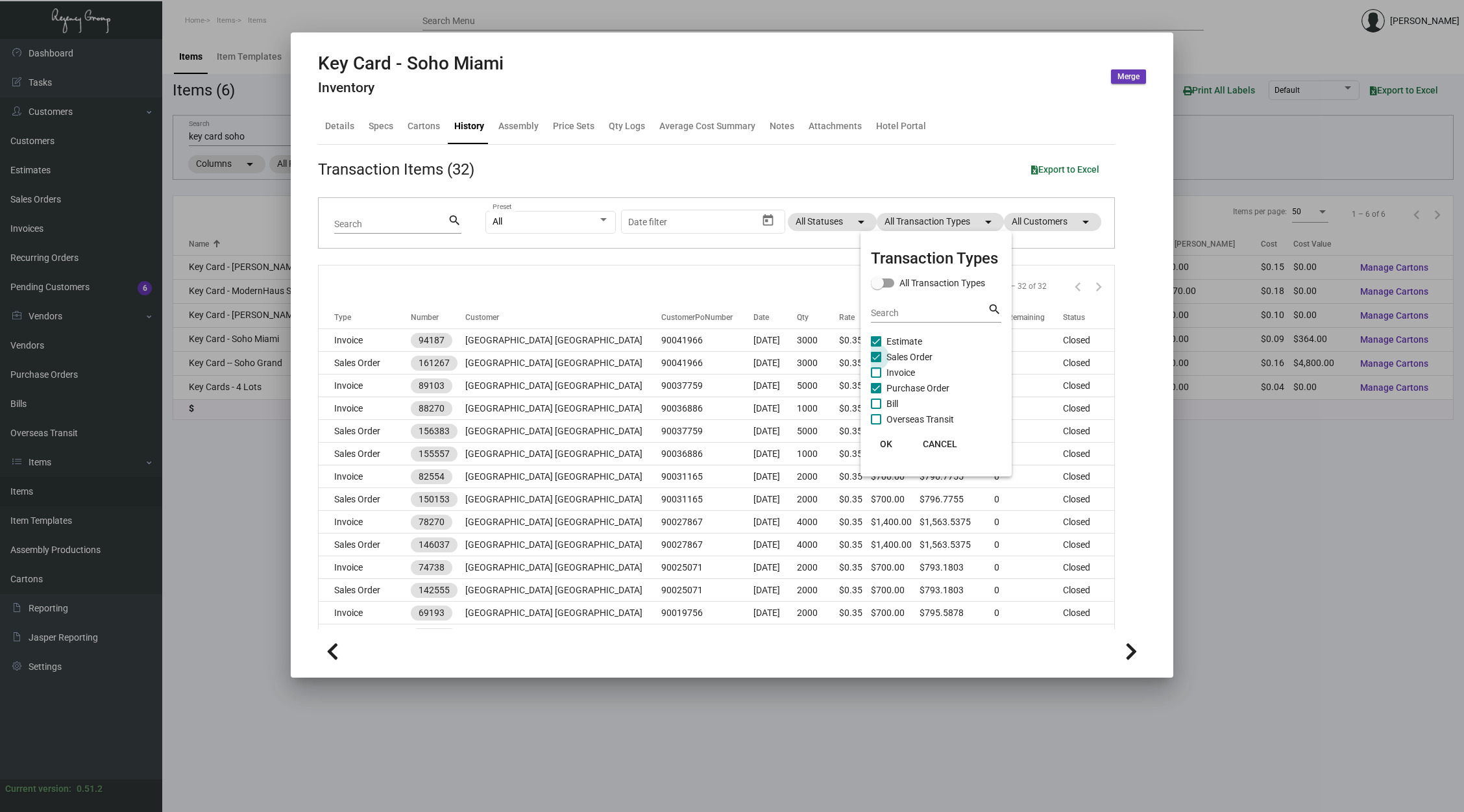
click at [920, 353] on span "Sales Order" at bounding box center [909, 357] width 46 height 16
click at [876, 362] on input "Sales Order" at bounding box center [875, 362] width 1 height 1
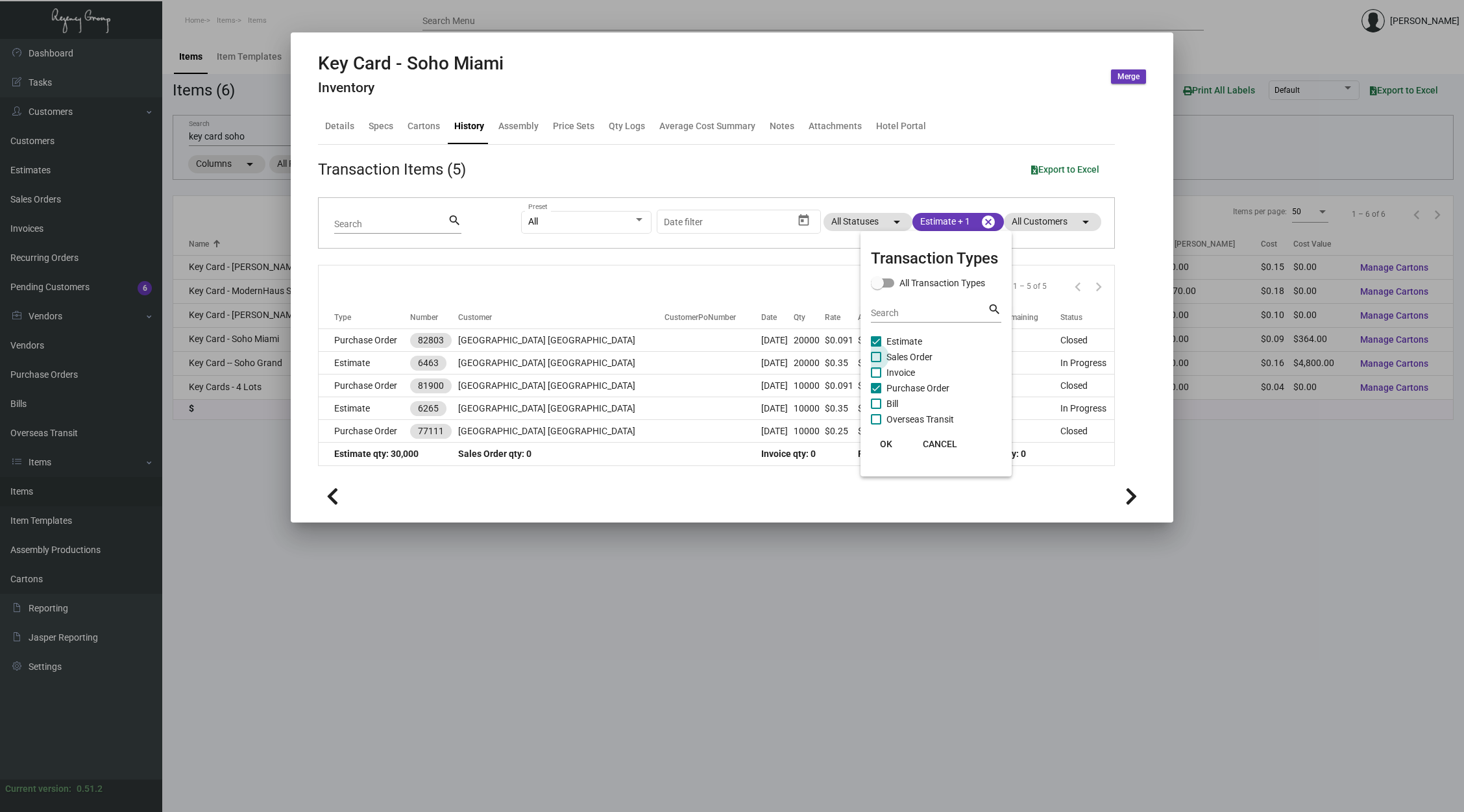
click at [920, 353] on span "Sales Order" at bounding box center [909, 357] width 46 height 16
click at [876, 362] on input "Sales Order" at bounding box center [875, 362] width 1 height 1
checkbox input "true"
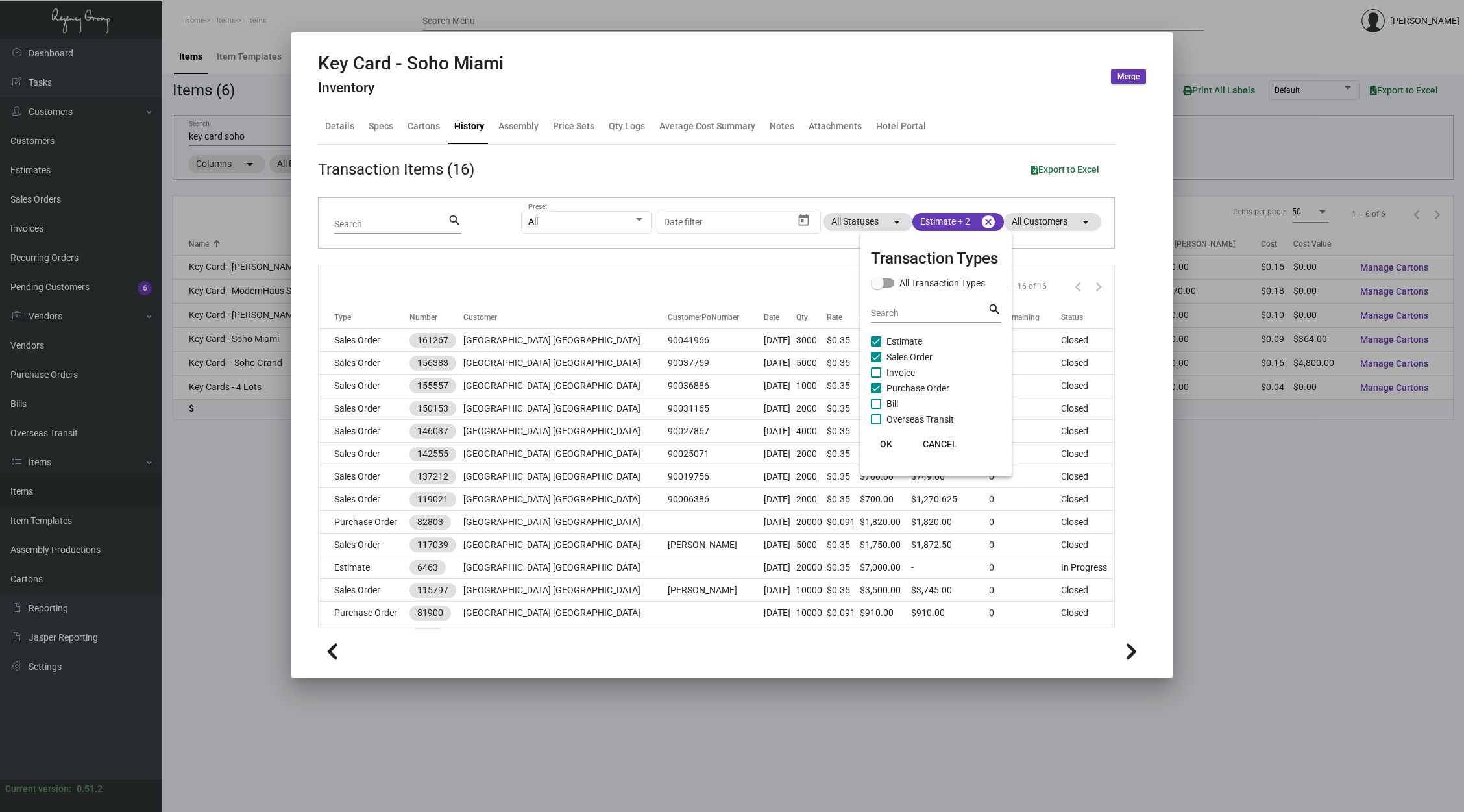
click at [782, 267] on div at bounding box center [732, 406] width 1464 height 812
click at [218, 140] on div at bounding box center [732, 406] width 1464 height 812
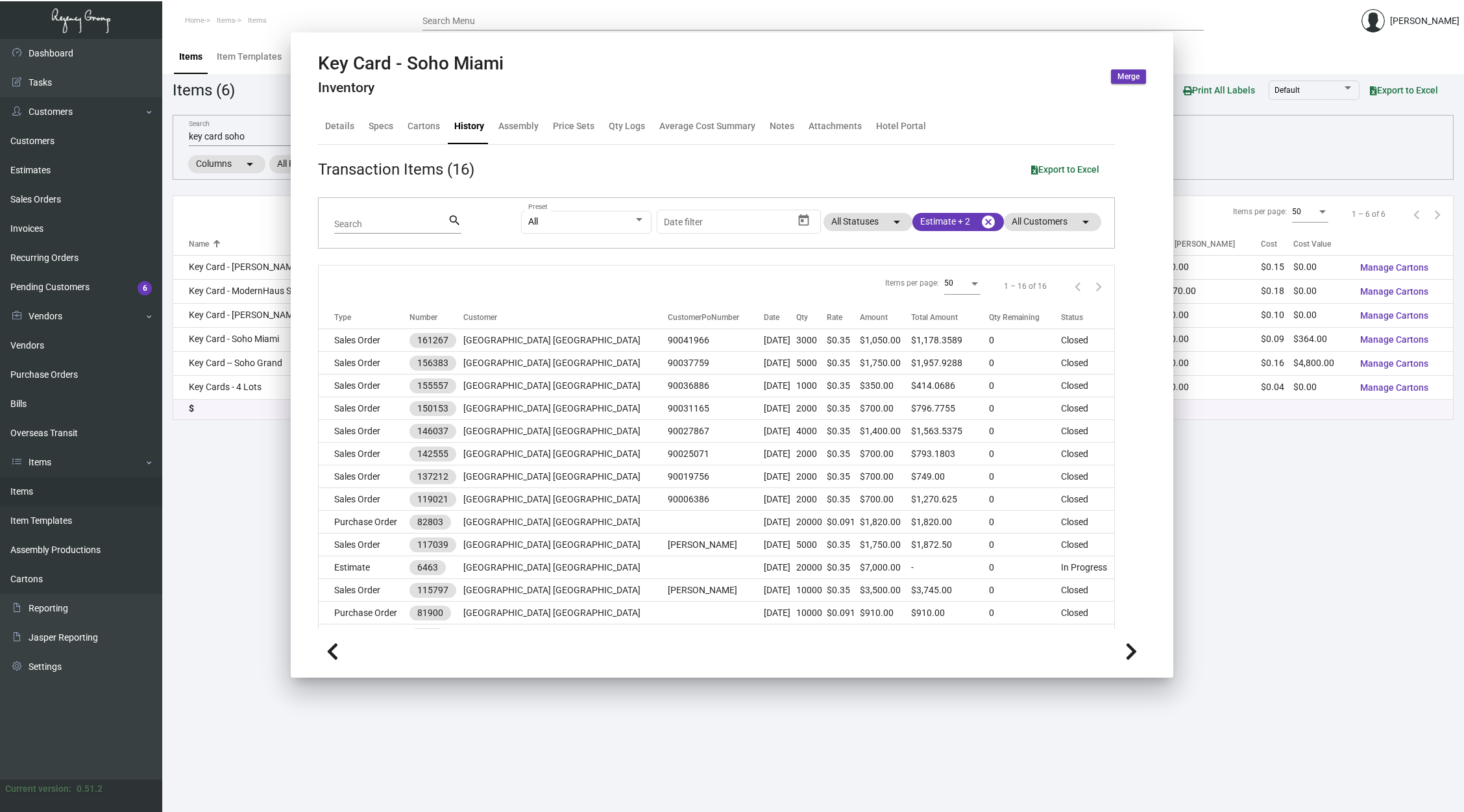
click at [218, 140] on input "key card soho" at bounding box center [390, 136] width 402 height 10
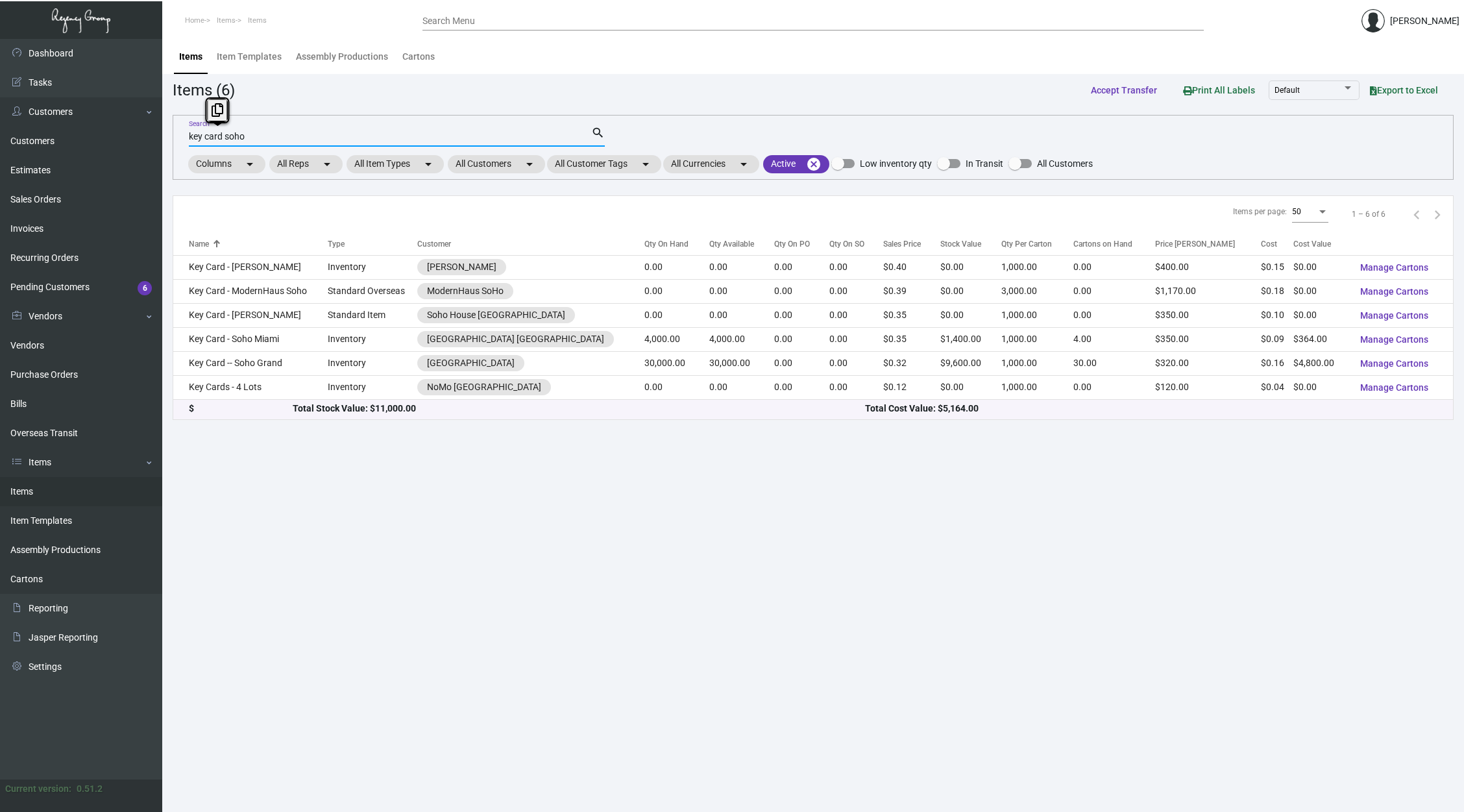
click at [218, 140] on input "key card soho" at bounding box center [390, 136] width 402 height 10
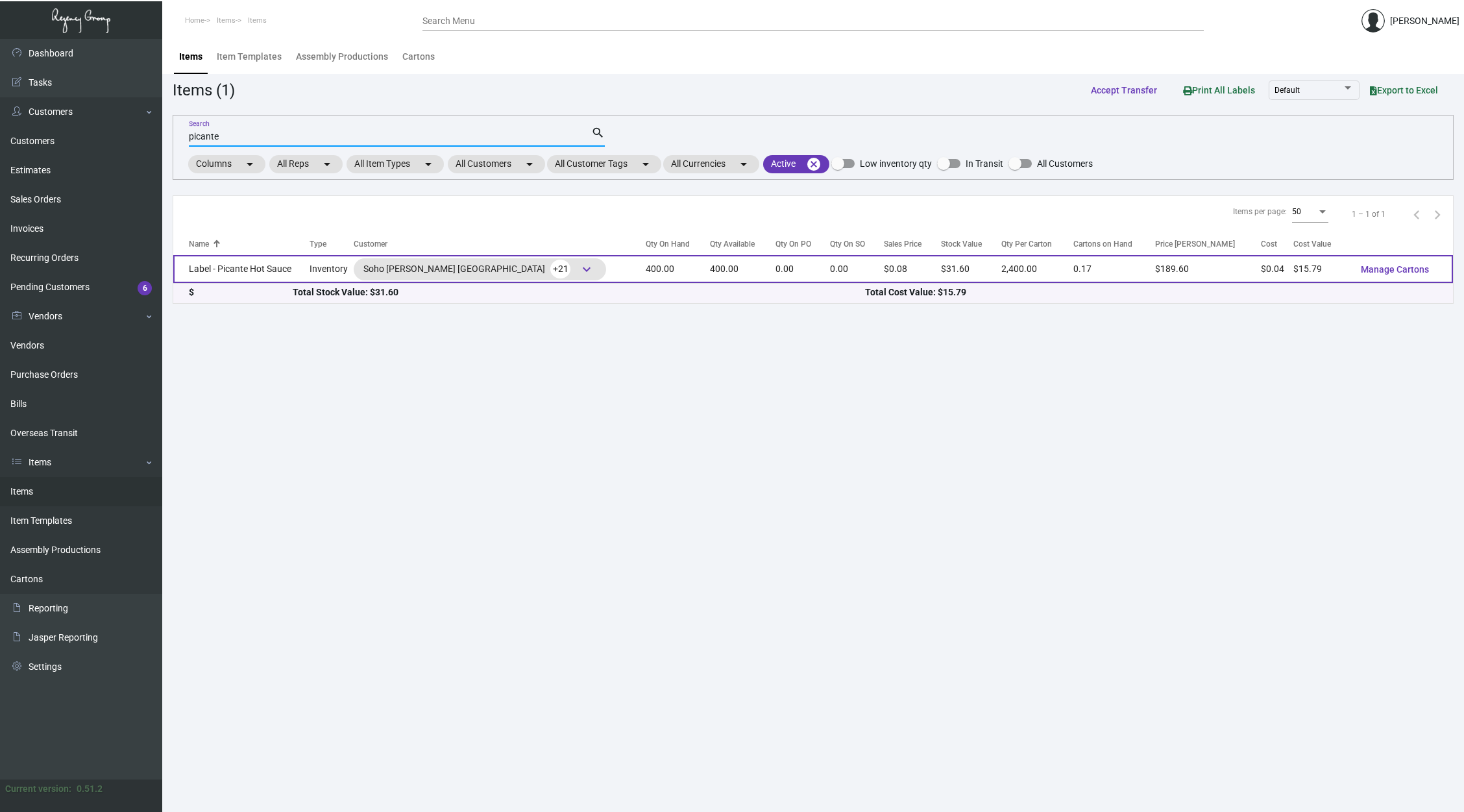
type input "picante"
click at [285, 276] on td "Label - Picante Hot Sauce" at bounding box center [241, 268] width 136 height 28
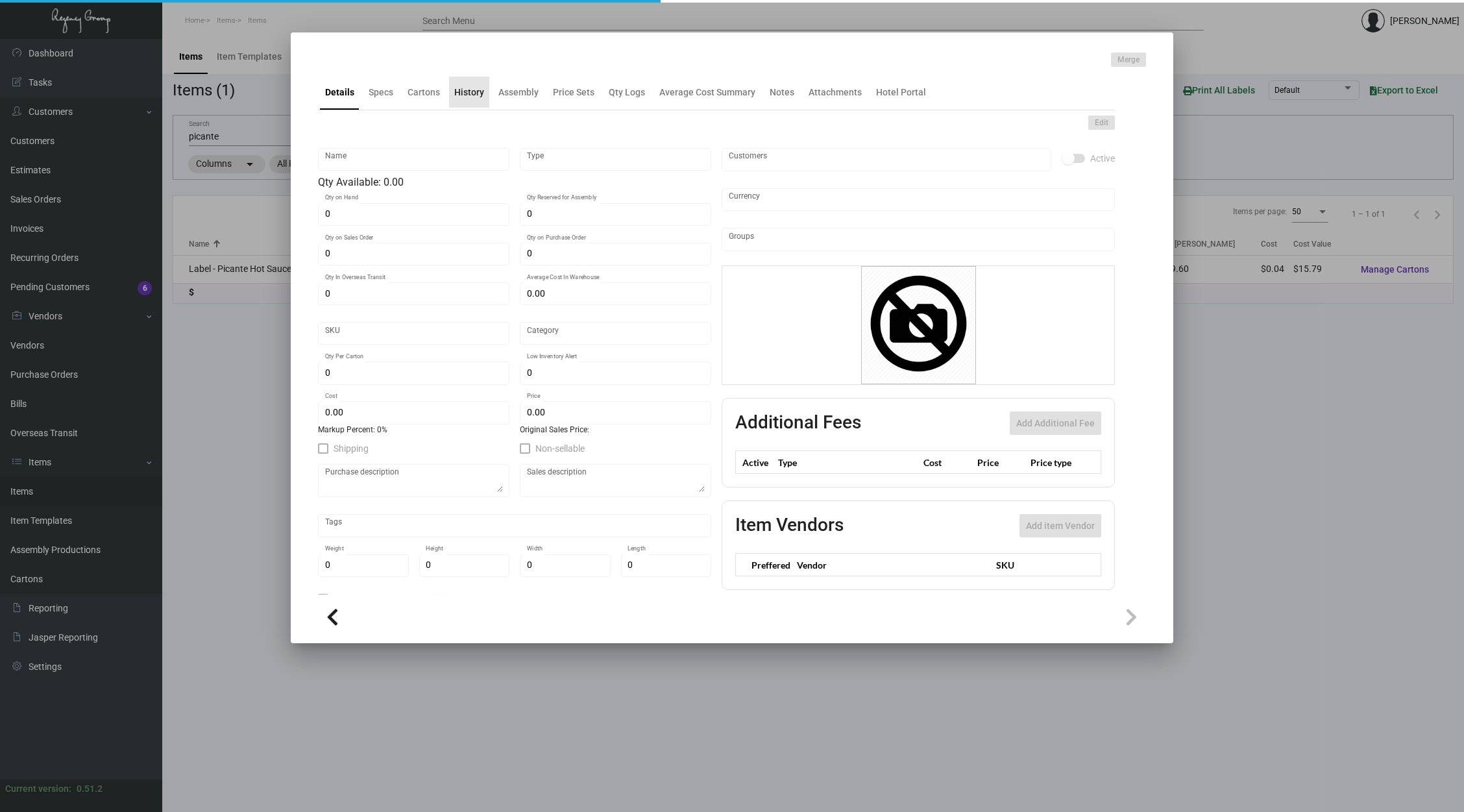
click at [468, 91] on div "History" at bounding box center [469, 92] width 30 height 13
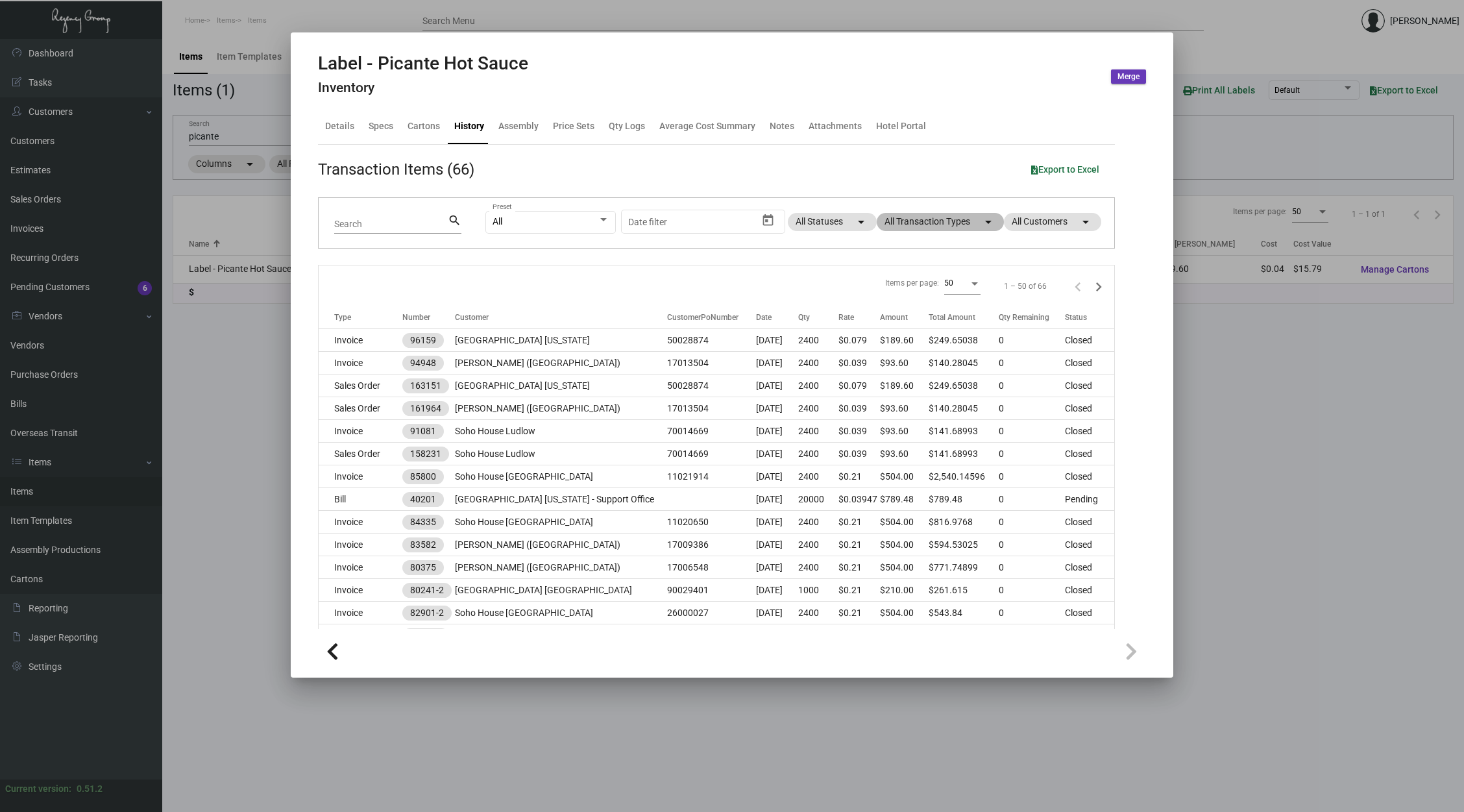
click at [912, 222] on mat-chip "All Transaction Types arrow_drop_down" at bounding box center [940, 222] width 127 height 18
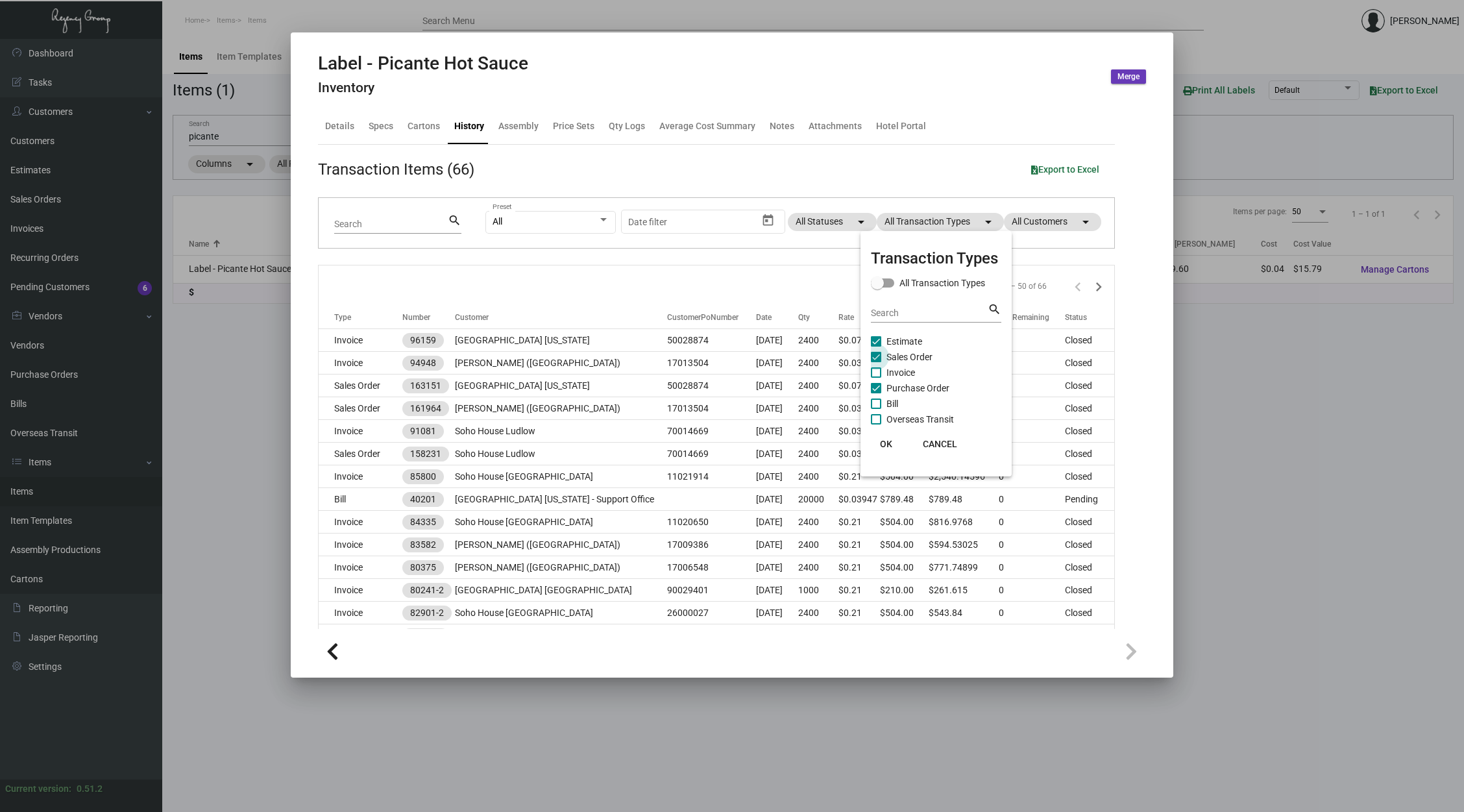
click at [911, 351] on span "Sales Order" at bounding box center [909, 357] width 46 height 16
click at [876, 362] on input "Sales Order" at bounding box center [875, 362] width 1 height 1
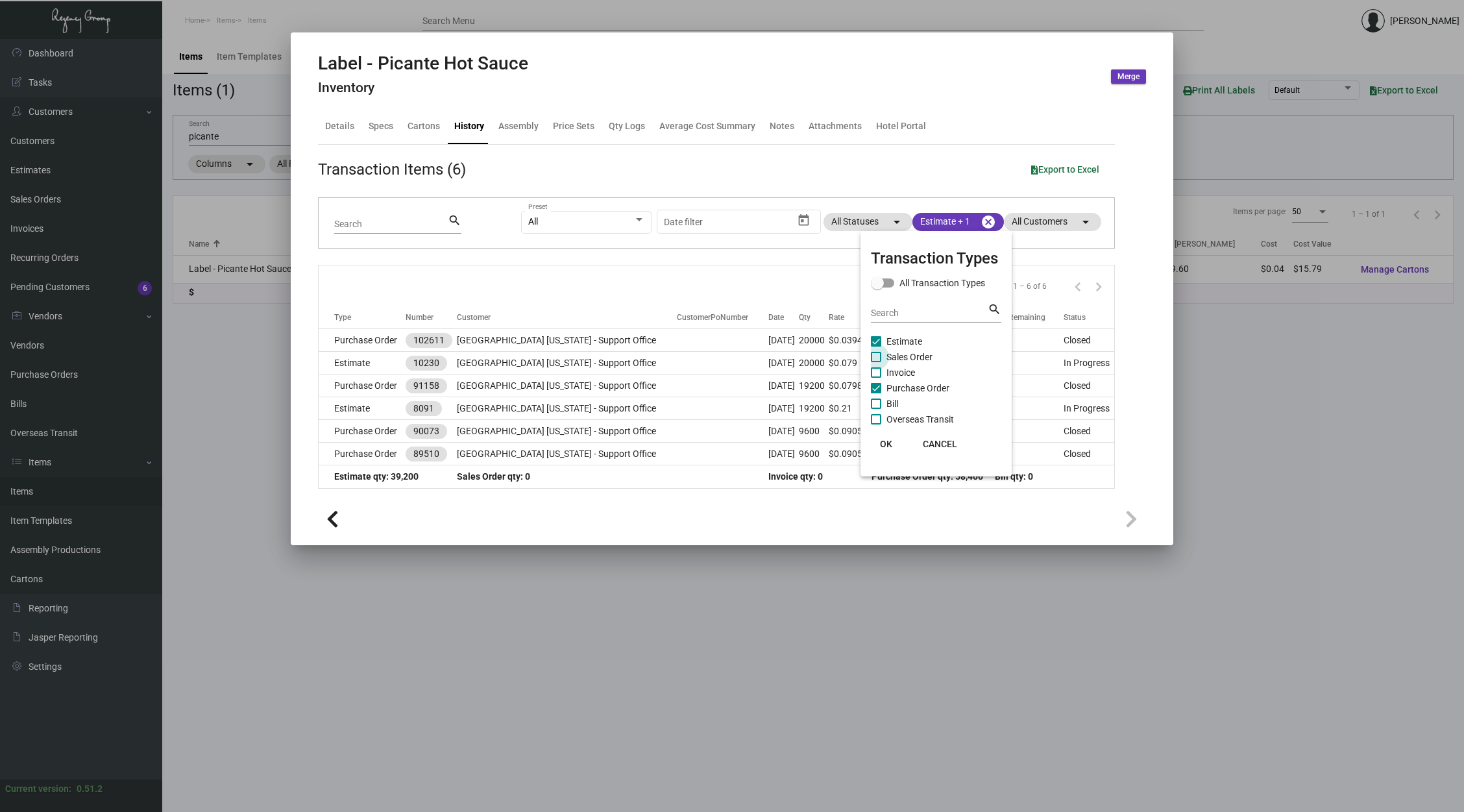
click at [911, 351] on span "Sales Order" at bounding box center [909, 357] width 46 height 16
click at [876, 362] on input "Sales Order" at bounding box center [875, 362] width 1 height 1
checkbox input "true"
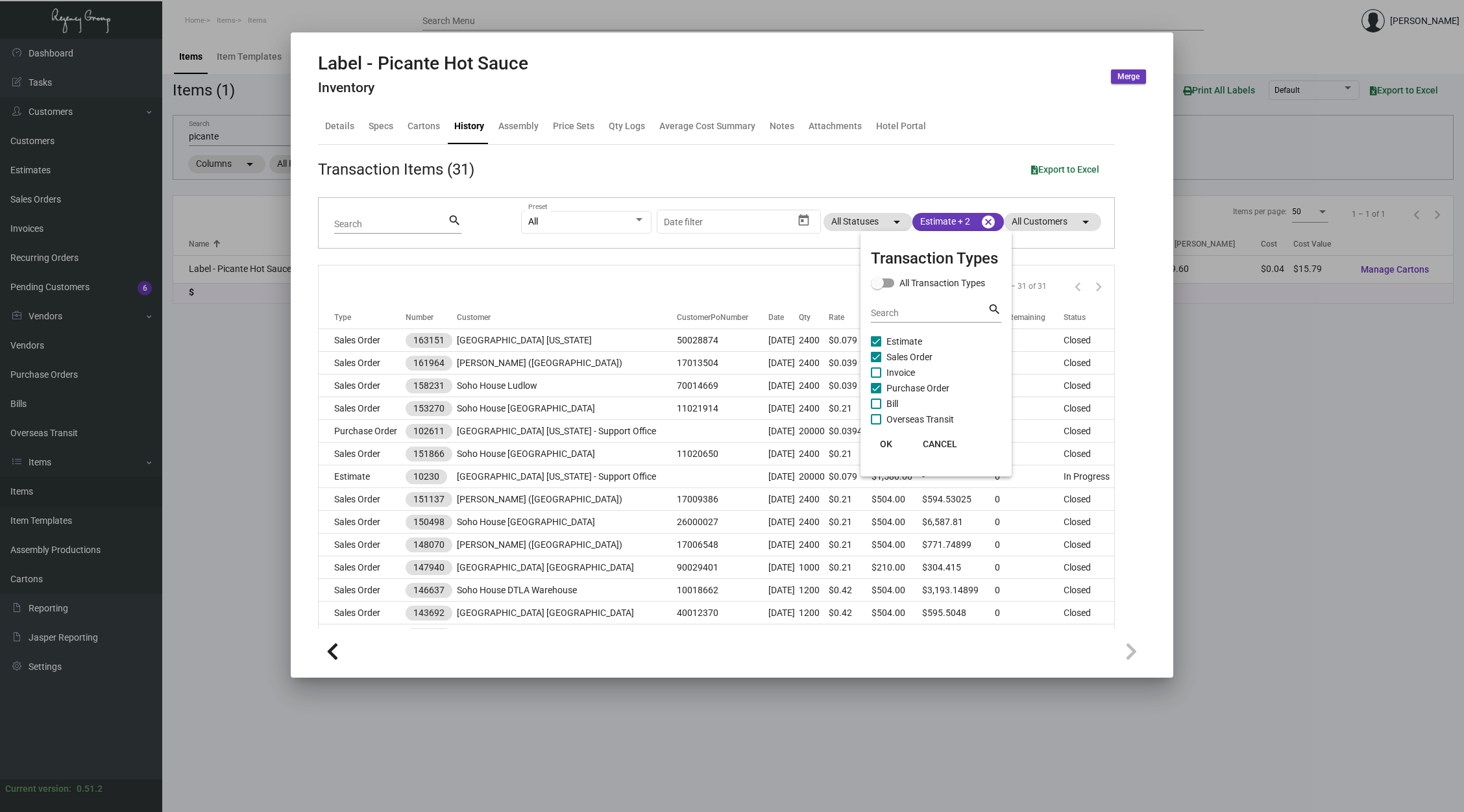
click at [784, 281] on div at bounding box center [732, 406] width 1464 height 812
